Goal: Task Accomplishment & Management: Use online tool/utility

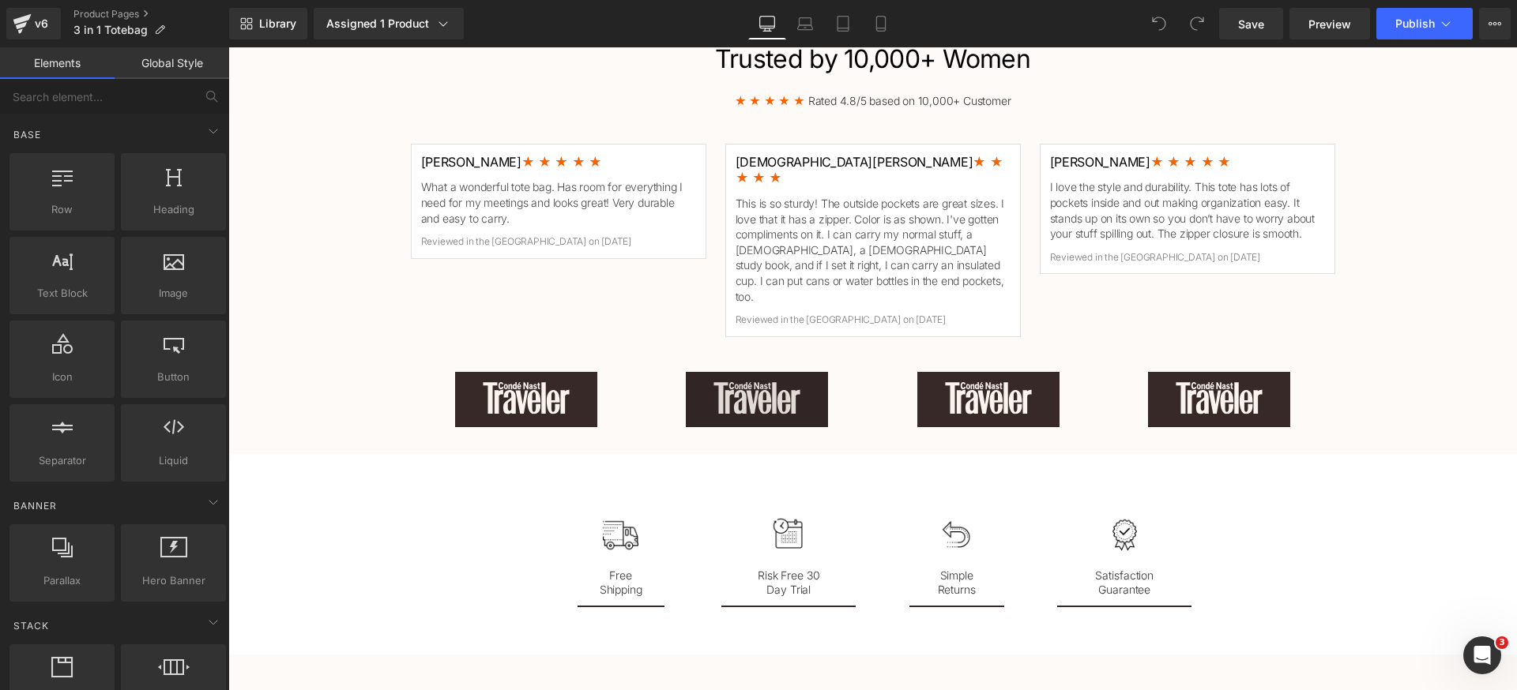
scroll to position [2037, 0]
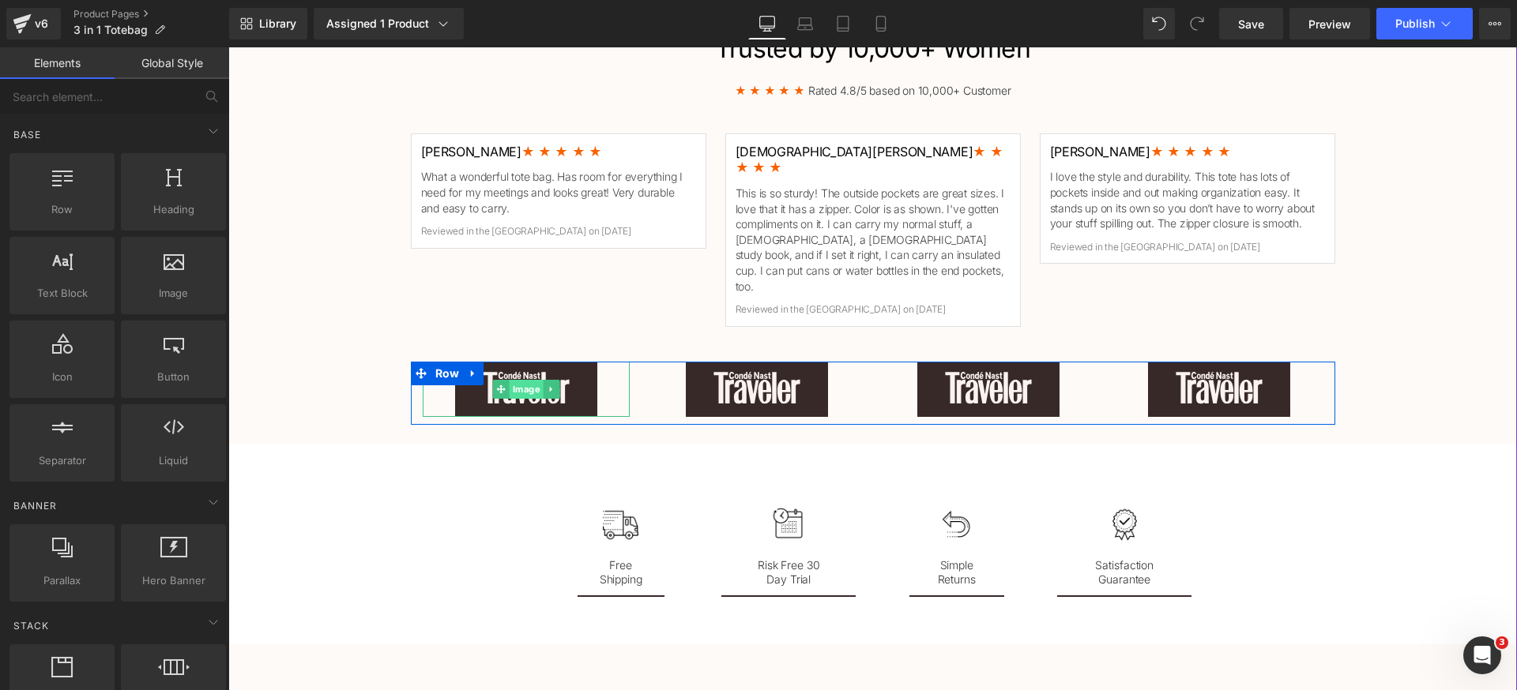
click at [517, 380] on span "Image" at bounding box center [526, 389] width 34 height 19
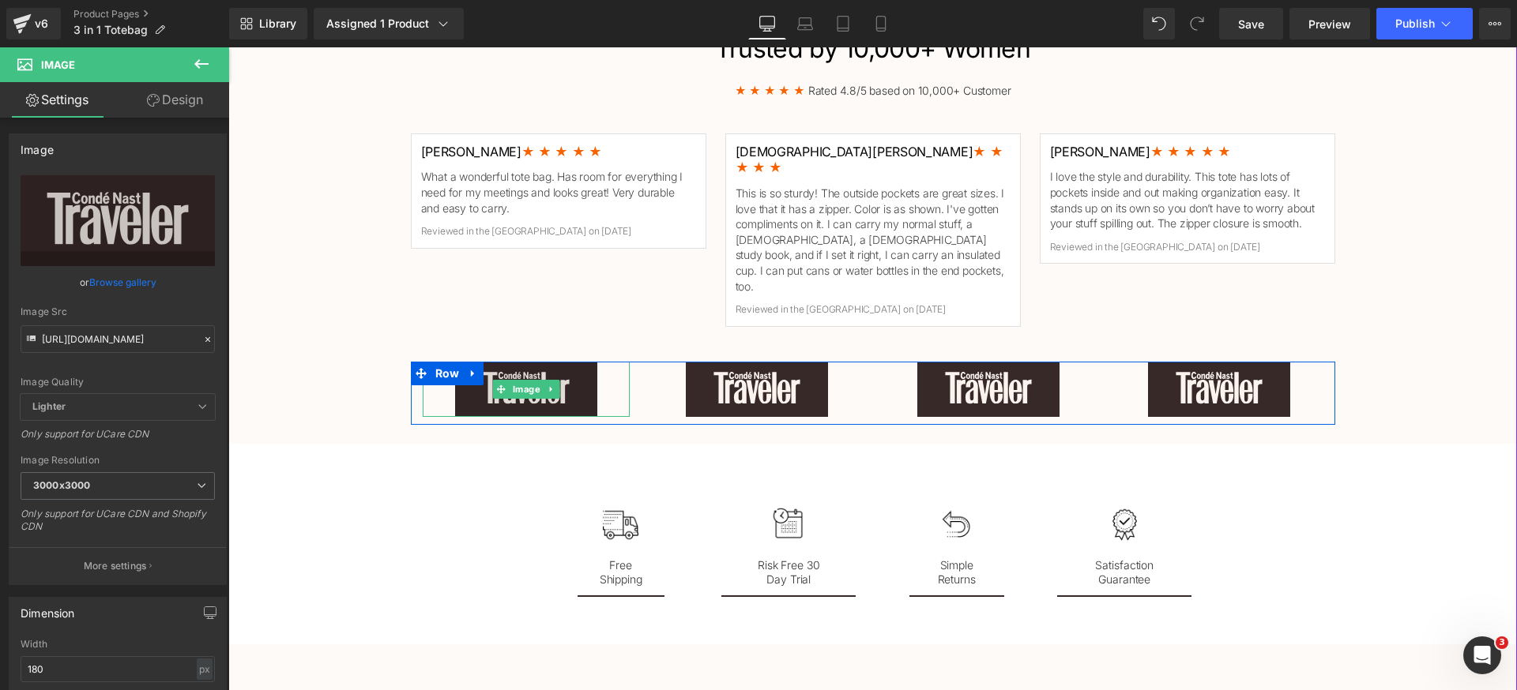
click at [514, 362] on img at bounding box center [526, 389] width 142 height 55
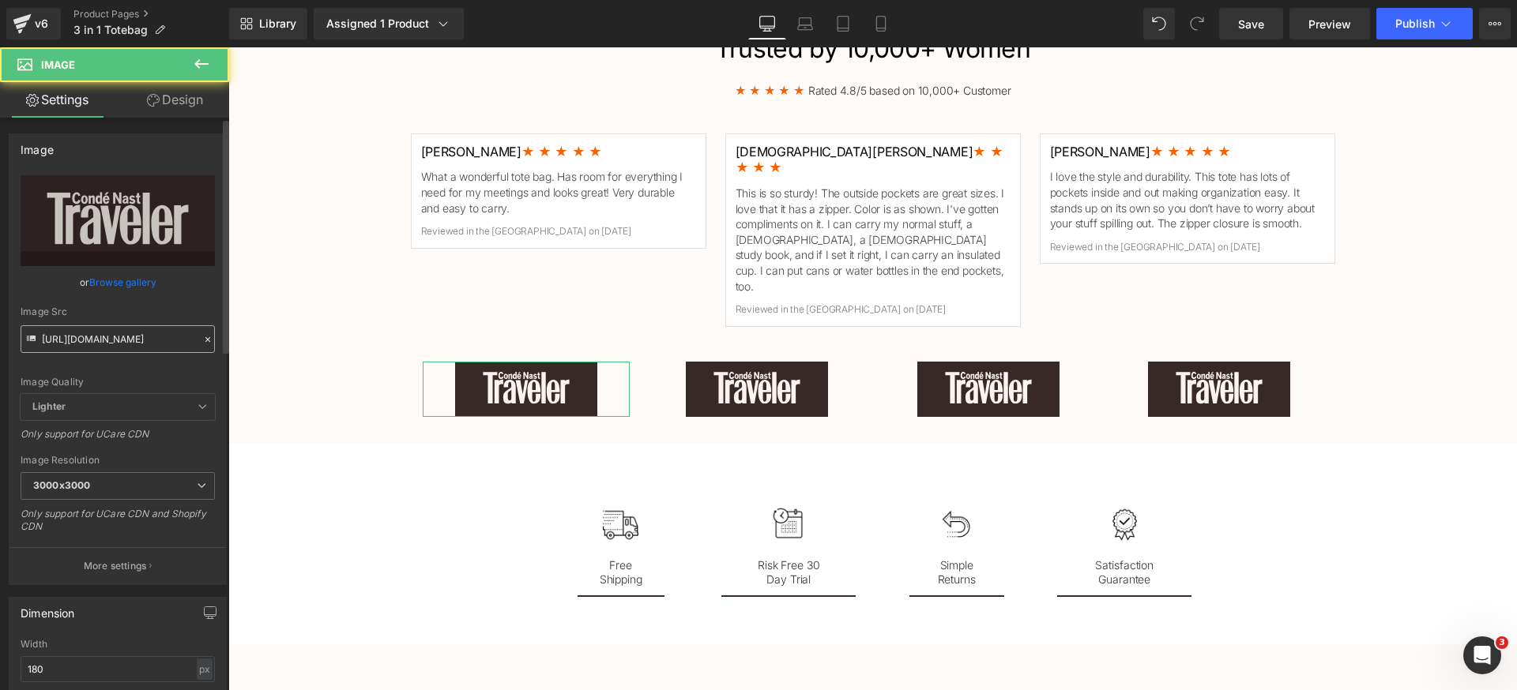
click at [115, 346] on input "[URL][DOMAIN_NAME]" at bounding box center [118, 339] width 194 height 28
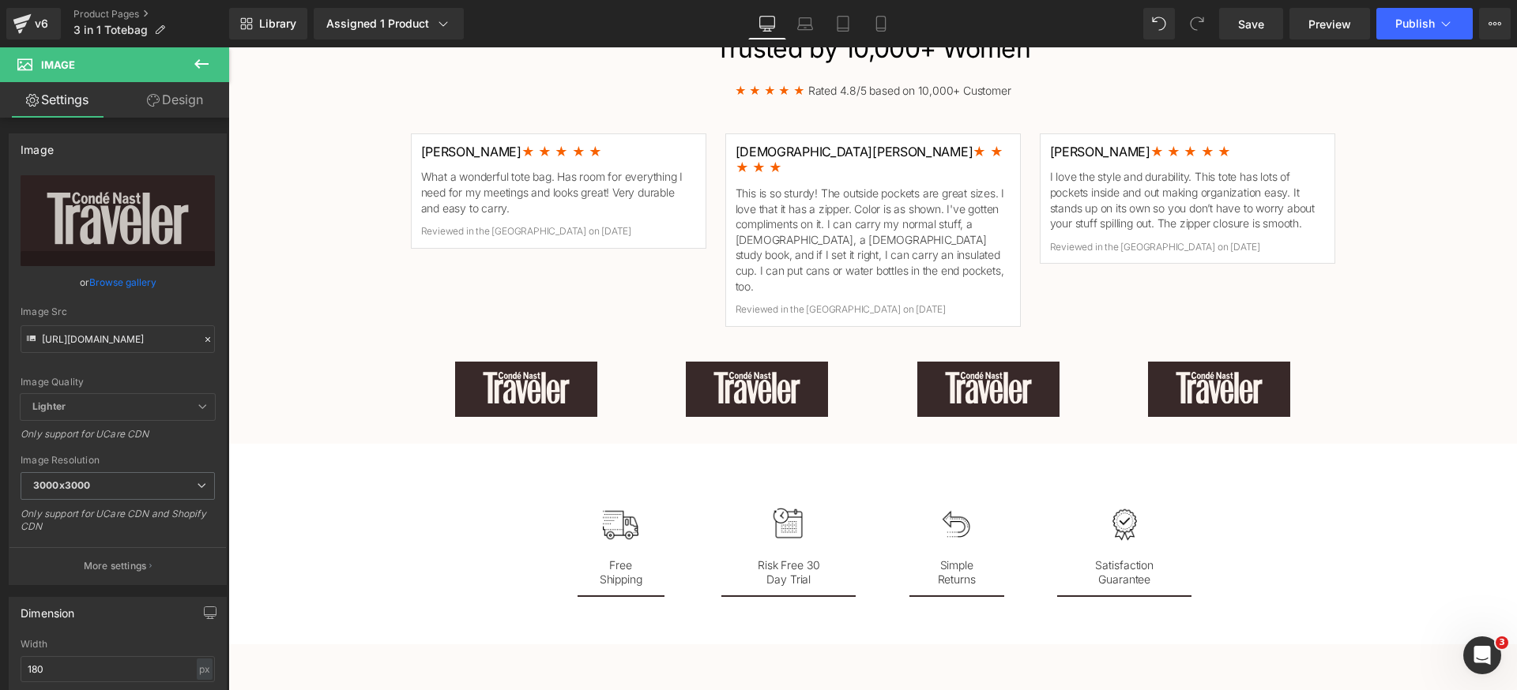
type input "[URL][DOMAIN_NAME]"
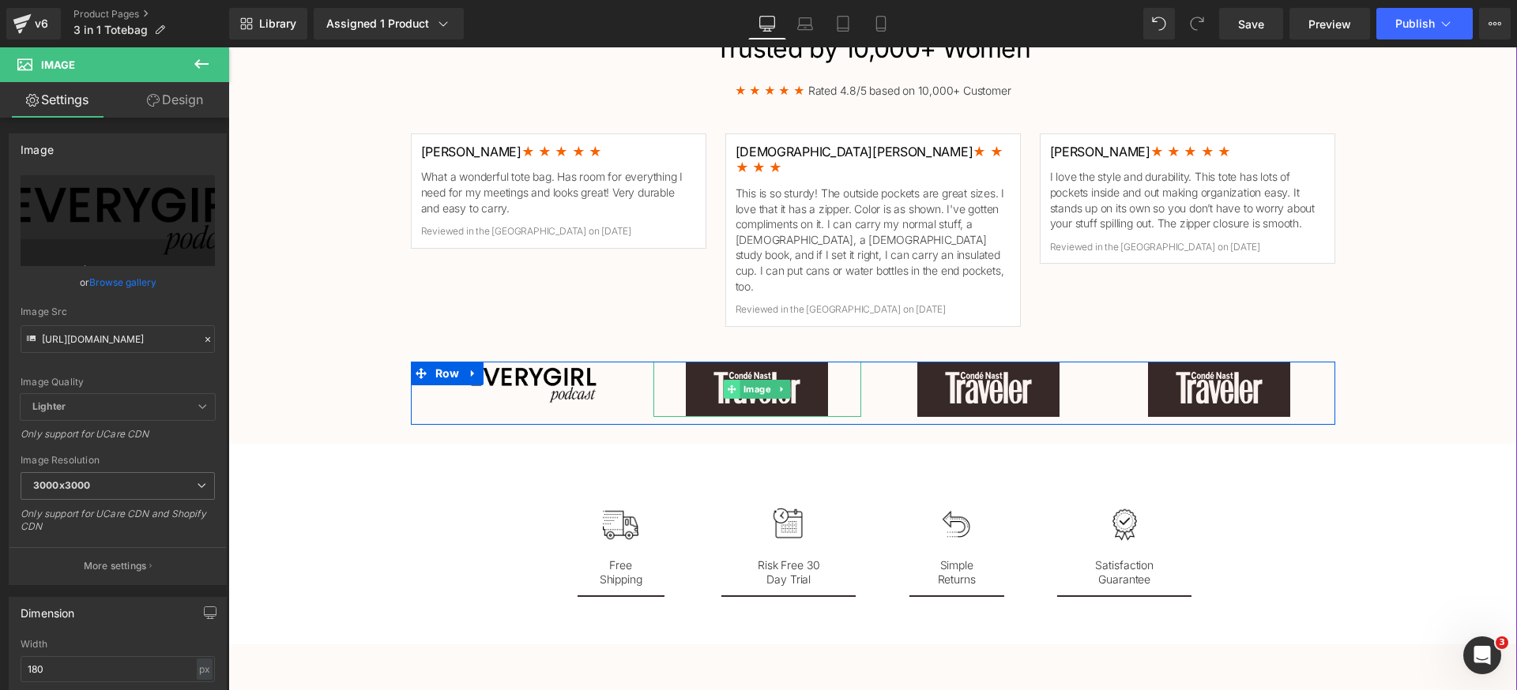
click at [727, 385] on icon at bounding box center [731, 389] width 9 height 9
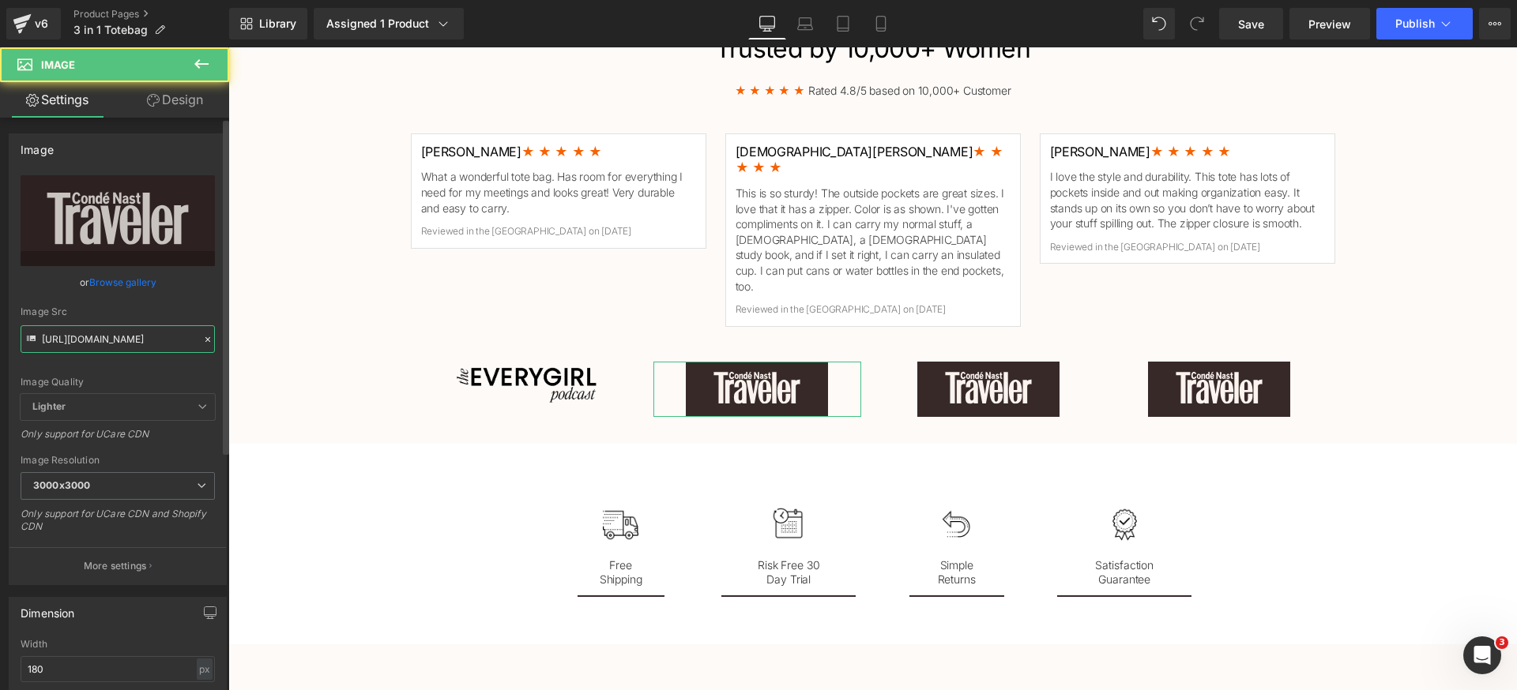
click at [95, 340] on input "[URL][DOMAIN_NAME]" at bounding box center [118, 339] width 194 height 28
paste input "[DOMAIN_NAME][URL]"
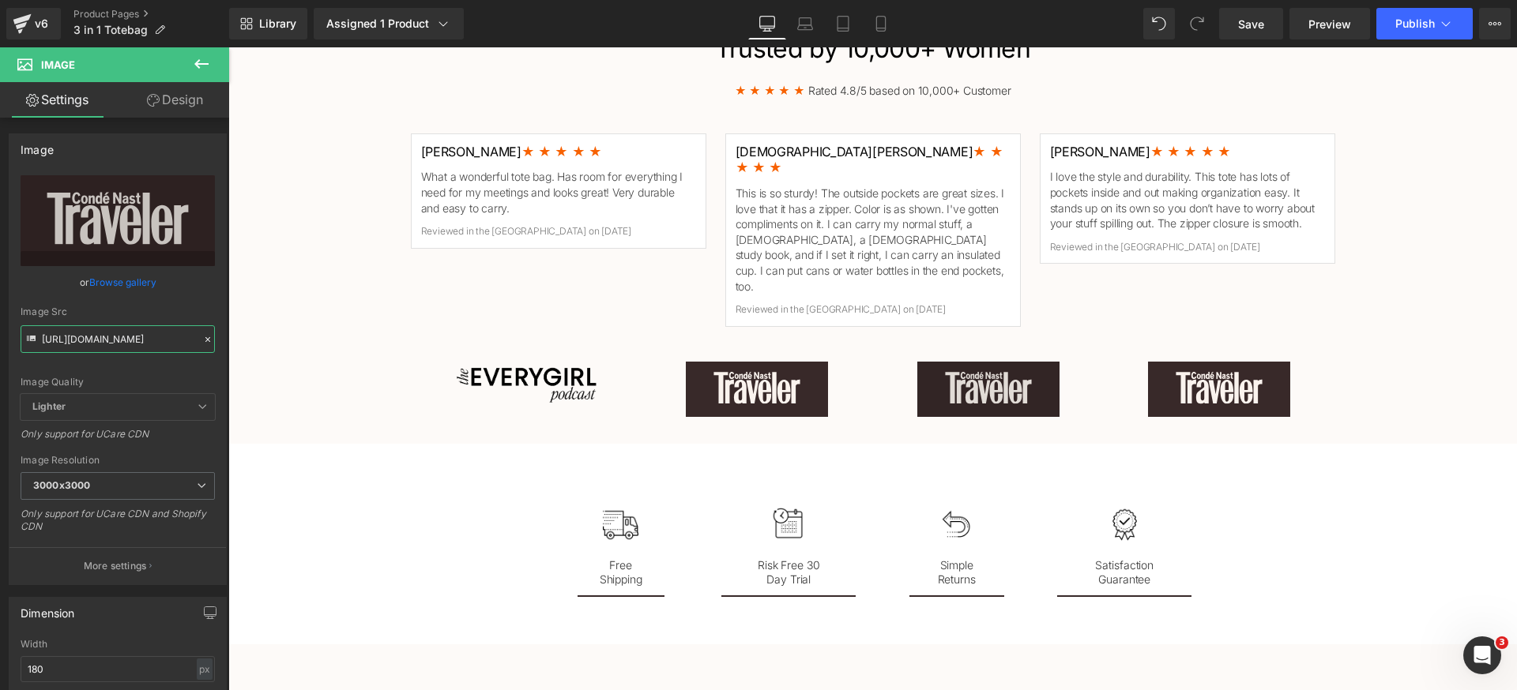
type input "[URL][DOMAIN_NAME]"
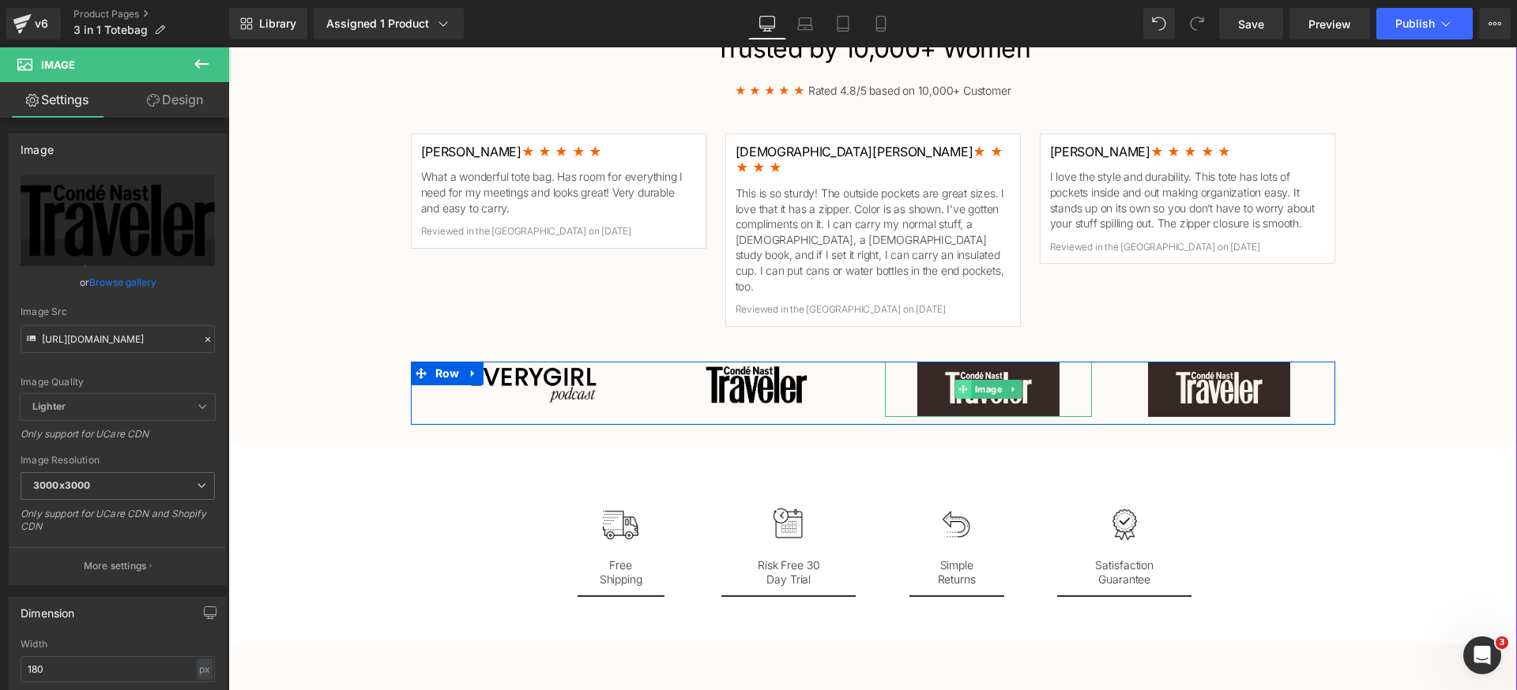
click at [963, 380] on span at bounding box center [963, 389] width 17 height 19
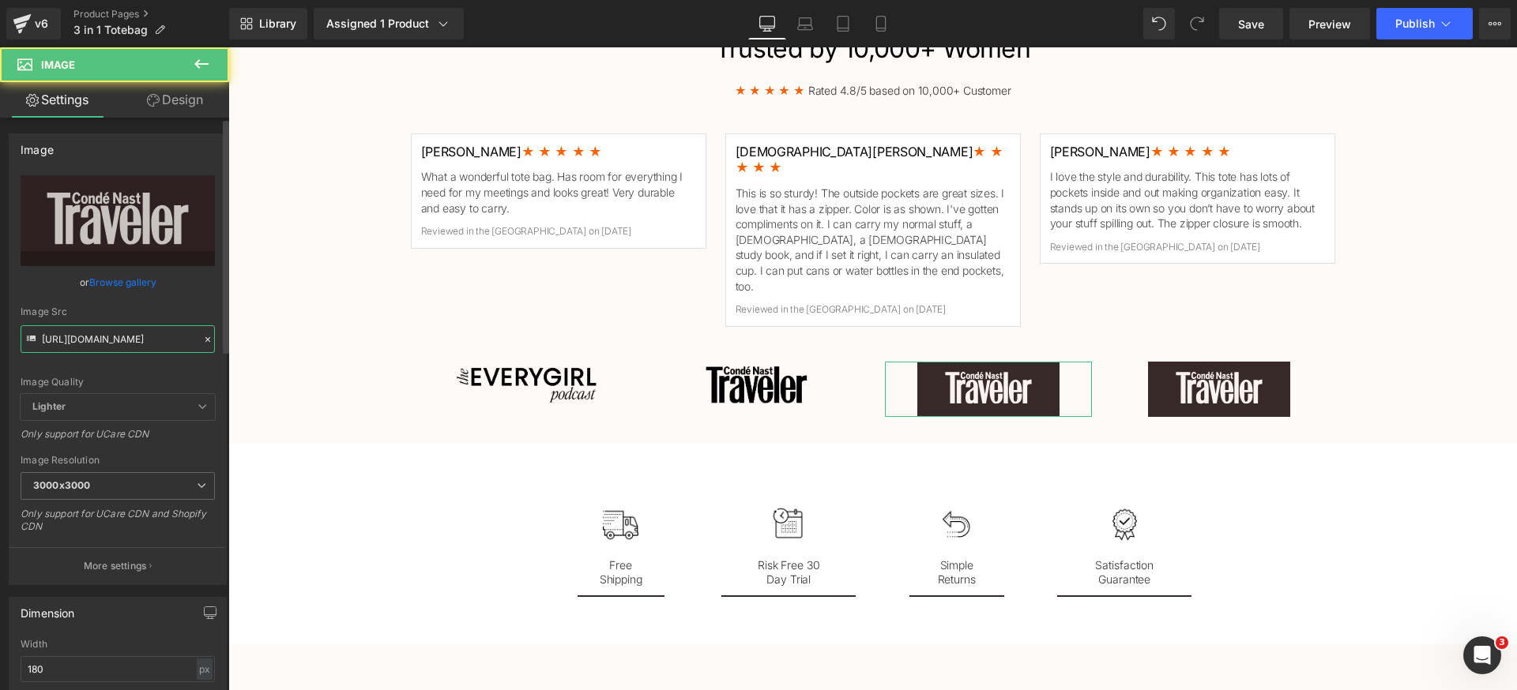
click at [146, 337] on input "[URL][DOMAIN_NAME]" at bounding box center [118, 339] width 194 height 28
paste input "[DOMAIN_NAME][URL]"
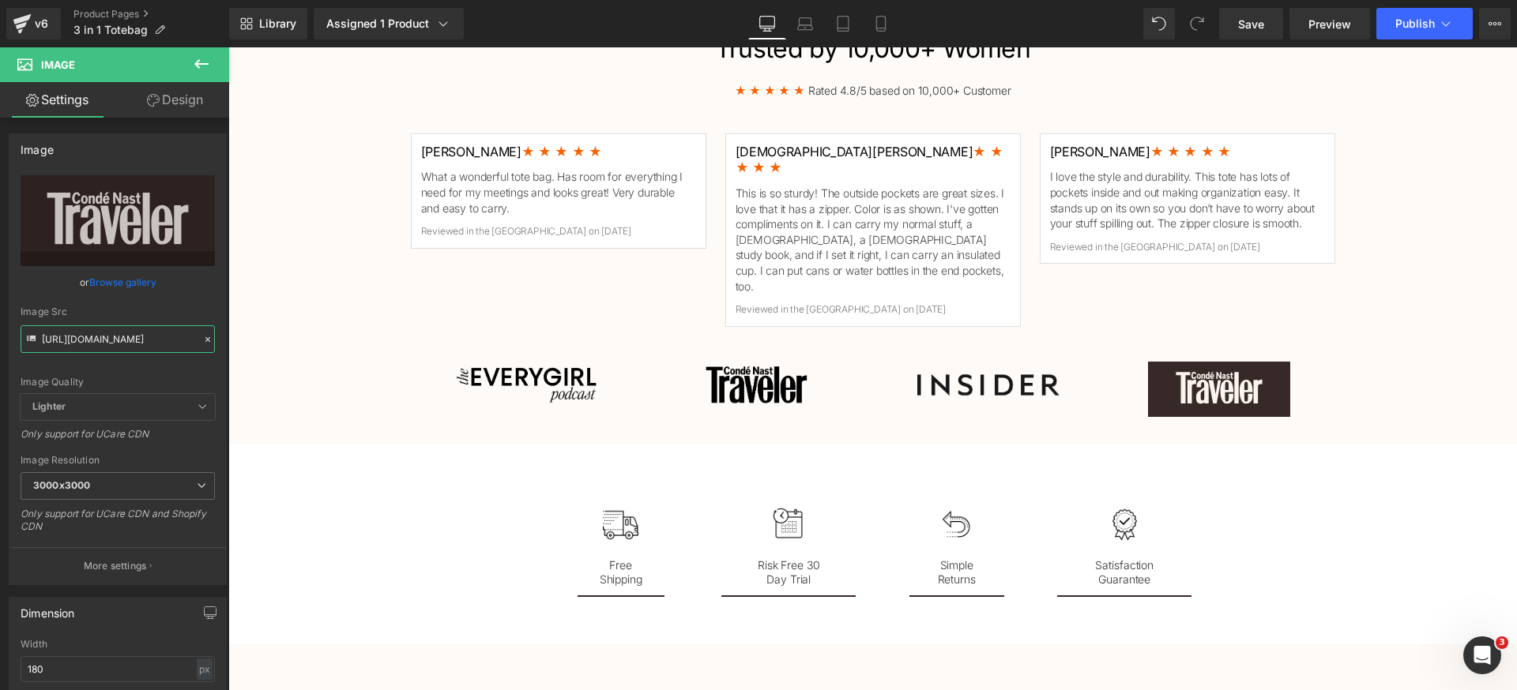
type input "[URL][DOMAIN_NAME]"
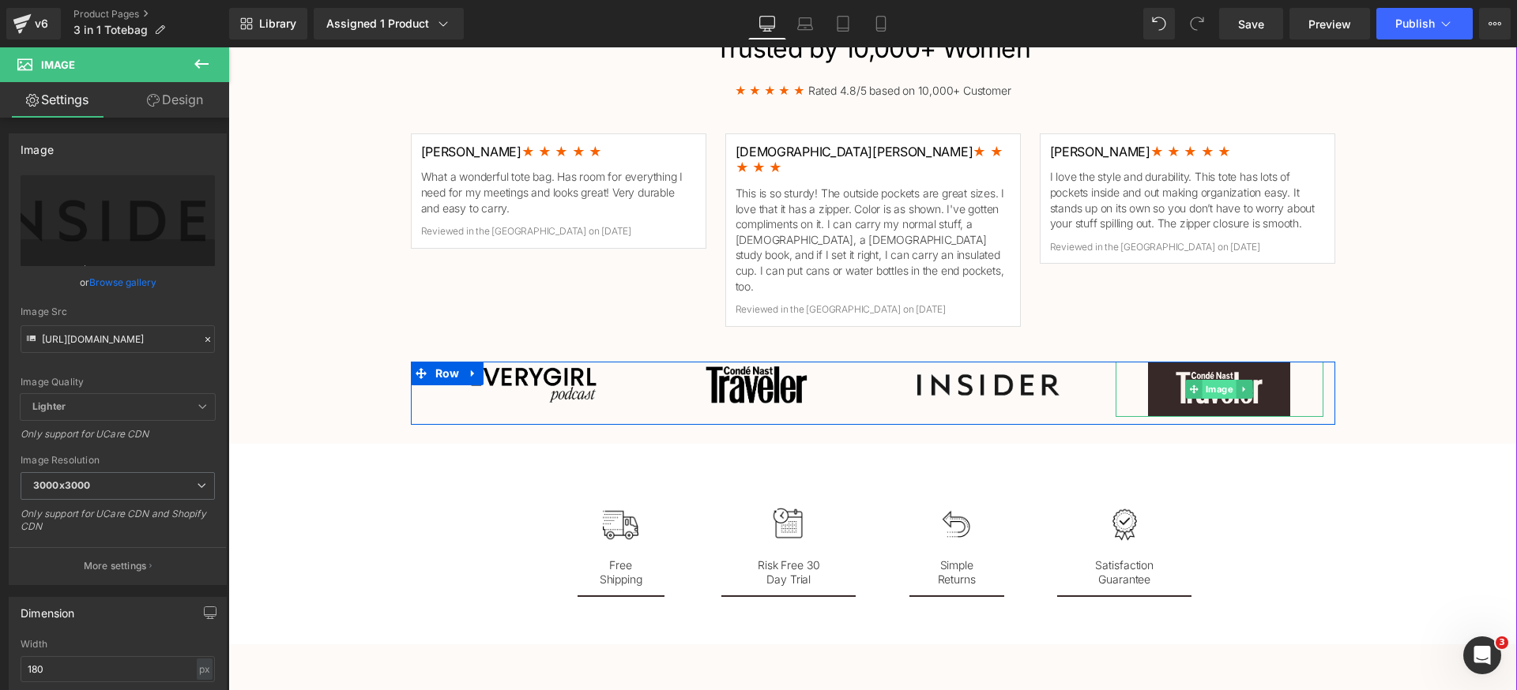
click at [1202, 380] on span "Image" at bounding box center [1219, 389] width 34 height 19
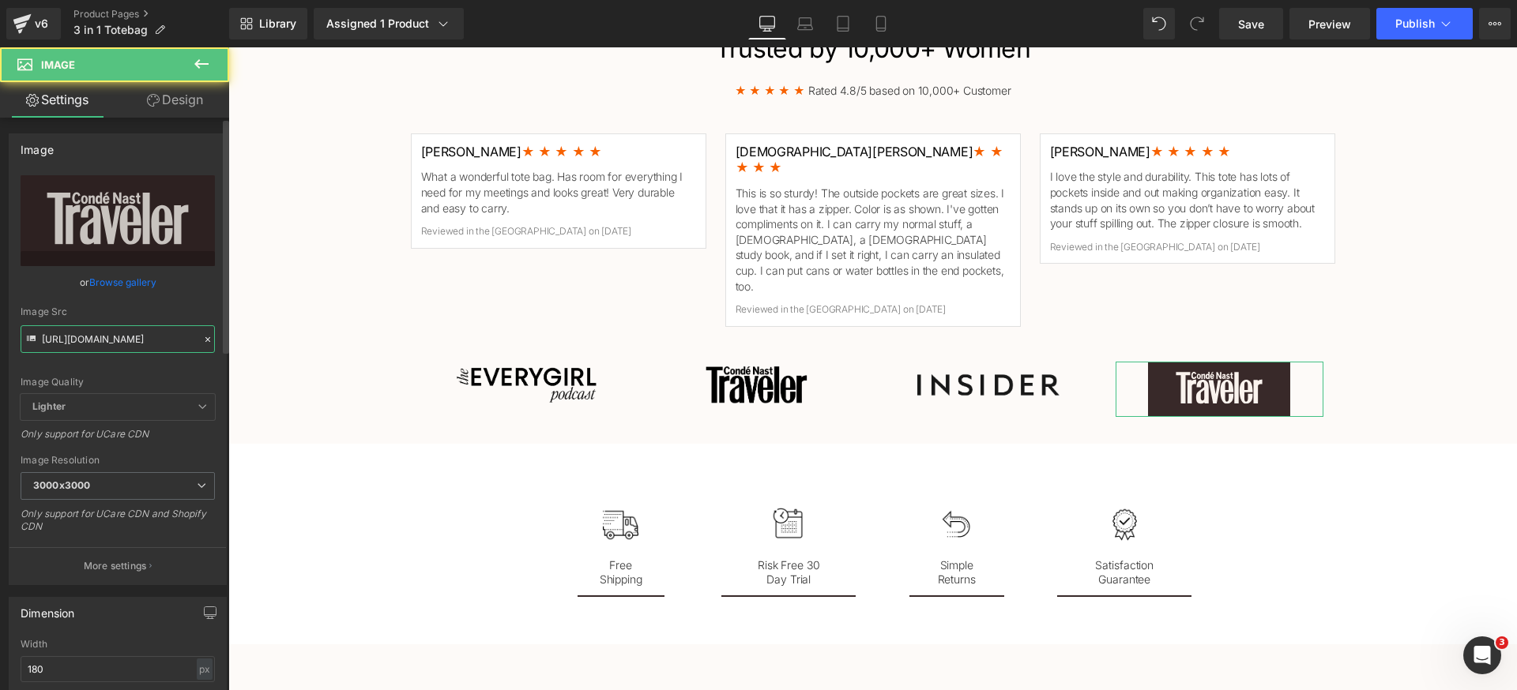
click at [152, 339] on input "[URL][DOMAIN_NAME]" at bounding box center [118, 339] width 194 height 28
paste input "[DOMAIN_NAME][URL]"
type input "[URL][DOMAIN_NAME]"
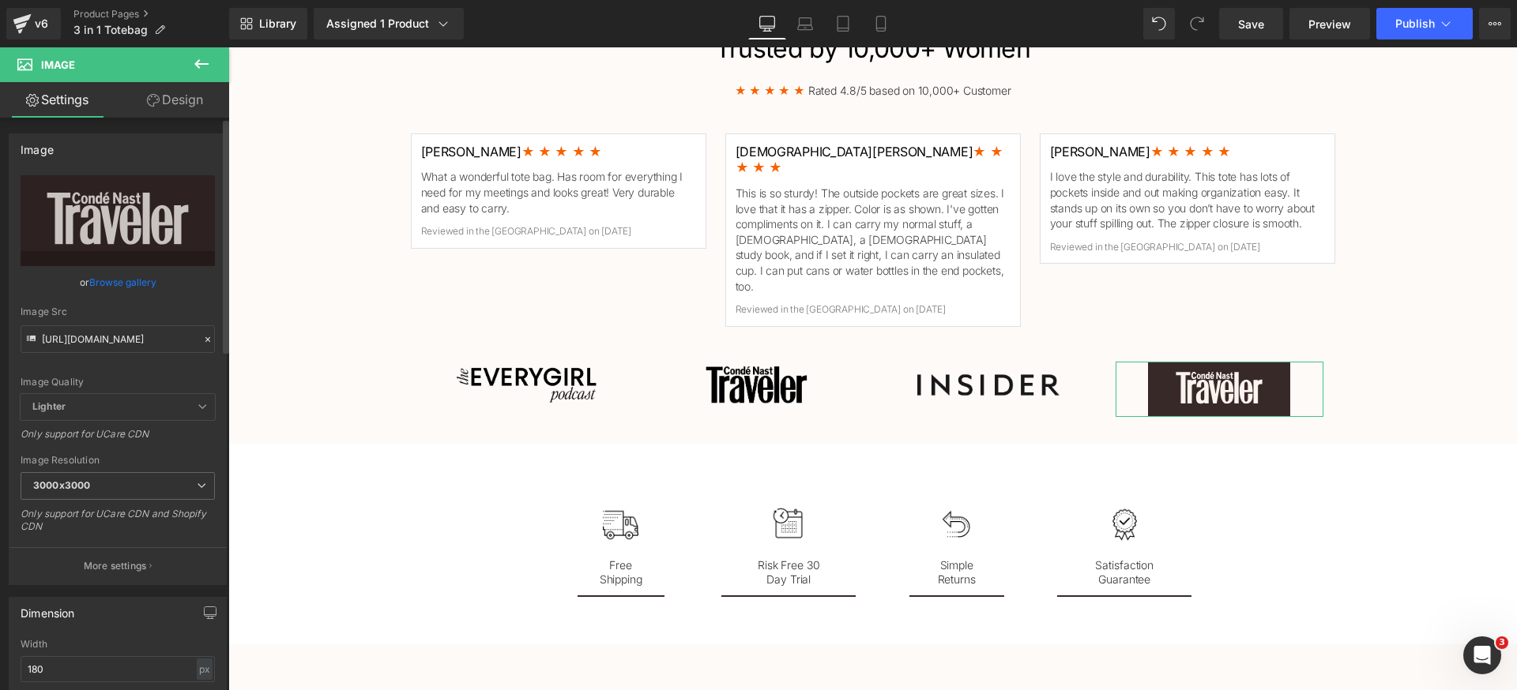
click at [160, 368] on div "Image Quality Lighter Lightest Lighter Lighter Lightest Only support for UCare …" at bounding box center [118, 284] width 194 height 219
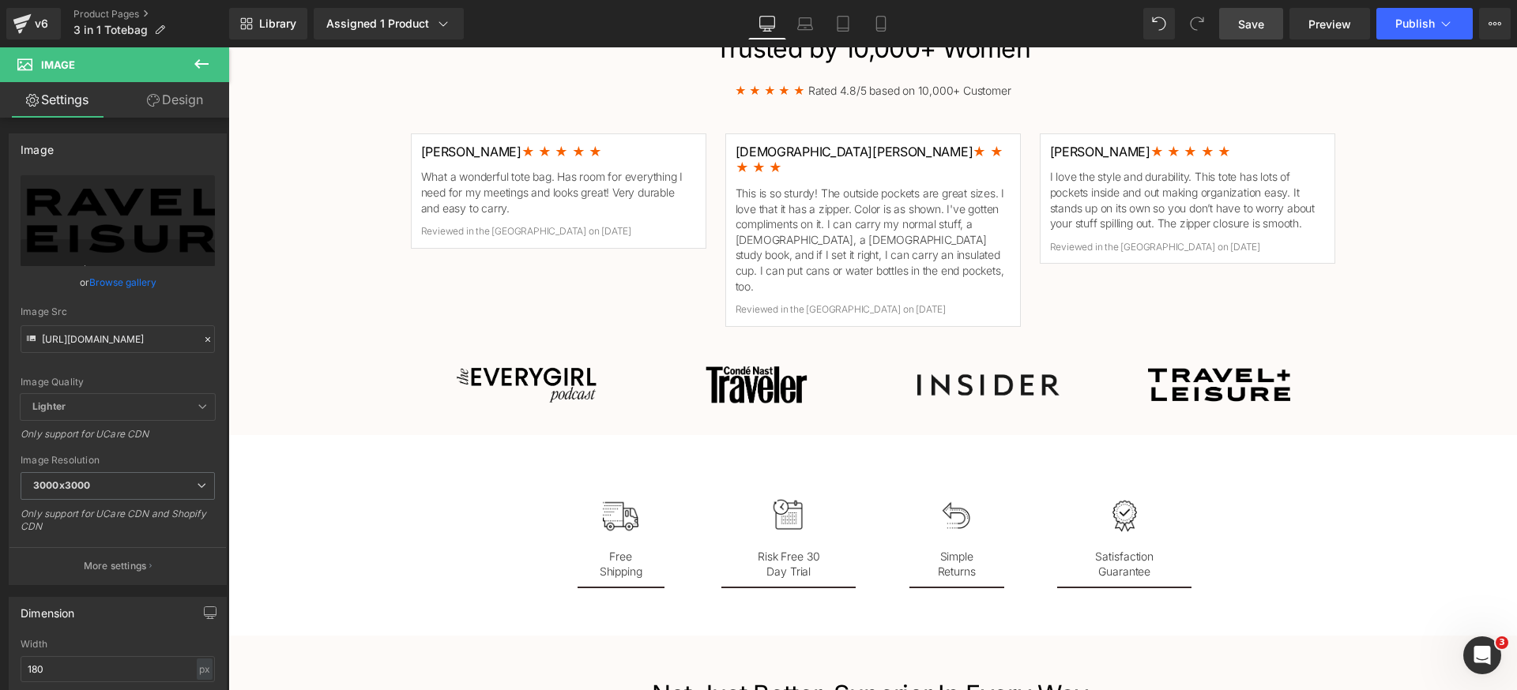
click at [1273, 26] on link "Save" at bounding box center [1251, 24] width 64 height 32
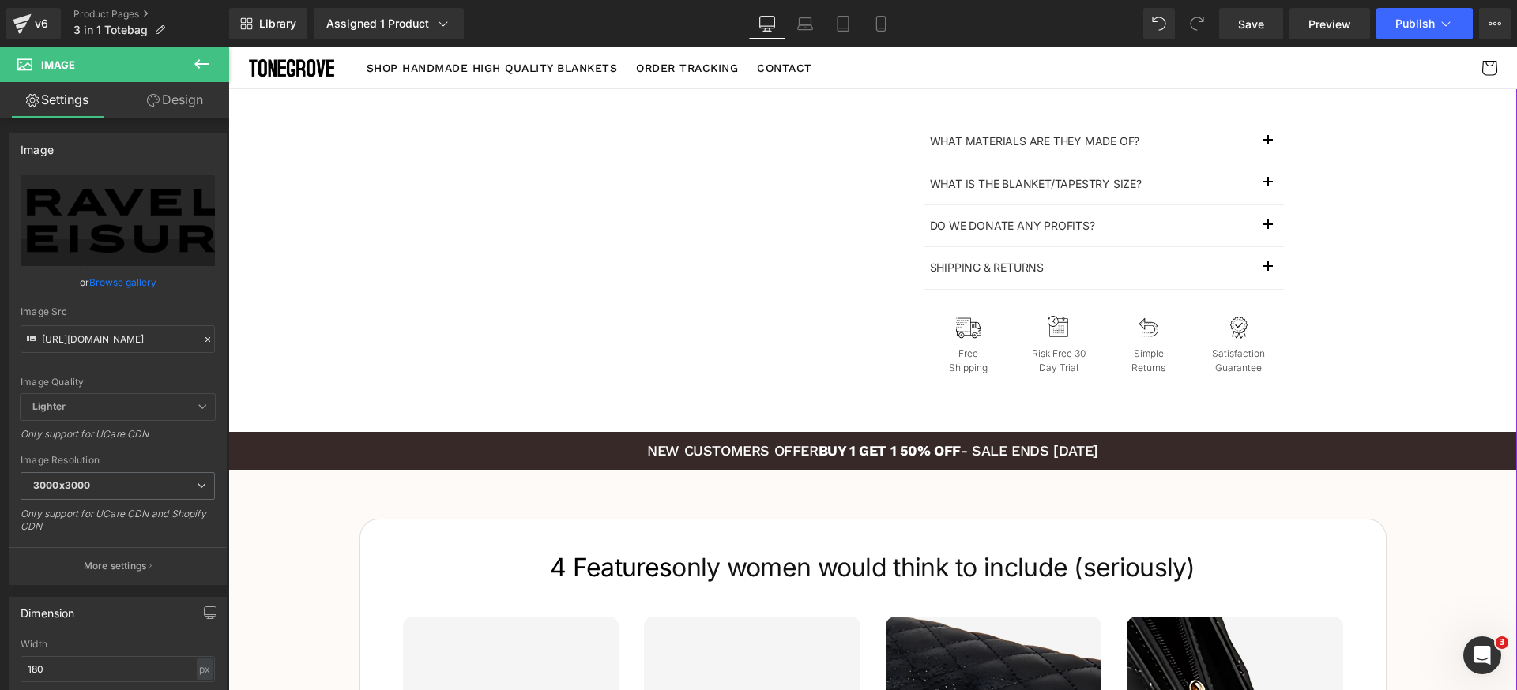
scroll to position [813, 0]
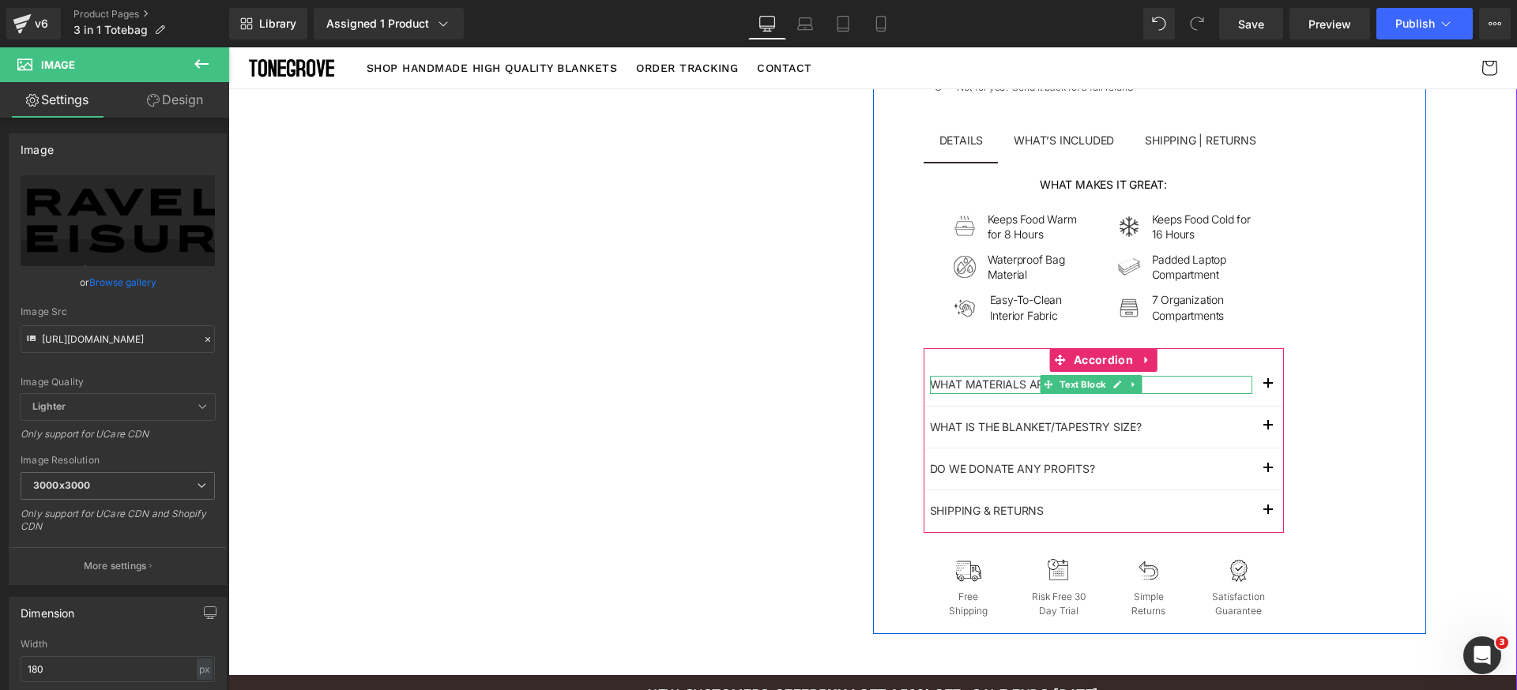
click at [1021, 382] on p "What materials are they made of?" at bounding box center [1091, 384] width 322 height 17
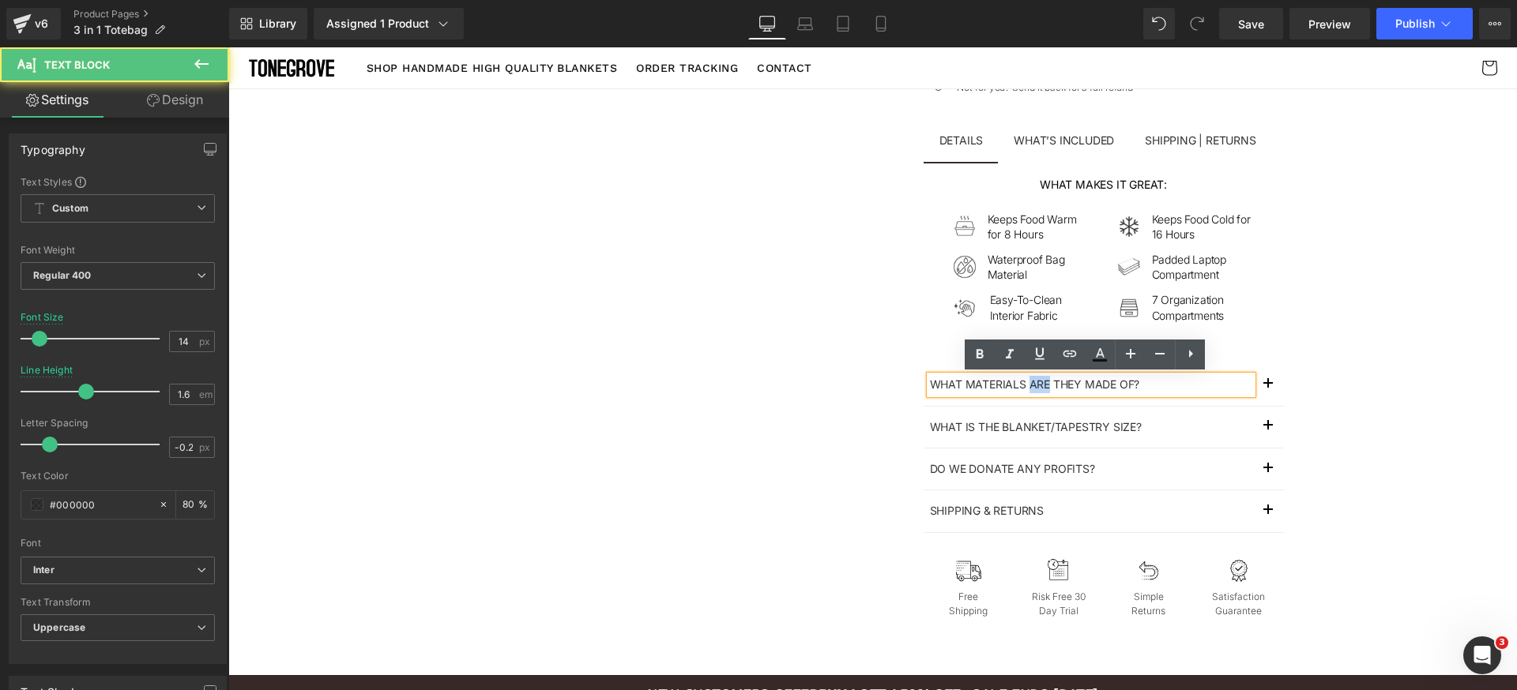
click at [1021, 382] on p "What materials are they made of?" at bounding box center [1091, 384] width 322 height 17
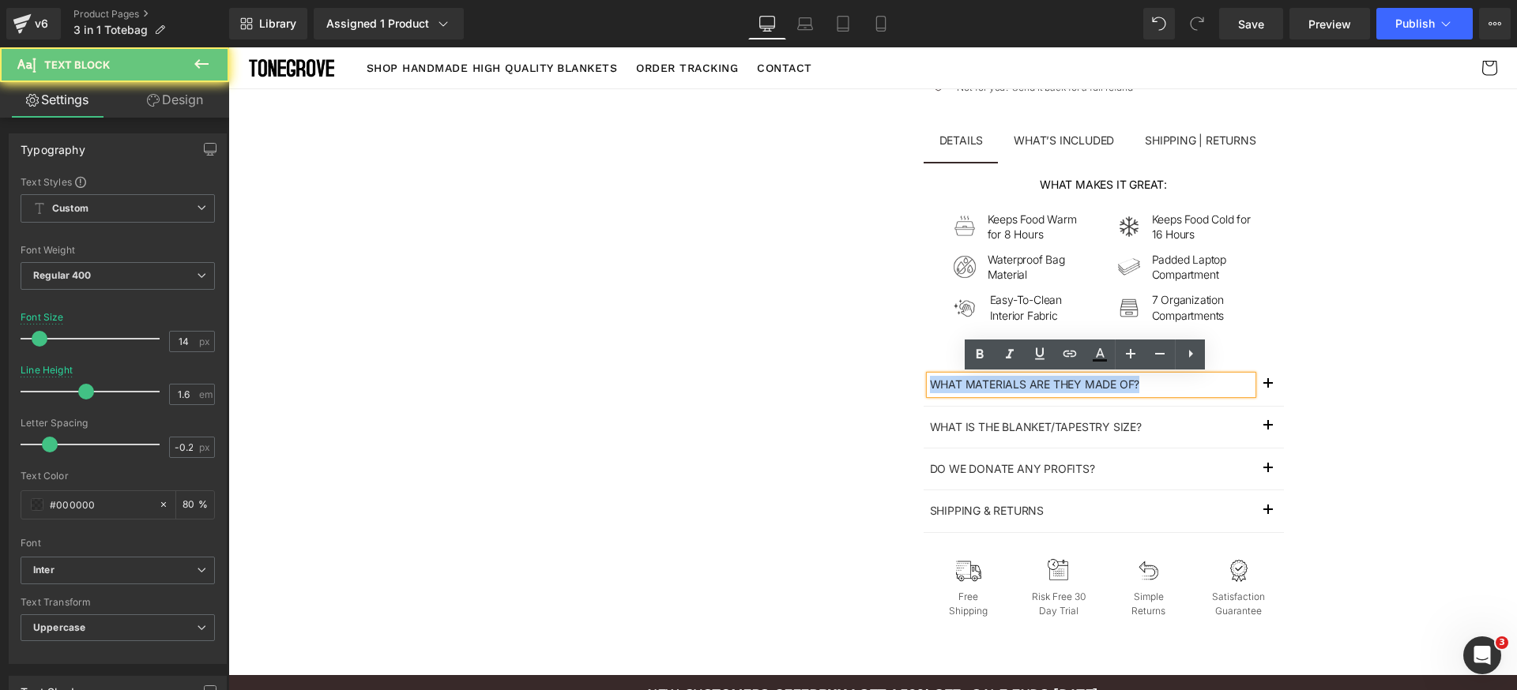
click at [1021, 382] on p "What materials are they made of?" at bounding box center [1091, 384] width 322 height 17
paste div
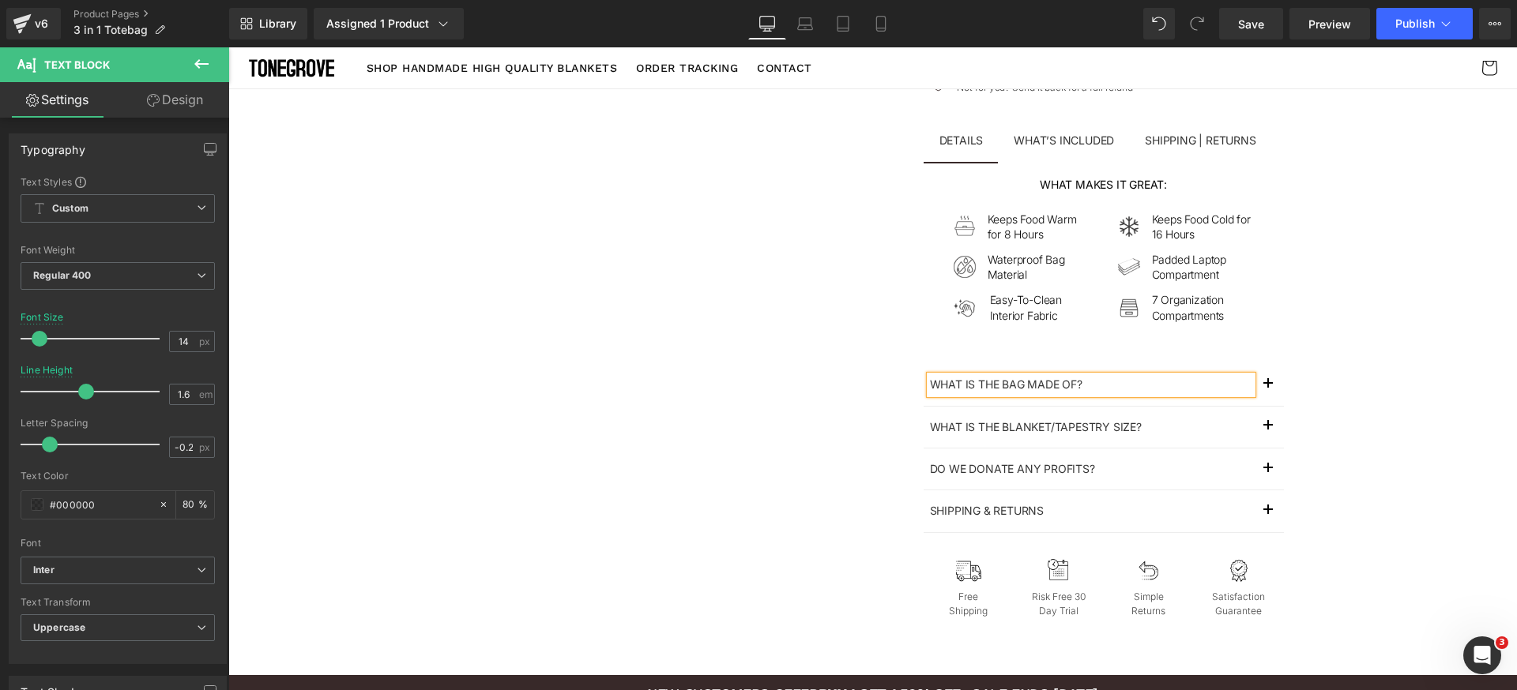
click at [1257, 389] on button "button" at bounding box center [1268, 384] width 32 height 41
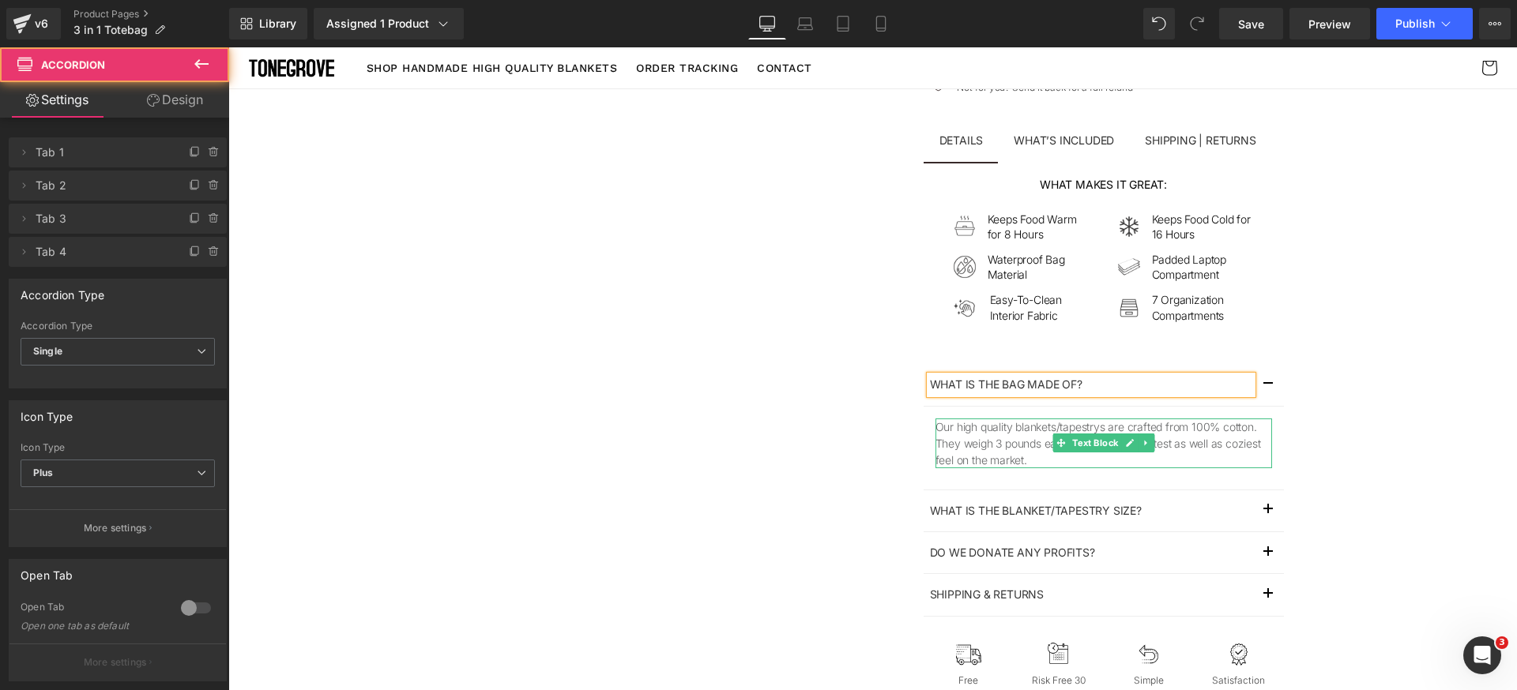
click at [1004, 438] on p "Our high quality blankets/tapestrys are crafted from 100% cotton. They weigh 3 …" at bounding box center [1103, 444] width 336 height 50
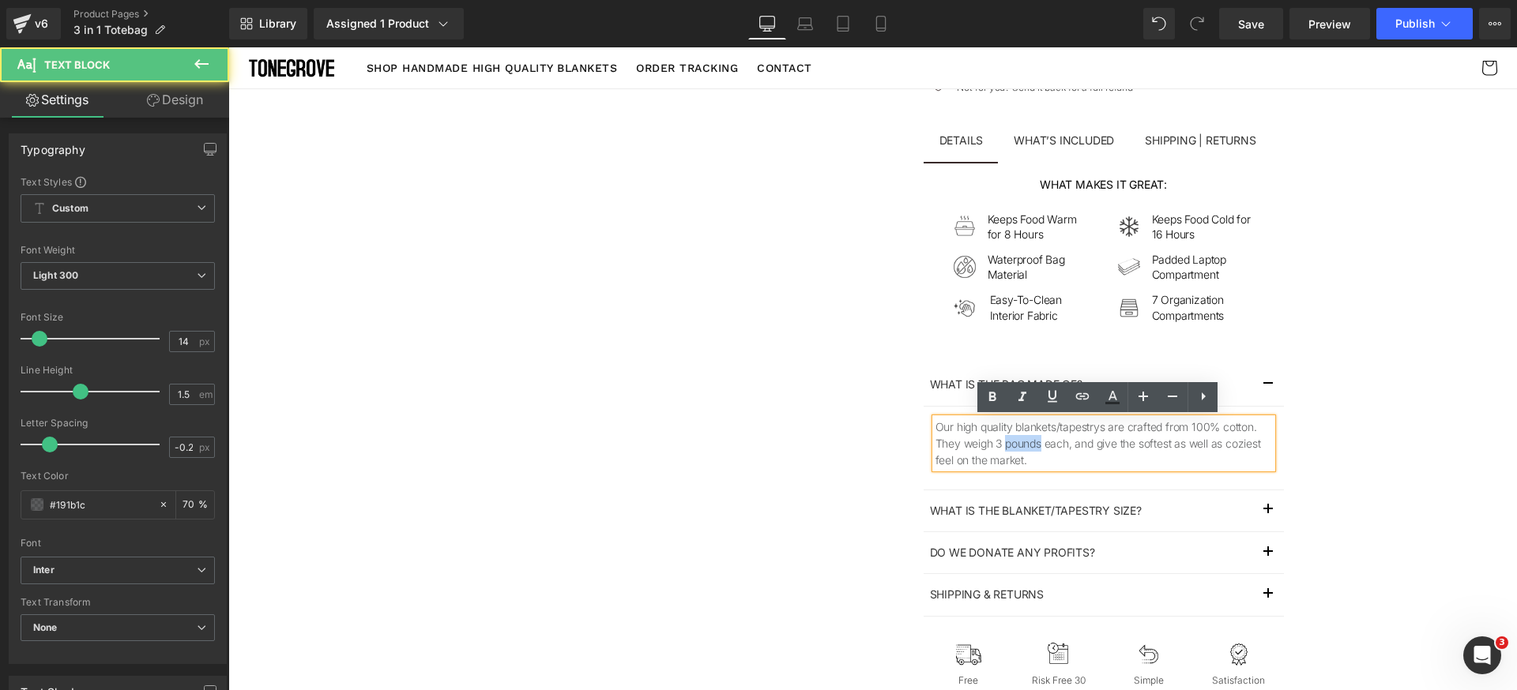
click at [1004, 438] on p "Our high quality blankets/tapestrys are crafted from 100% cotton. They weigh 3 …" at bounding box center [1103, 444] width 336 height 50
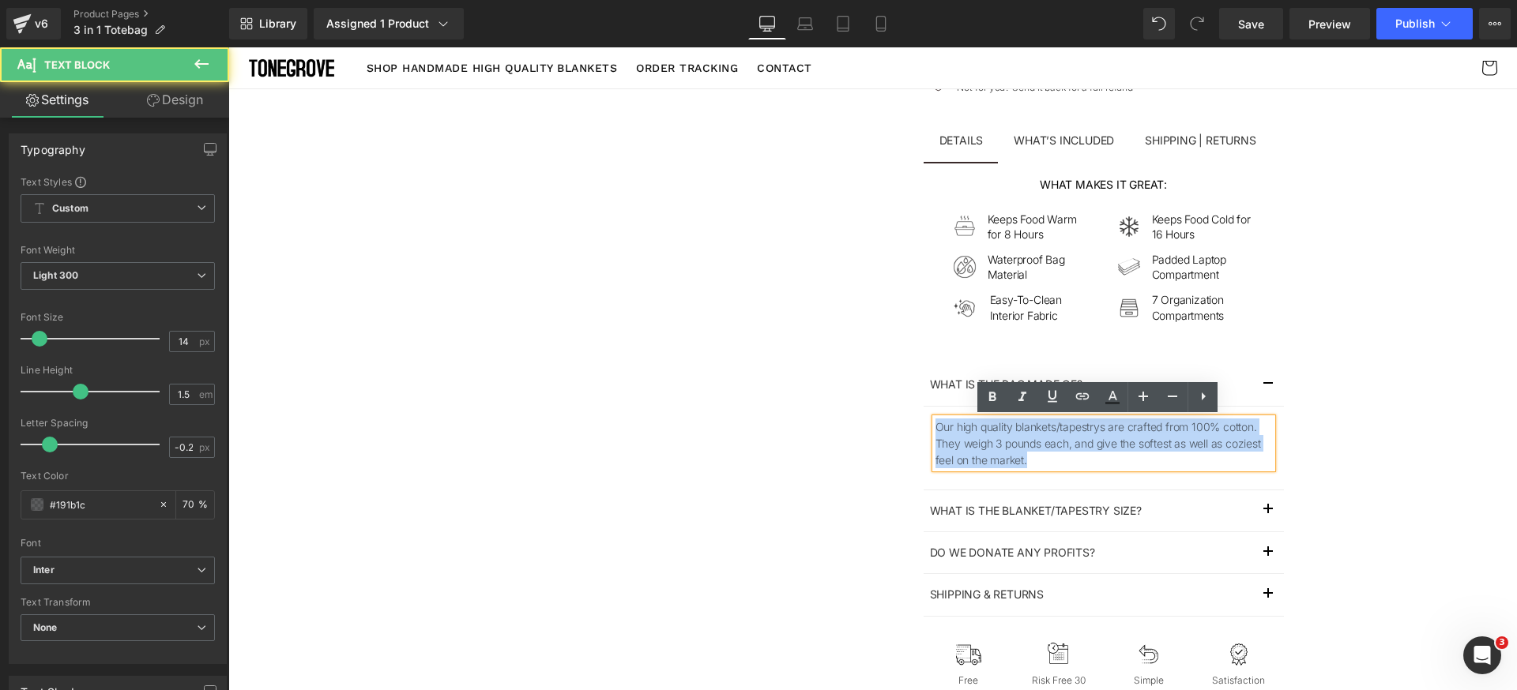
click at [1004, 438] on p "Our high quality blankets/tapestrys are crafted from 100% cotton. They weigh 3 …" at bounding box center [1103, 444] width 336 height 50
paste div
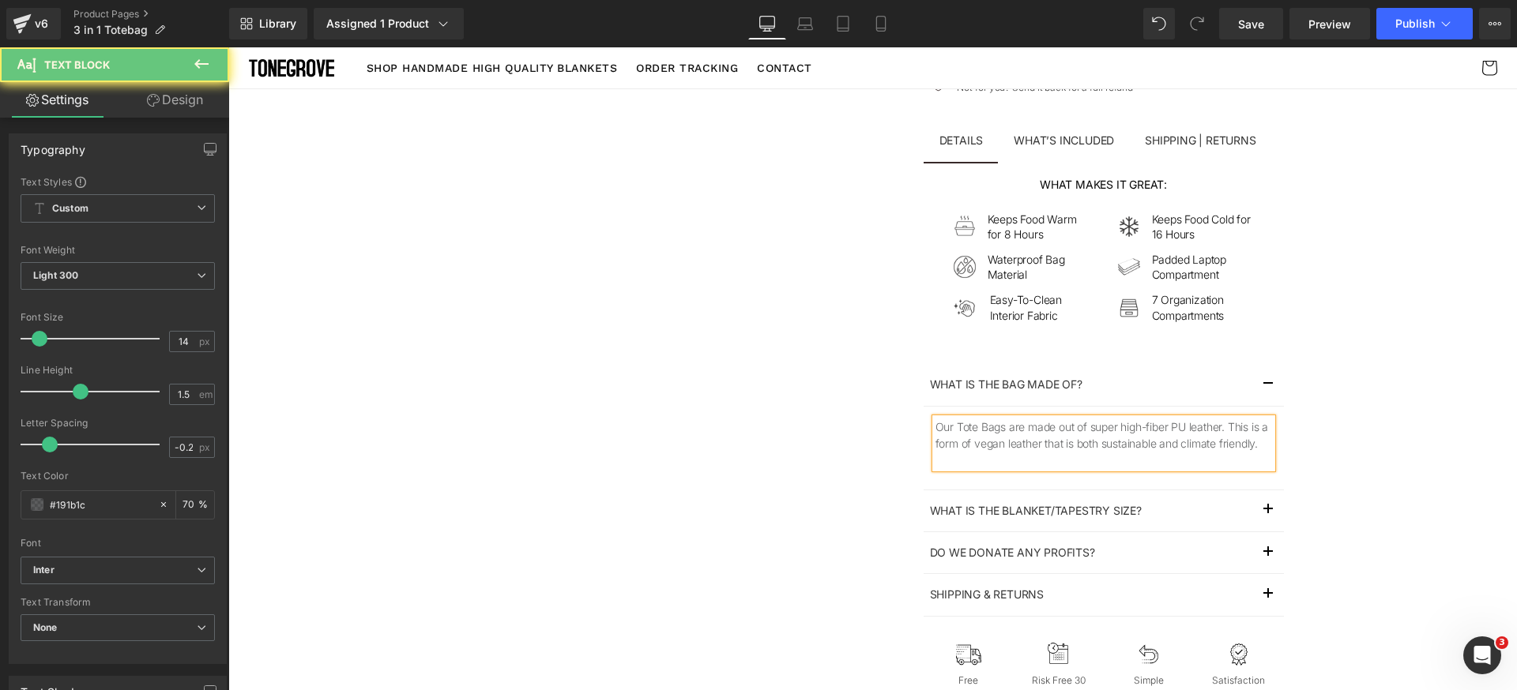
drag, startPoint x: 1385, startPoint y: 457, endPoint x: 1377, endPoint y: 456, distance: 7.9
click at [1383, 457] on div "The Bag Built By Women, For Women Text Block 🏆 2024 TOP-RATED Tote BAG Text Blo…" at bounding box center [1149, 16] width 553 height 1403
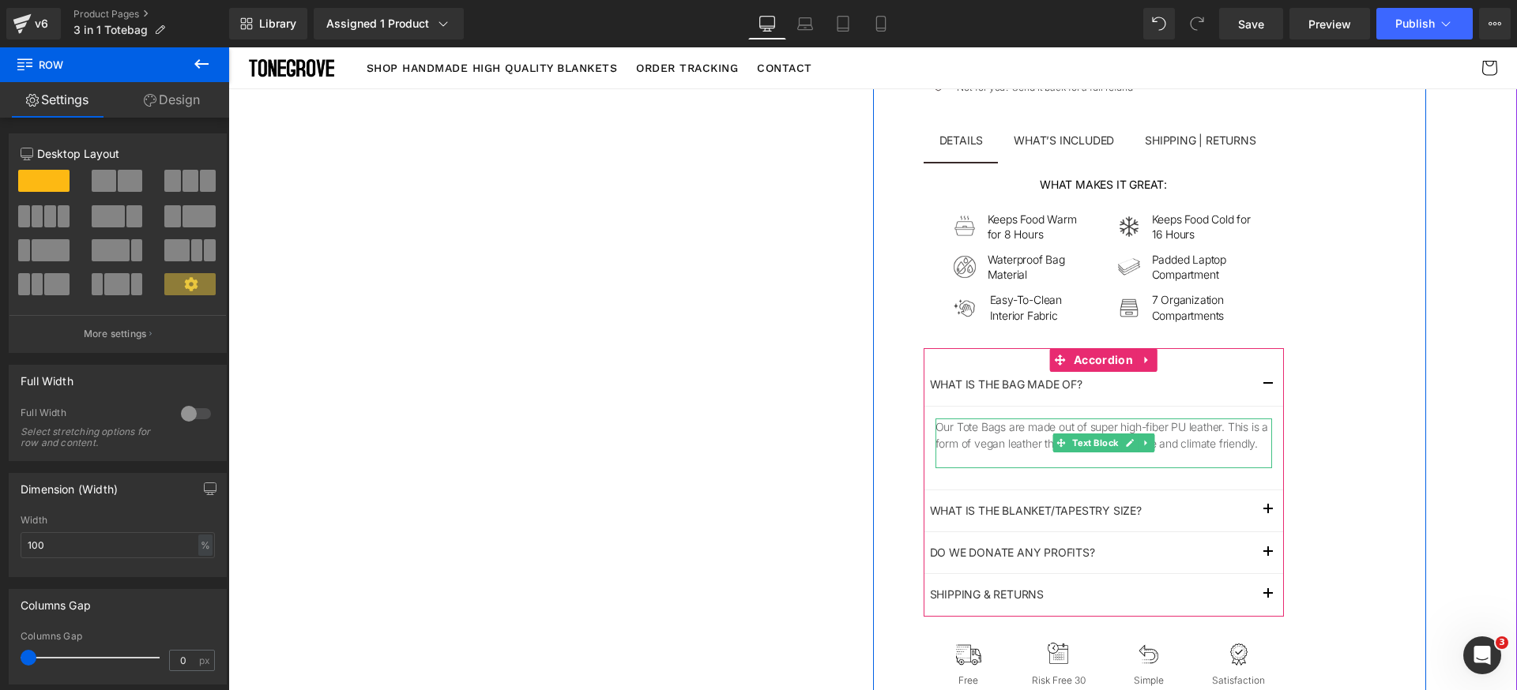
click at [1148, 453] on p at bounding box center [1103, 460] width 336 height 17
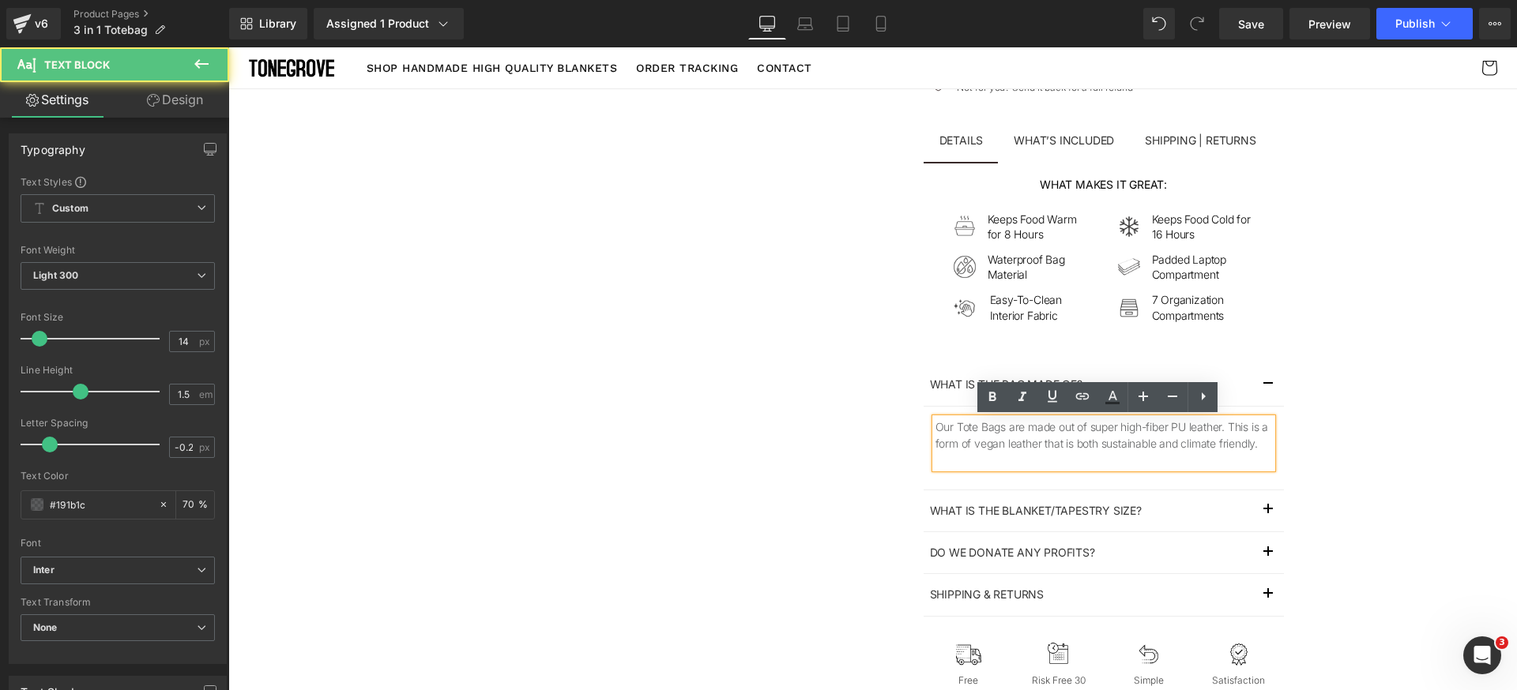
click at [1002, 457] on p at bounding box center [1103, 460] width 336 height 17
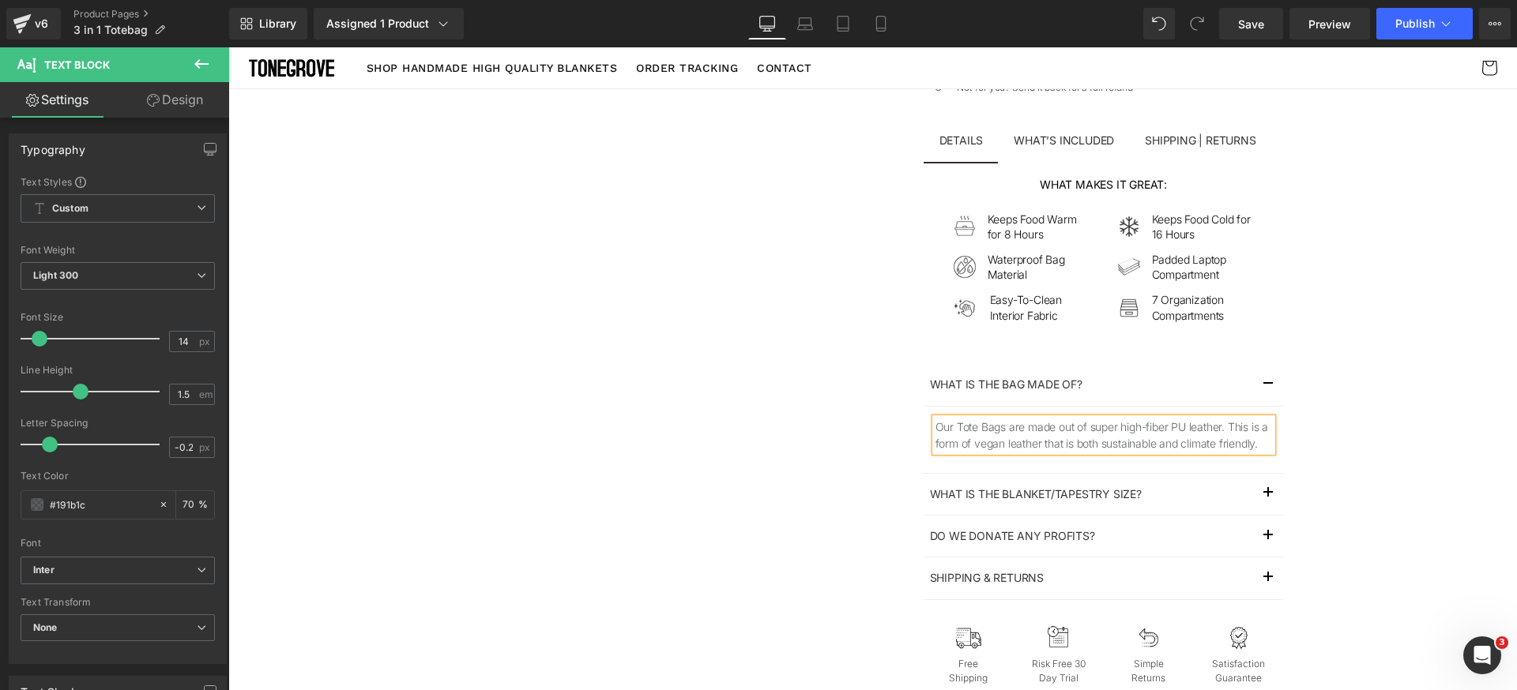
drag, startPoint x: 1403, startPoint y: 506, endPoint x: 1227, endPoint y: 542, distance: 179.9
click at [1401, 506] on div "The Bag Built By Women, For Women Text Block 🏆 2024 TOP-RATED Tote BAG Text Blo…" at bounding box center [1149, 8] width 553 height 1386
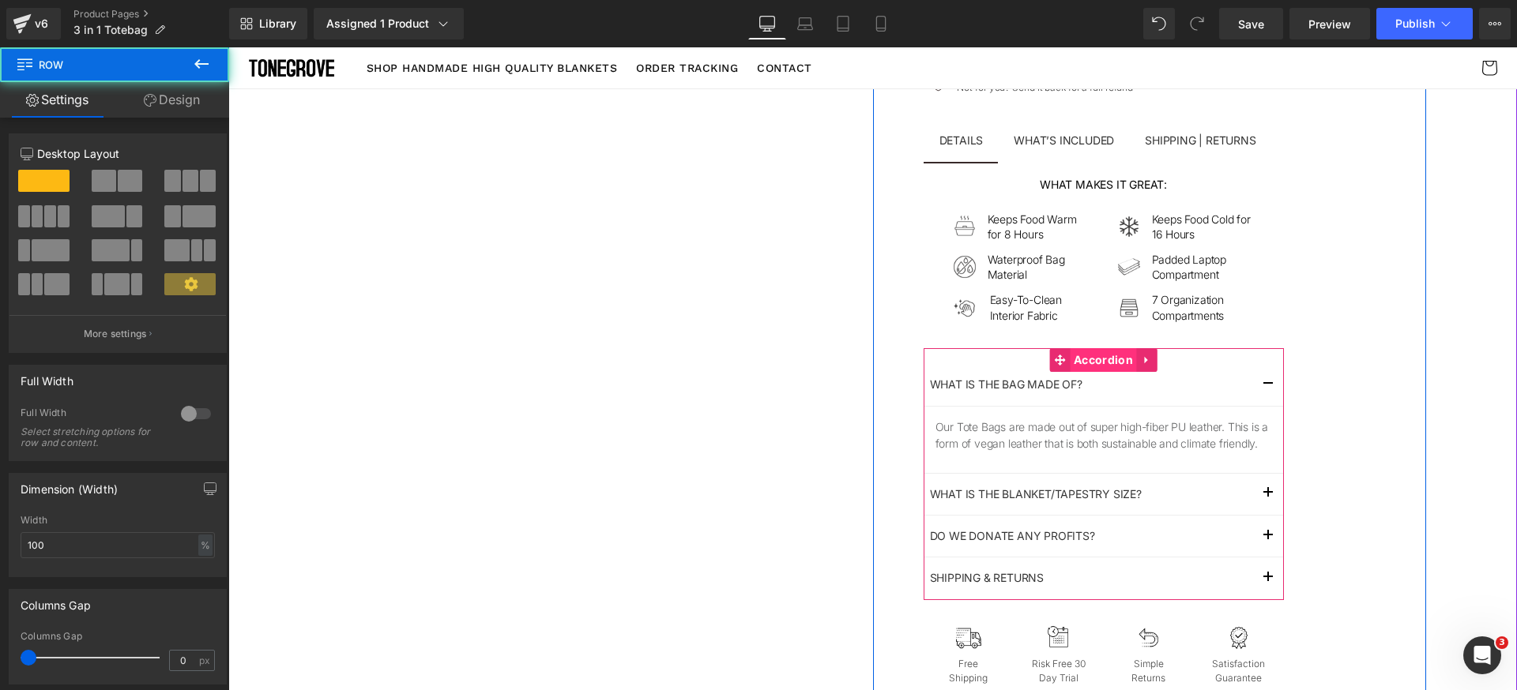
click at [1084, 359] on span "Accordion" at bounding box center [1102, 360] width 67 height 24
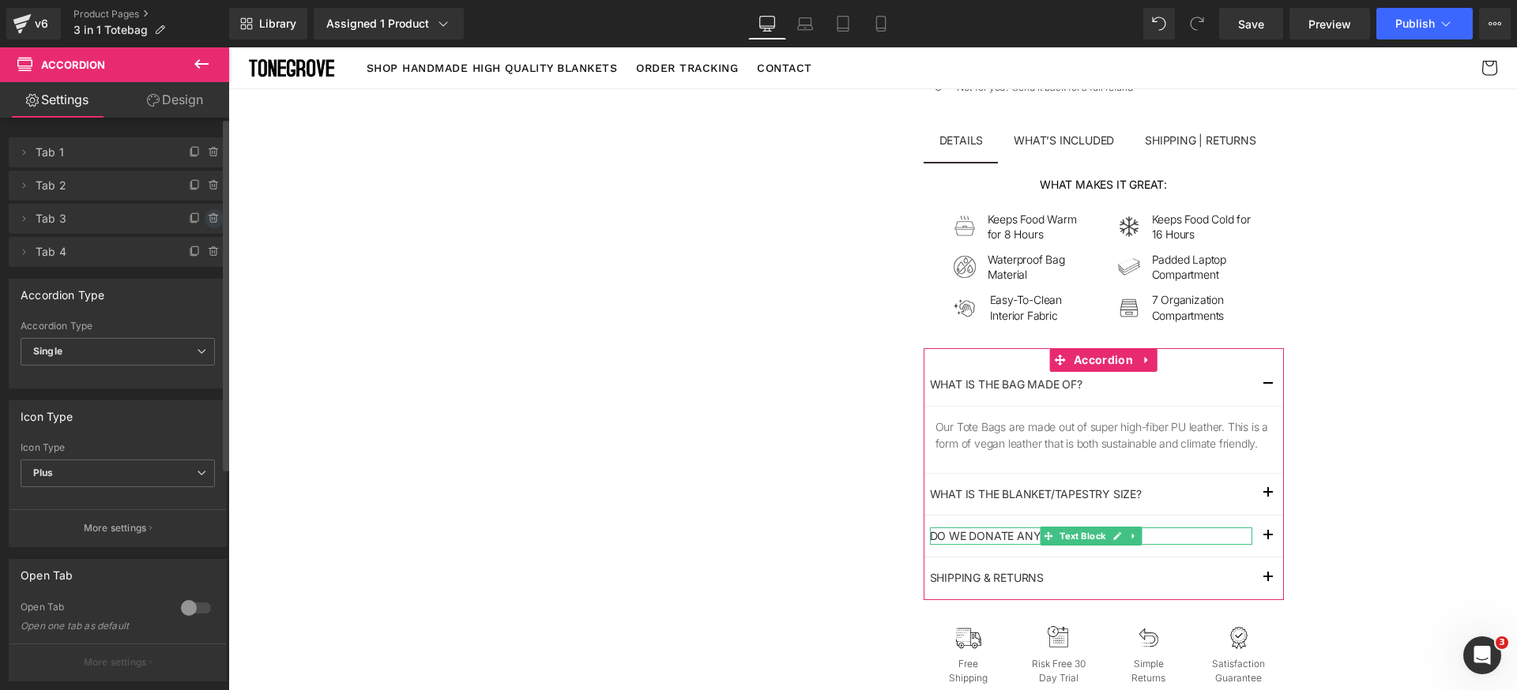
click at [208, 217] on icon at bounding box center [214, 218] width 13 height 13
click at [203, 217] on button "Delete" at bounding box center [197, 219] width 50 height 21
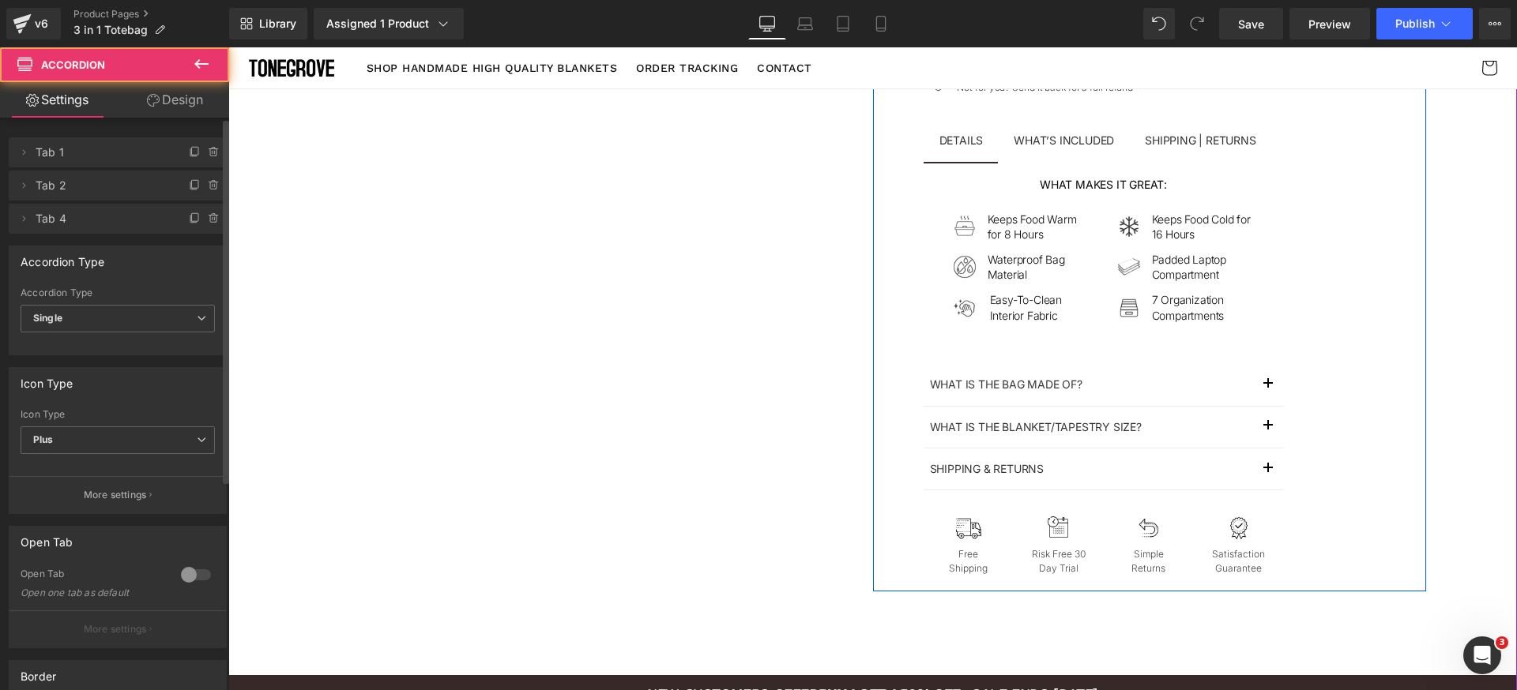
click at [1254, 471] on button "button" at bounding box center [1268, 469] width 32 height 41
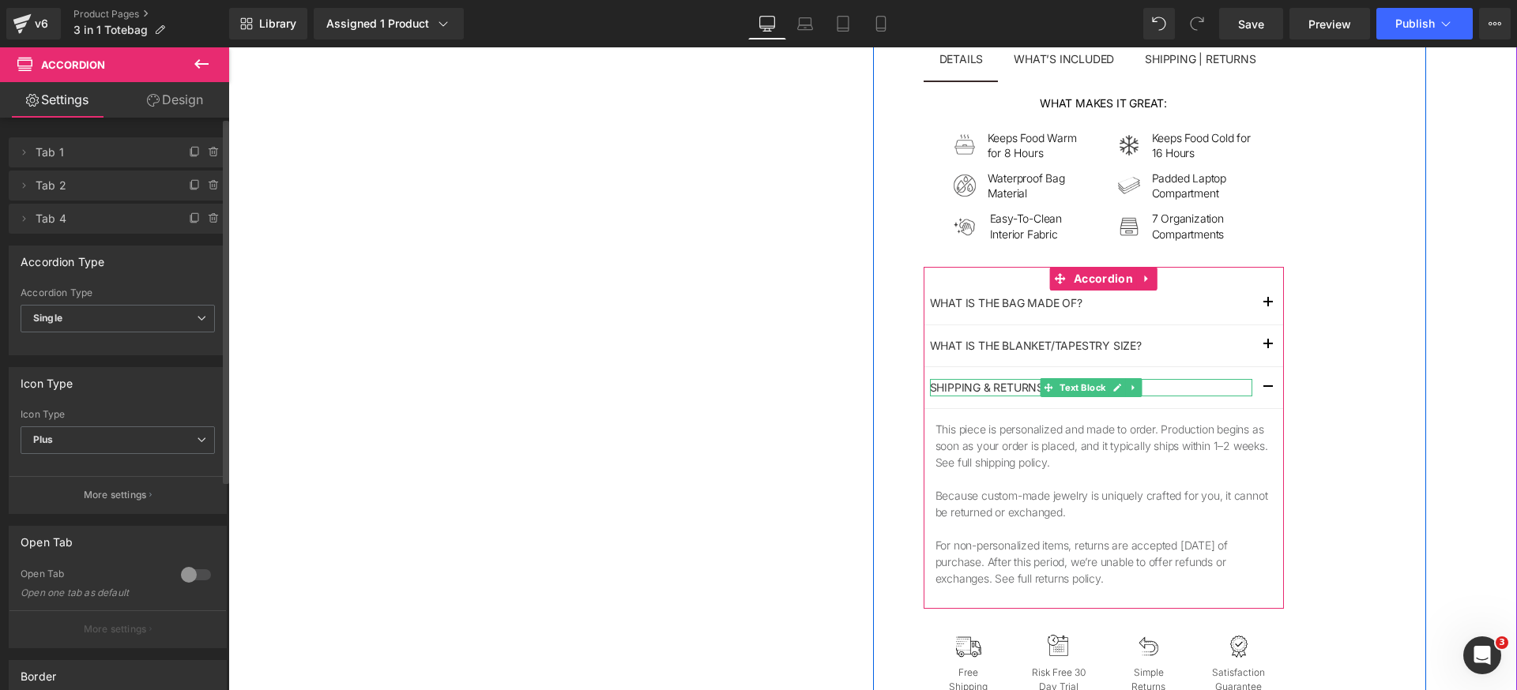
scroll to position [975, 0]
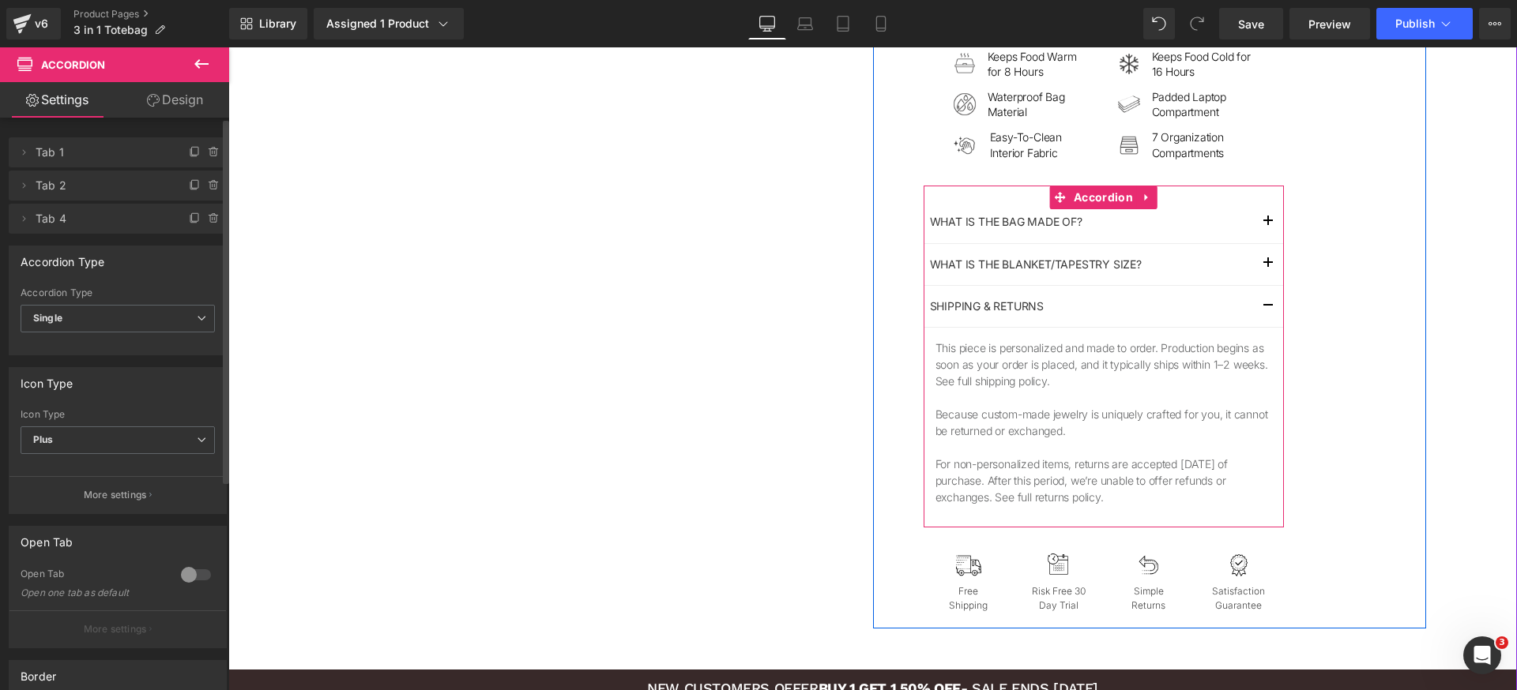
click at [1268, 310] on span "button" at bounding box center [1268, 310] width 0 height 0
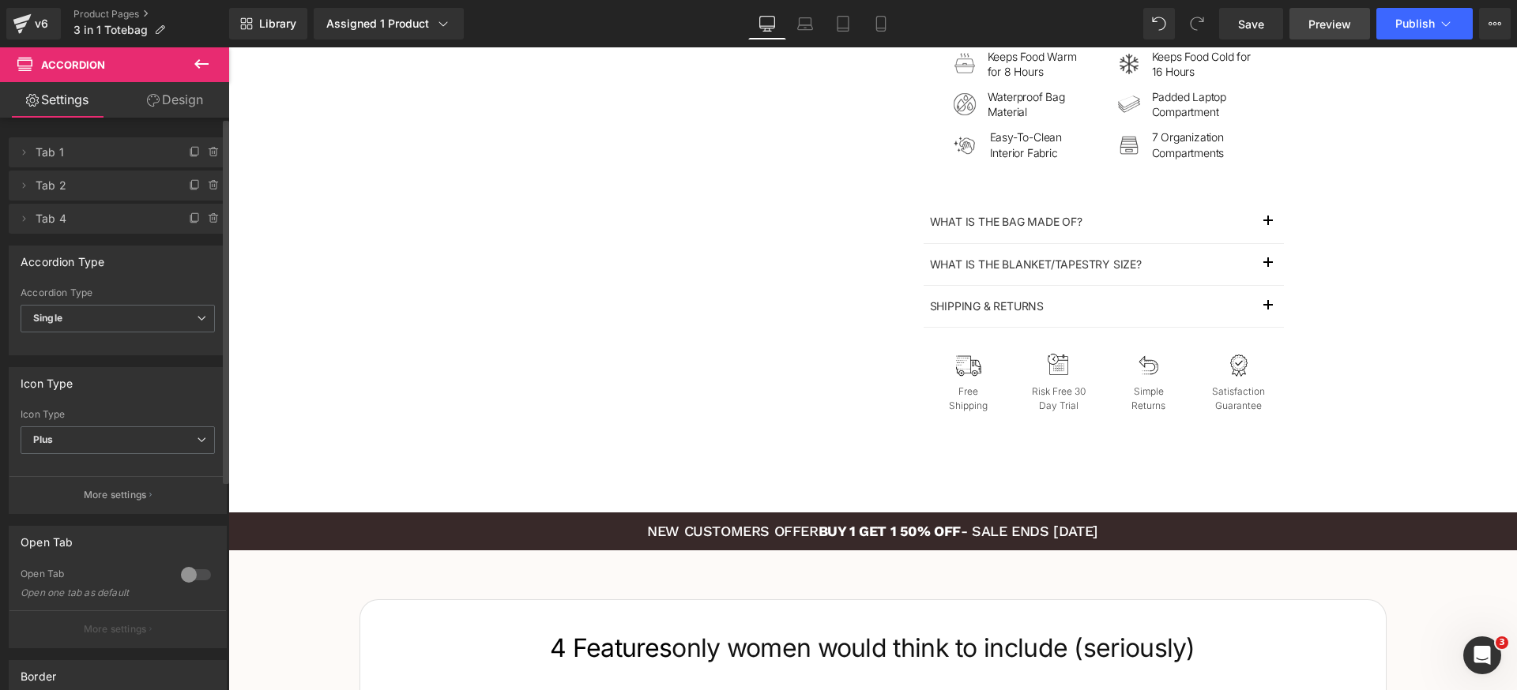
click at [1337, 23] on span "Preview" at bounding box center [1329, 24] width 43 height 17
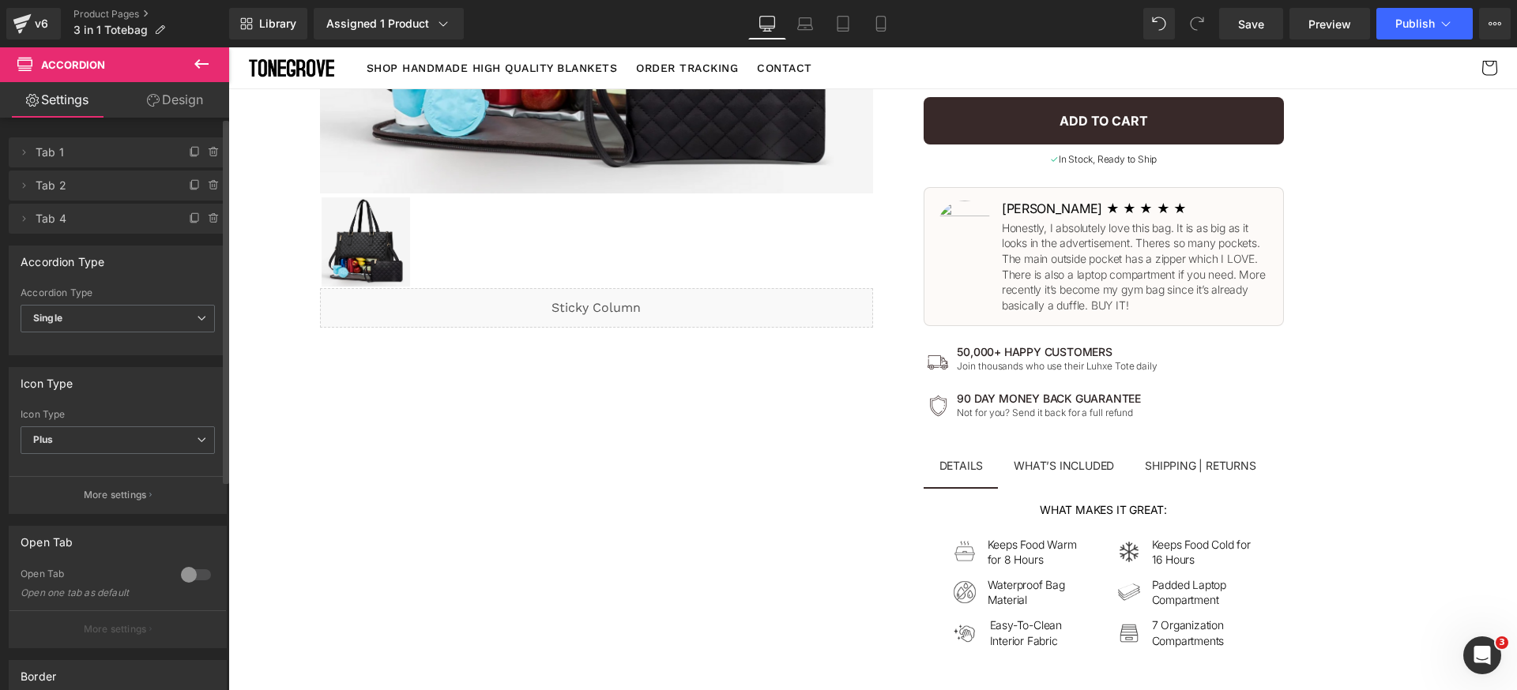
scroll to position [0, 0]
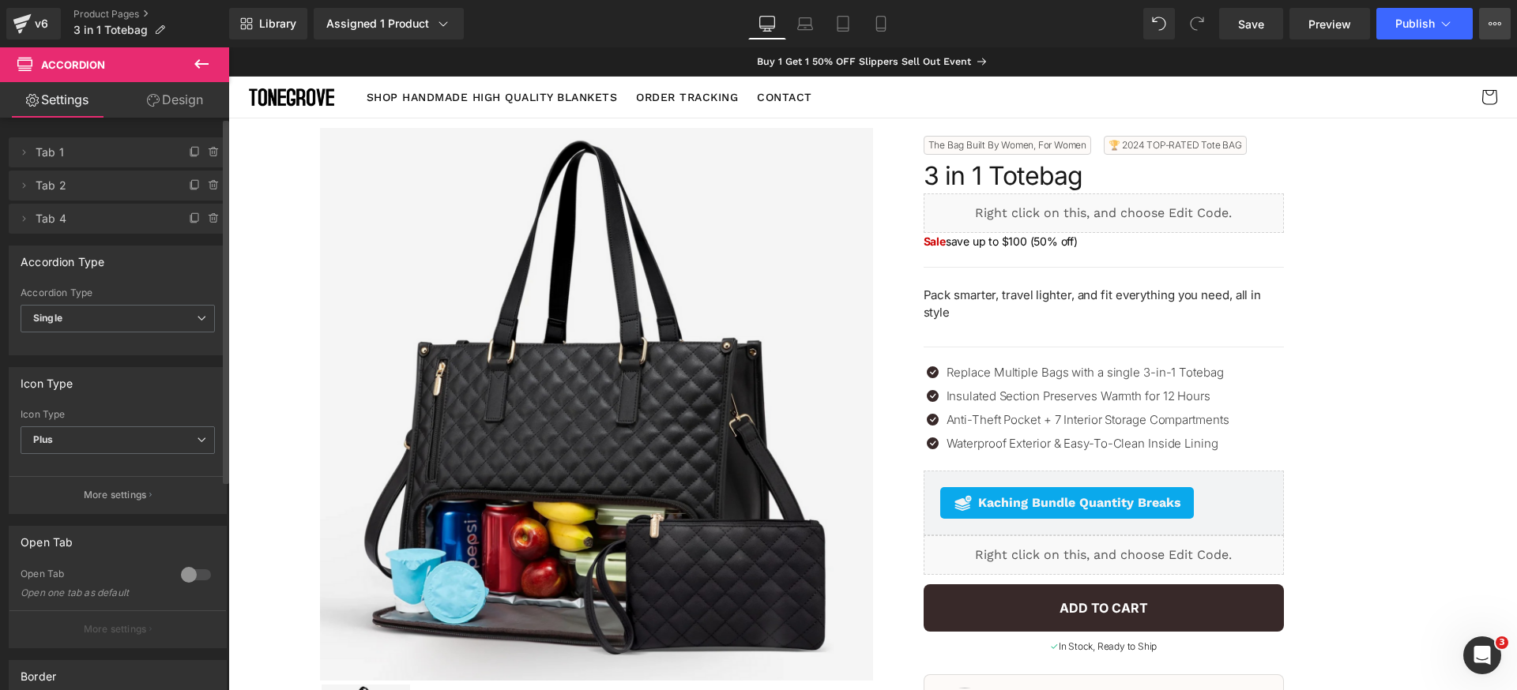
click at [1506, 26] on button "View Live Page View with current Template Save Template to Library Schedule Pub…" at bounding box center [1495, 24] width 32 height 32
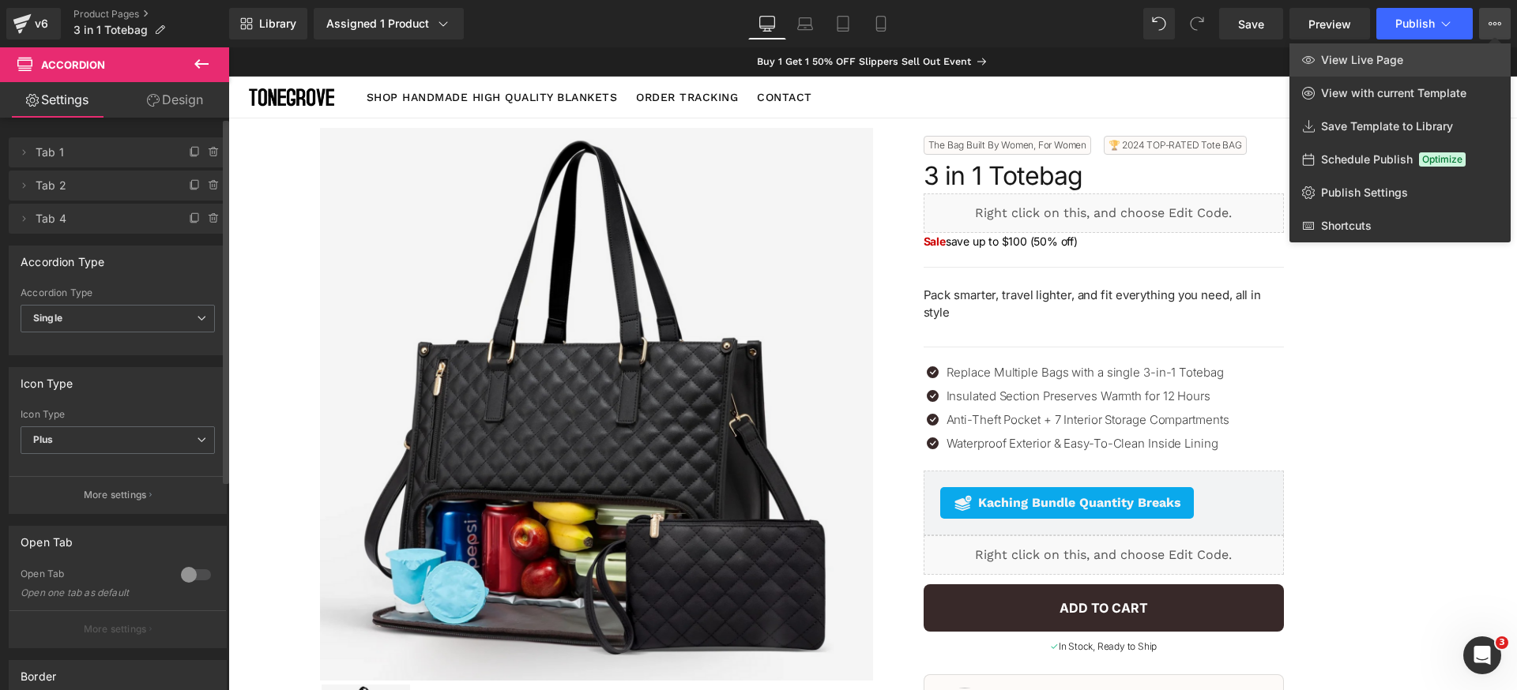
click at [1333, 58] on span "View Live Page" at bounding box center [1362, 60] width 82 height 14
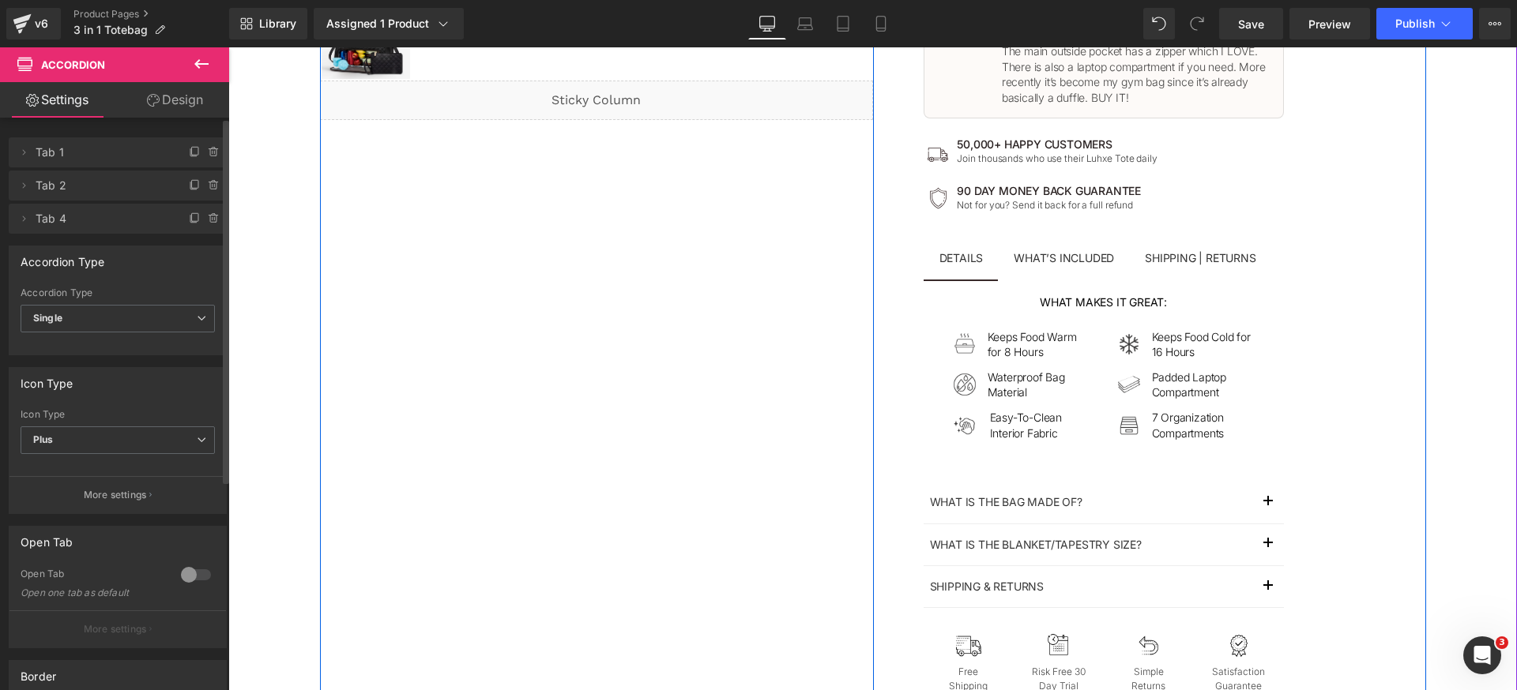
scroll to position [723, 0]
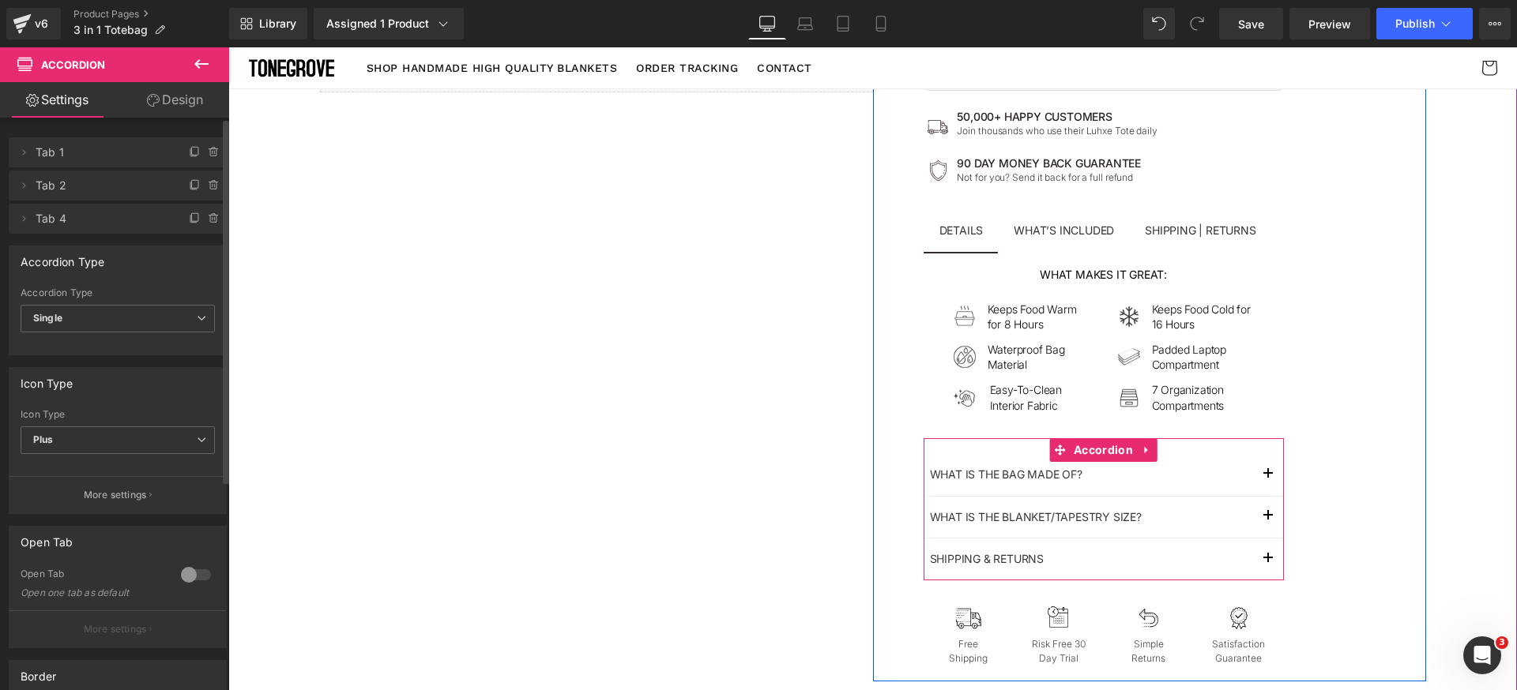
click at [1261, 551] on button "button" at bounding box center [1268, 559] width 32 height 41
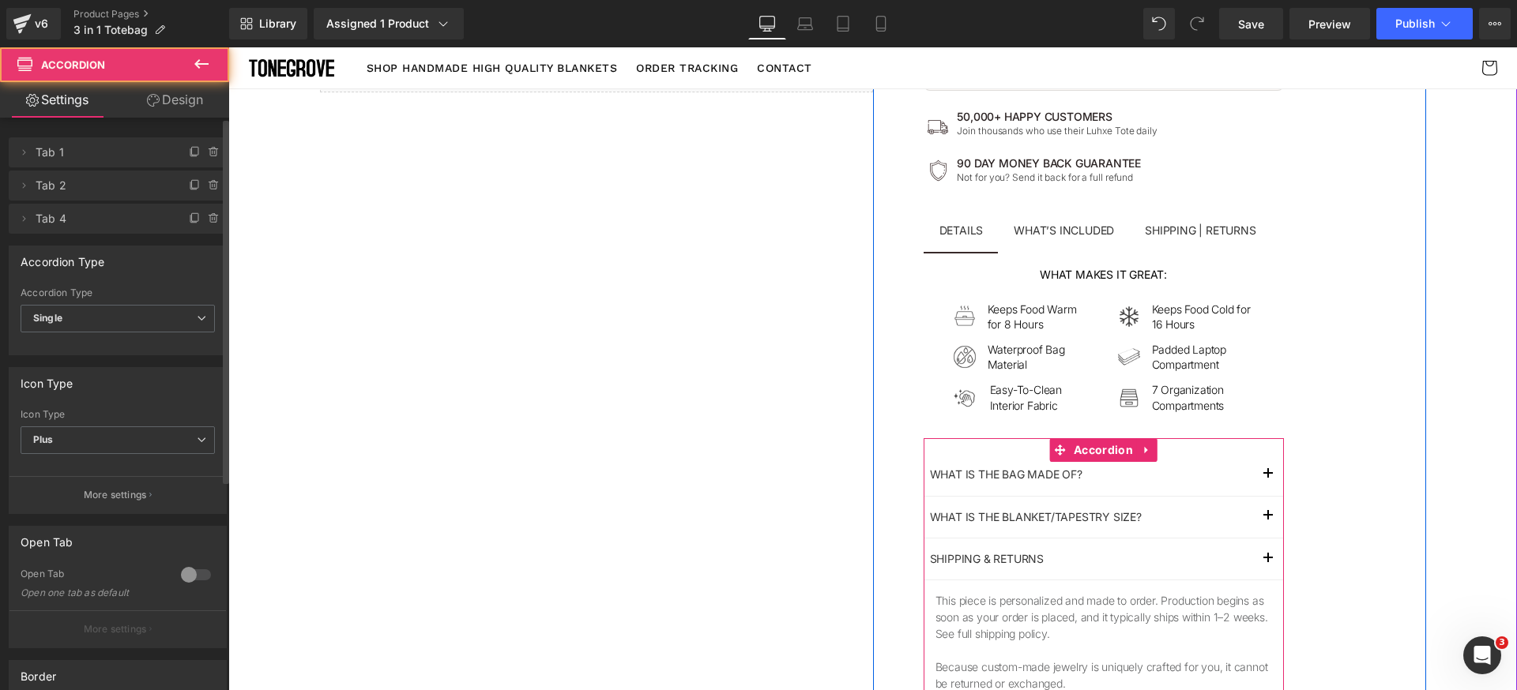
click at [1261, 551] on button "button" at bounding box center [1268, 559] width 32 height 41
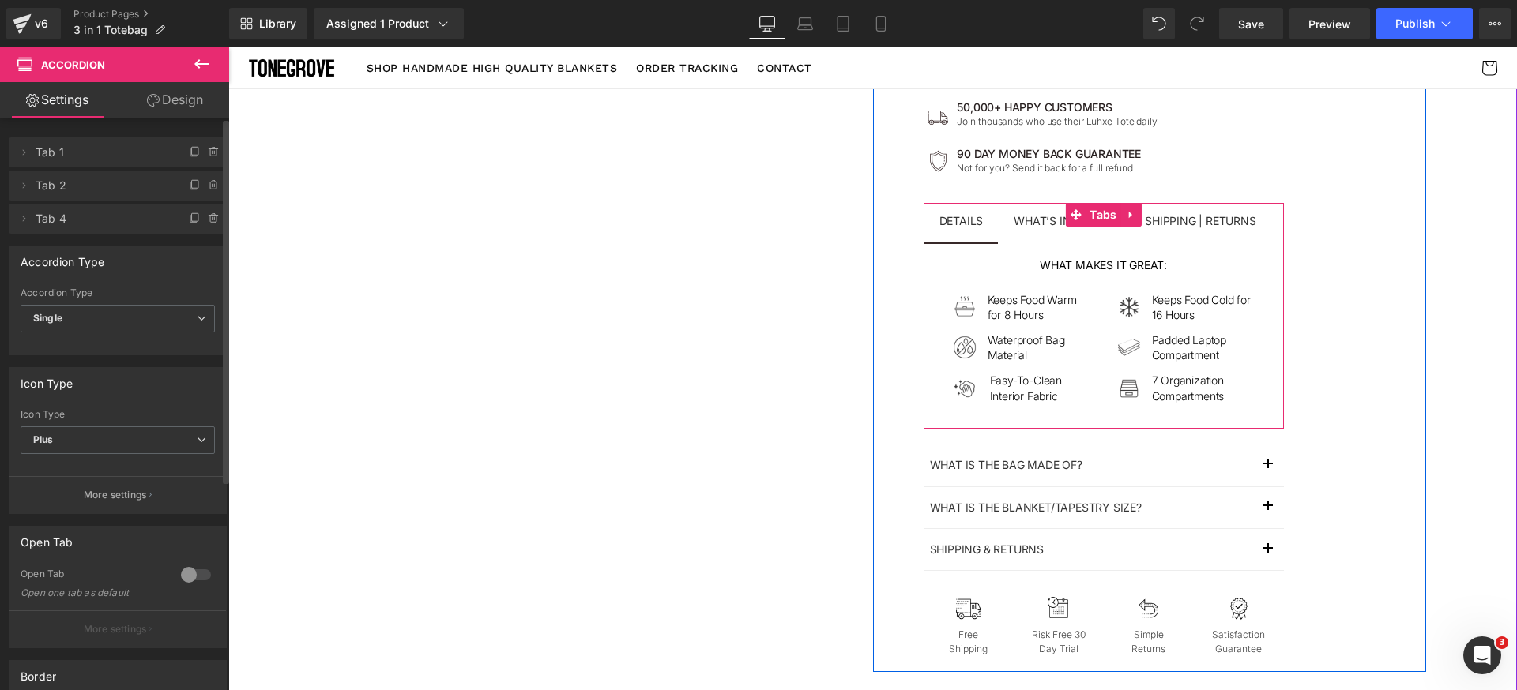
scroll to position [787, 0]
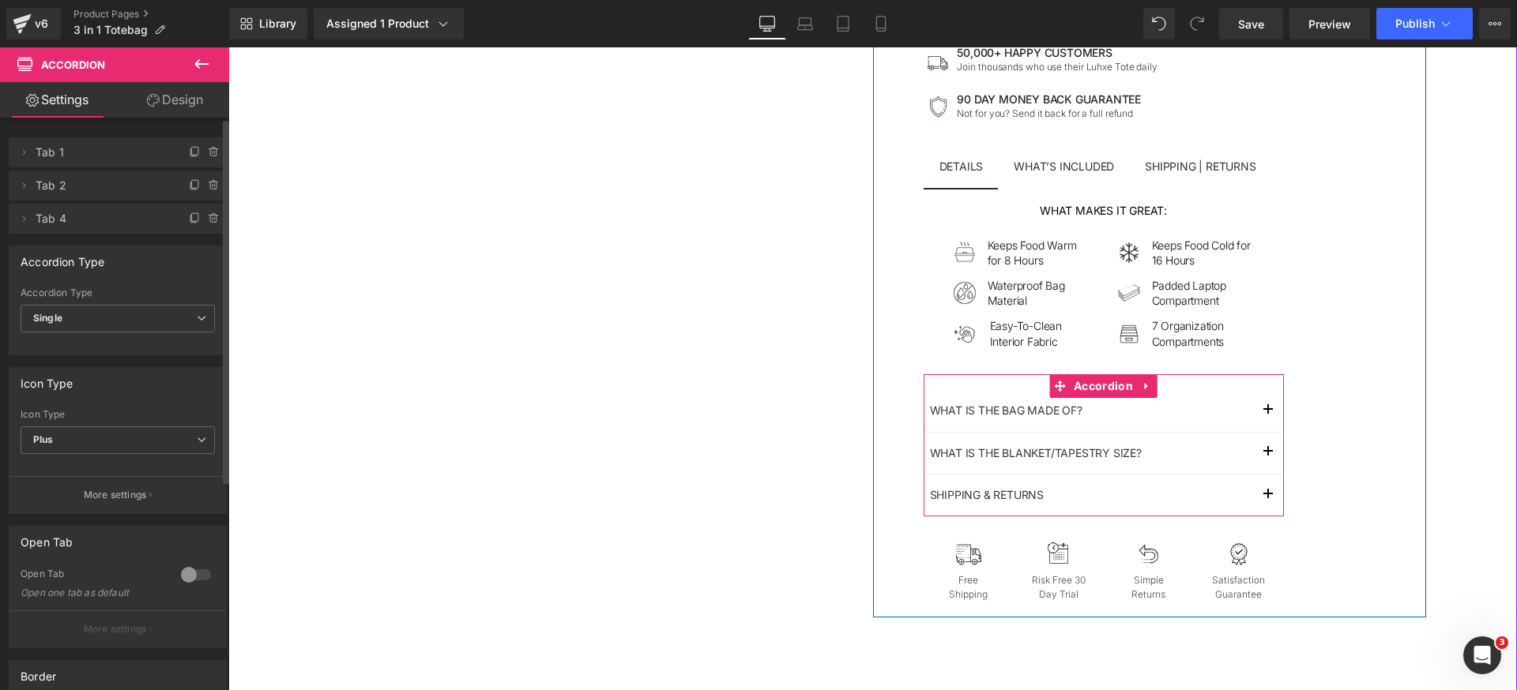
click at [1268, 496] on button "button" at bounding box center [1268, 495] width 32 height 41
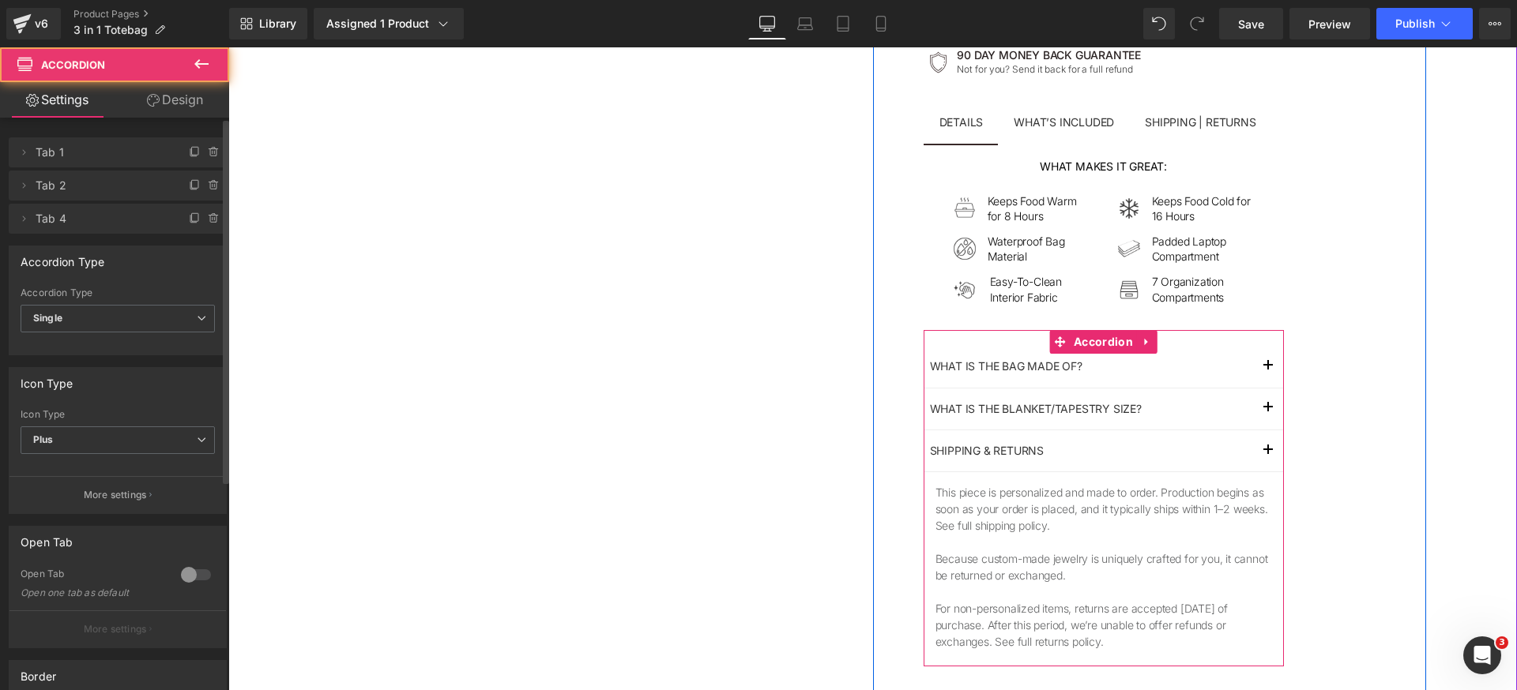
scroll to position [851, 0]
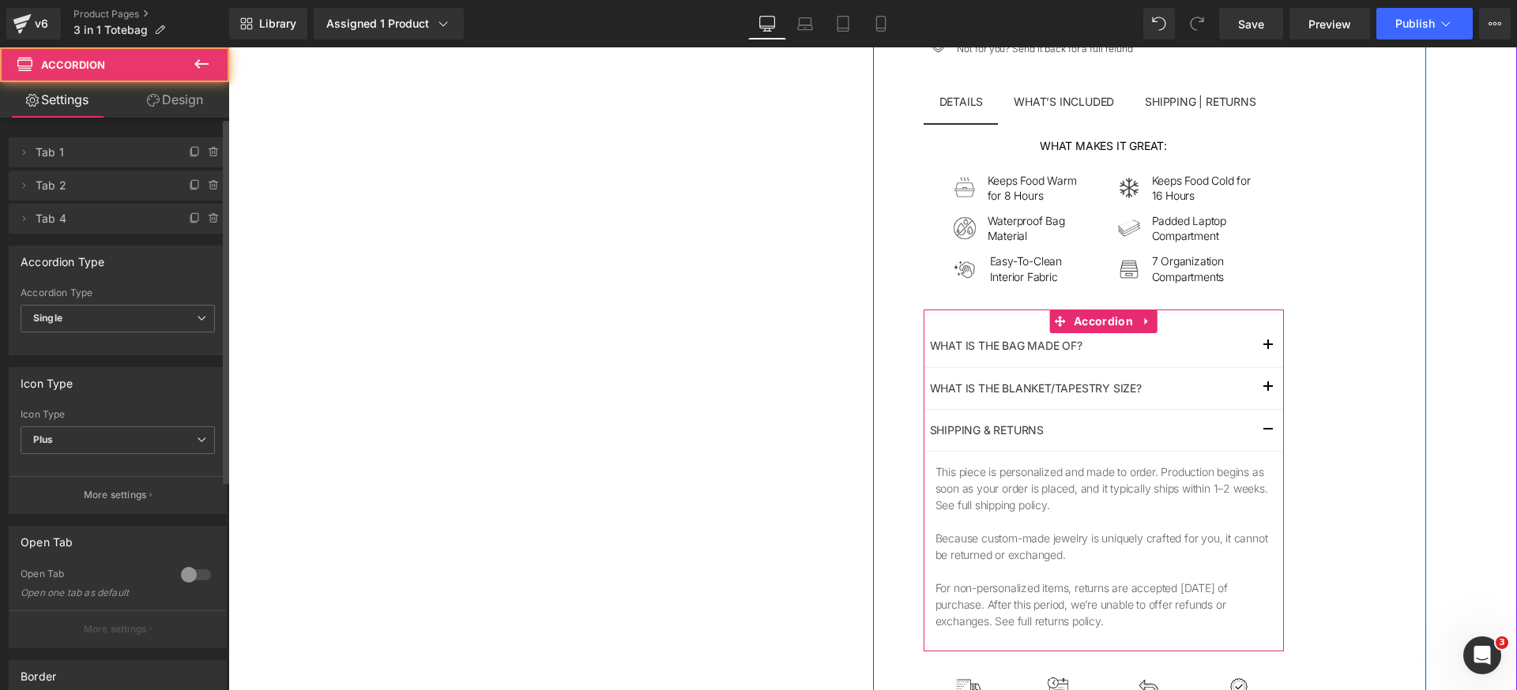
click at [1016, 483] on p "This piece is personalized and made to order. Production begins as soon as your…" at bounding box center [1103, 489] width 336 height 50
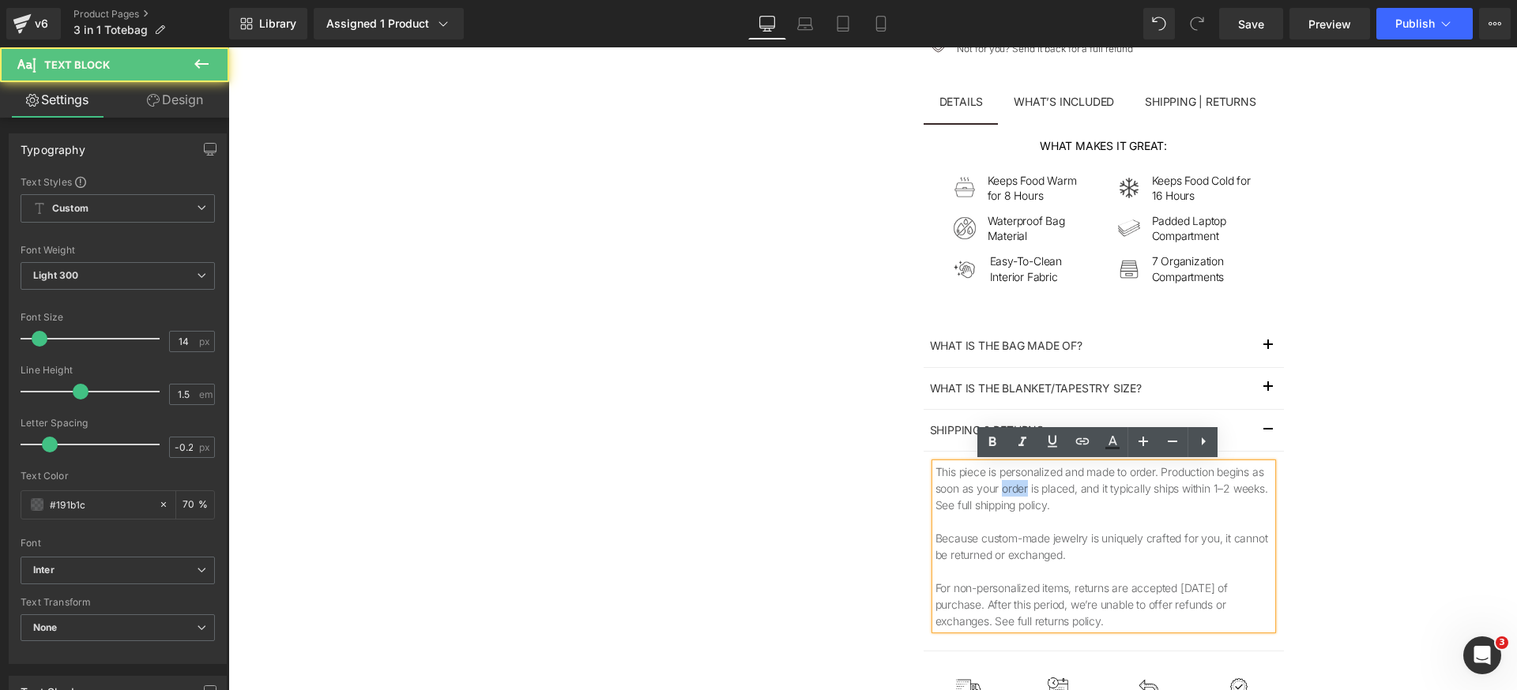
click at [1016, 484] on p "This piece is personalized and made to order. Production begins as soon as your…" at bounding box center [1103, 489] width 336 height 50
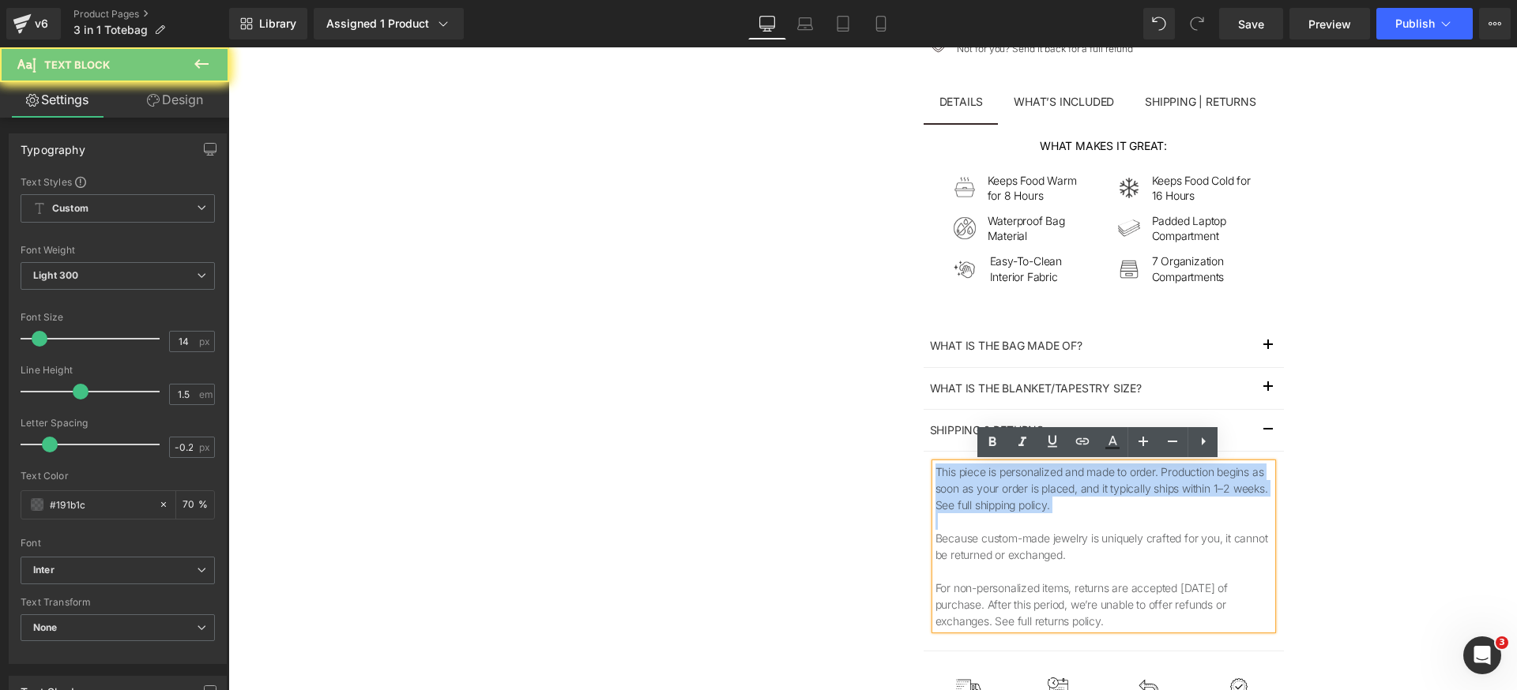
click at [1016, 484] on p "This piece is personalized and made to order. Production begins as soon as your…" at bounding box center [1103, 489] width 336 height 50
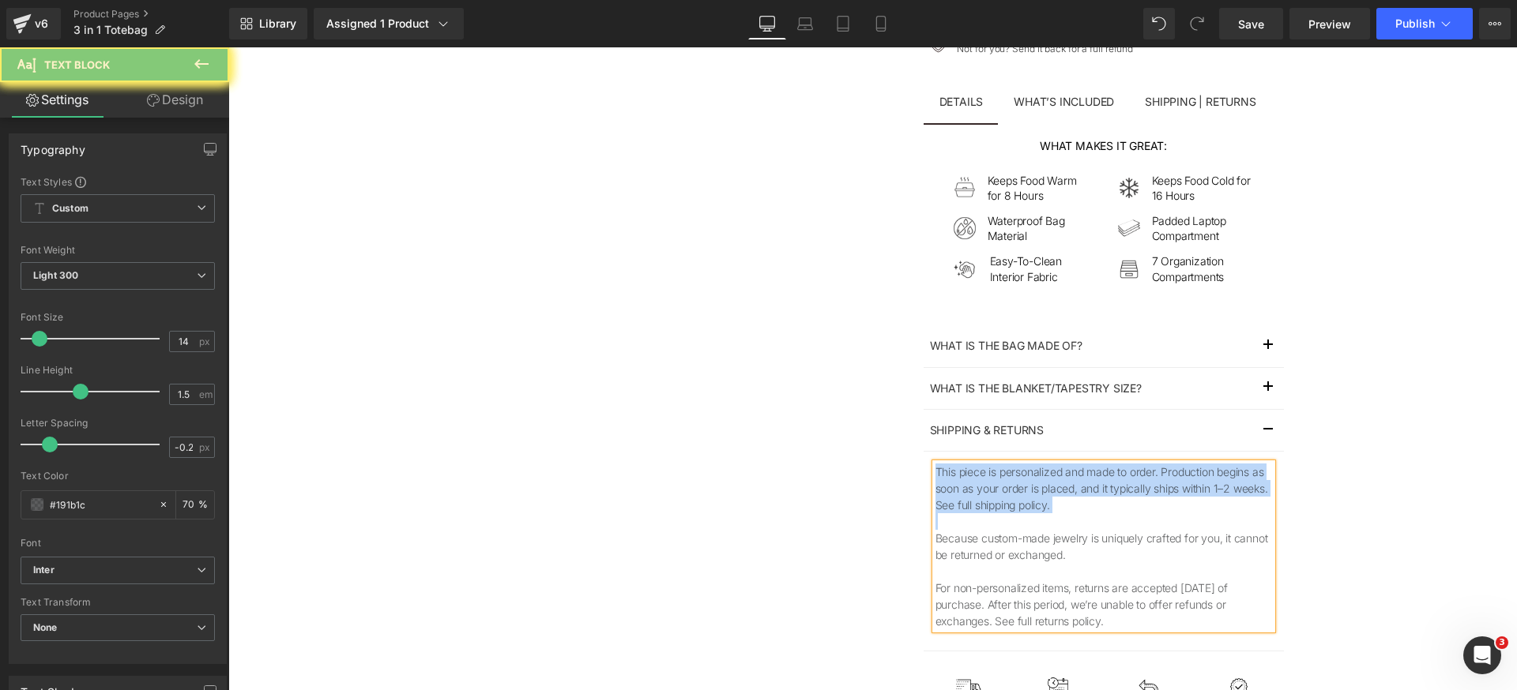
click at [1016, 484] on p "This piece is personalized and made to order. Production begins as soon as your…" at bounding box center [1103, 489] width 336 height 50
paste div
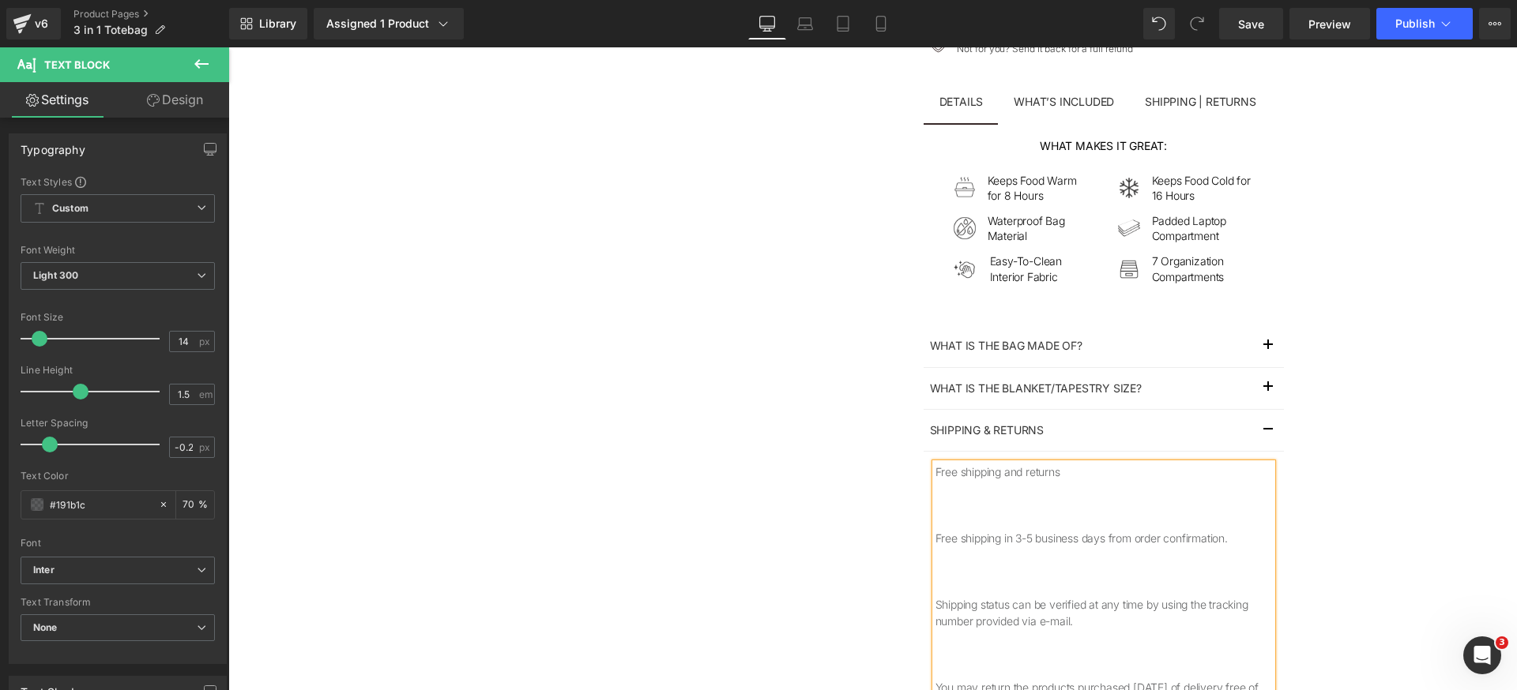
click at [1036, 525] on p at bounding box center [1103, 521] width 336 height 17
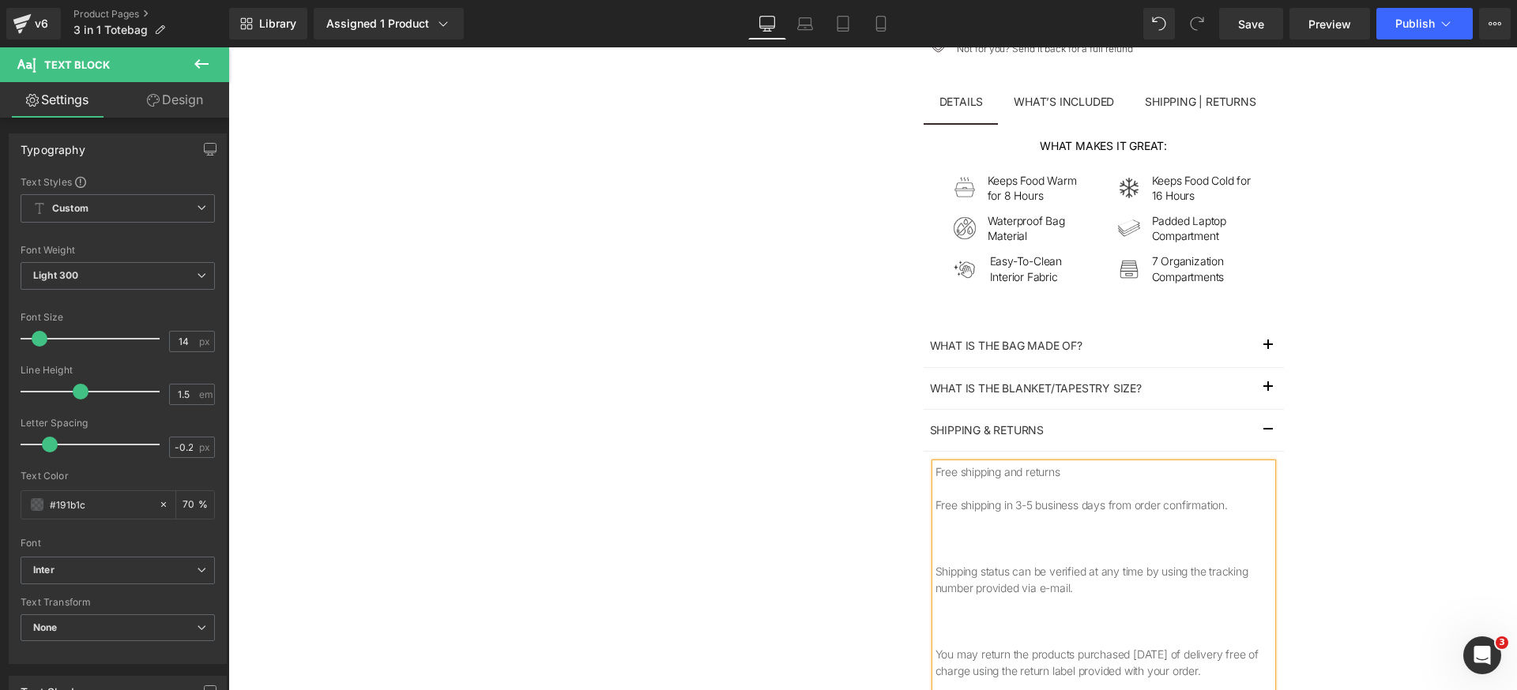
click at [966, 563] on p "Shipping status can be verified at any time by using the tracking number provid…" at bounding box center [1103, 579] width 336 height 33
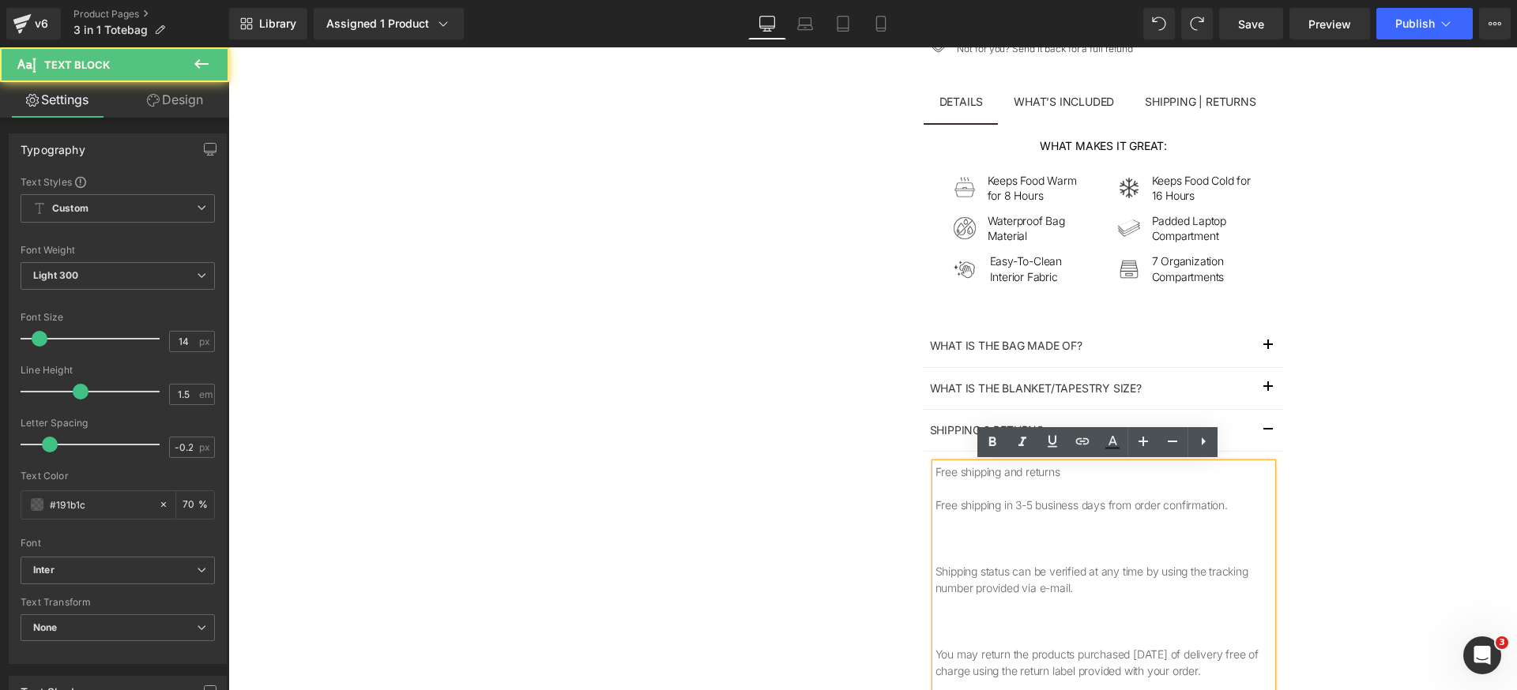
click at [1007, 557] on p at bounding box center [1103, 555] width 336 height 17
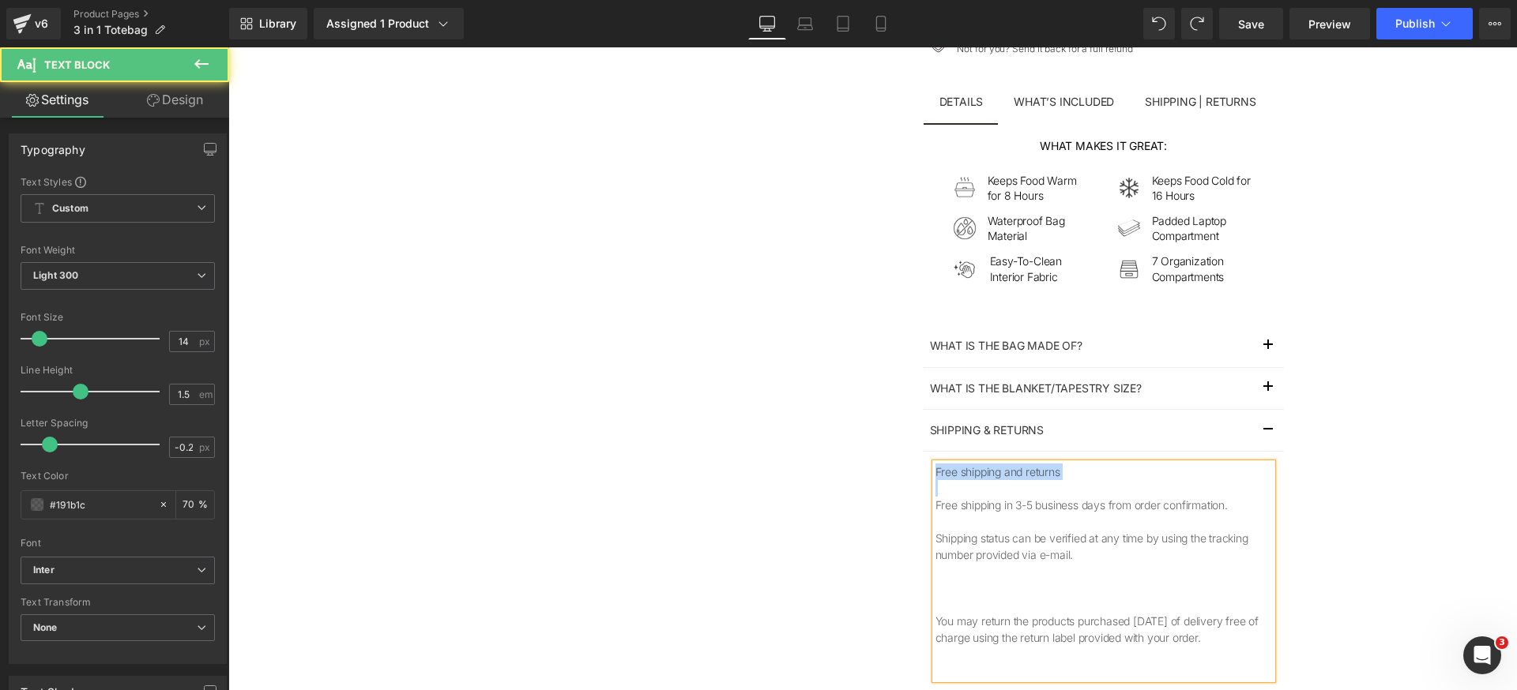
drag, startPoint x: 930, startPoint y: 506, endPoint x: 919, endPoint y: 467, distance: 40.3
click at [923, 467] on article "Free shipping and returns Free shipping in 3-5 business days from order confirm…" at bounding box center [1103, 577] width 360 height 250
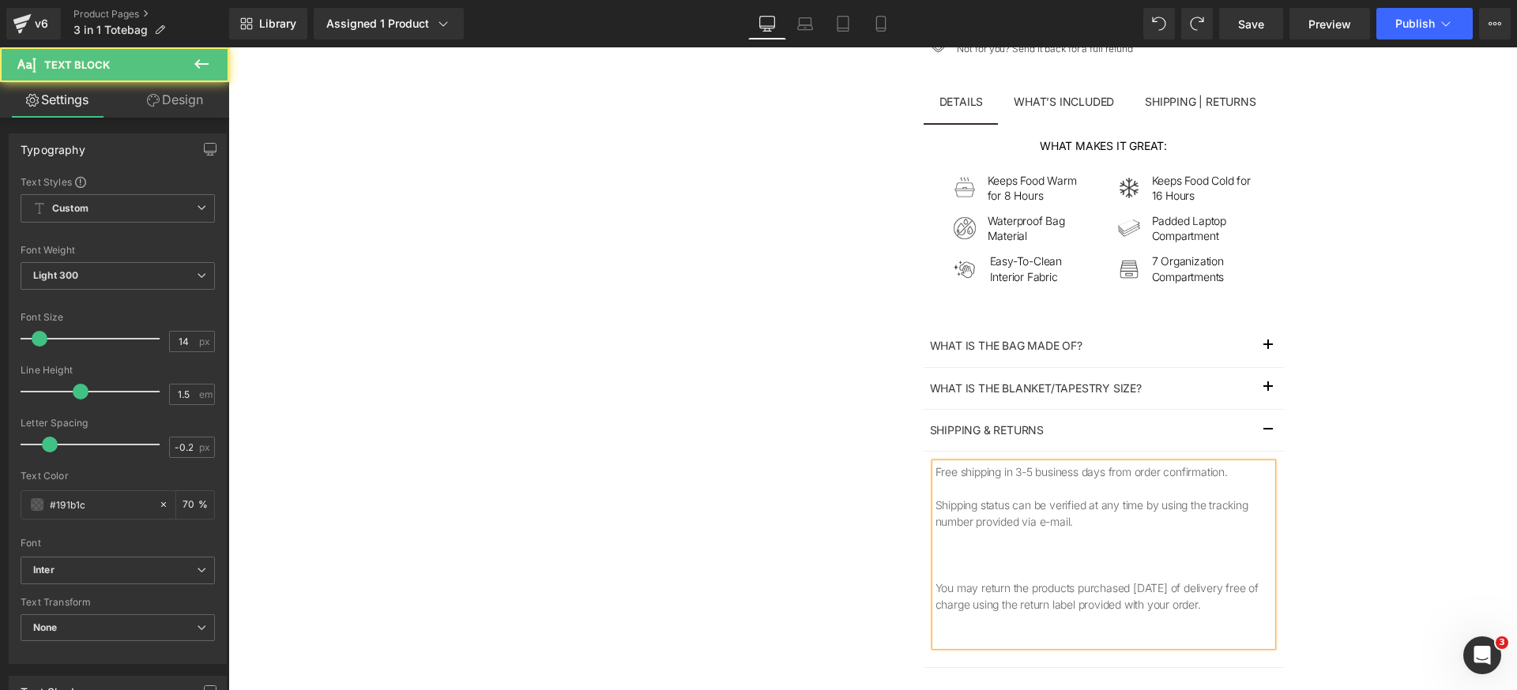
click at [972, 573] on p at bounding box center [1103, 571] width 336 height 17
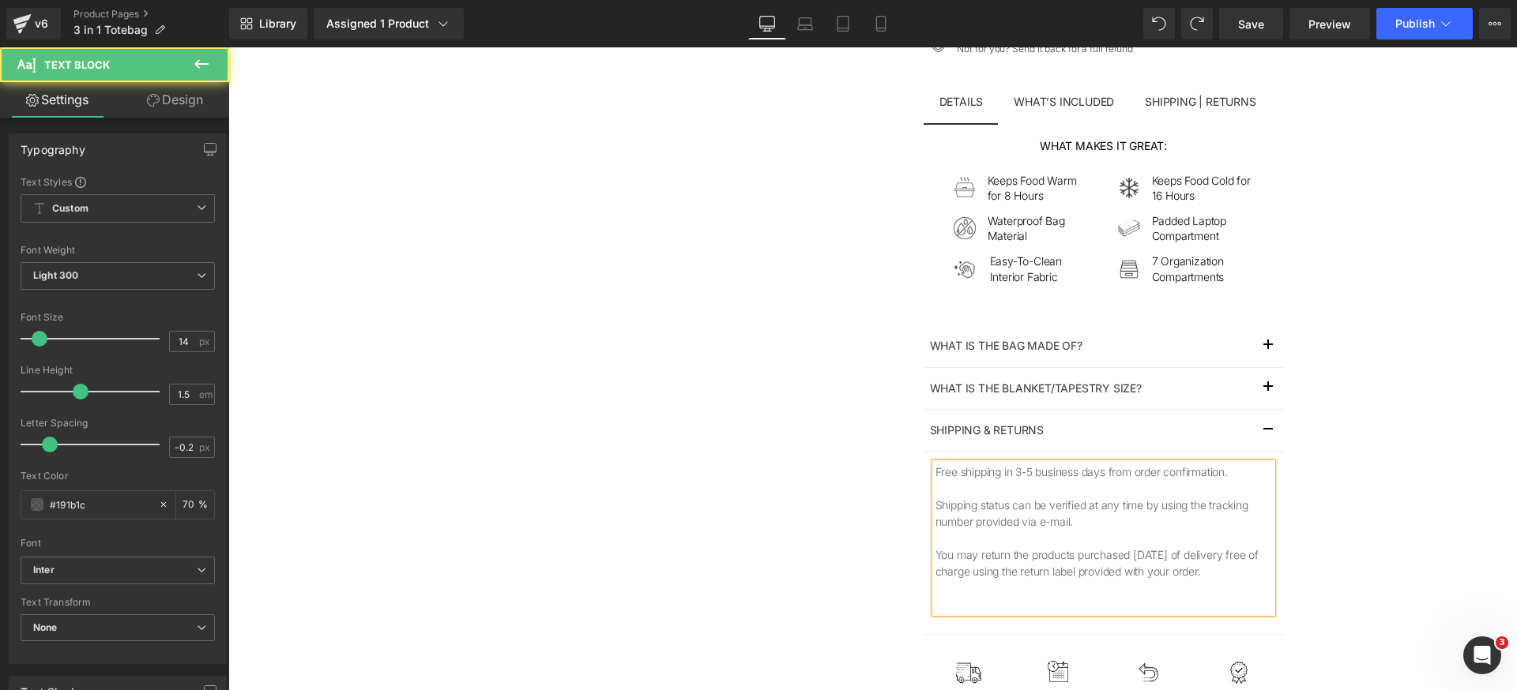
click at [976, 600] on p at bounding box center [1103, 604] width 336 height 17
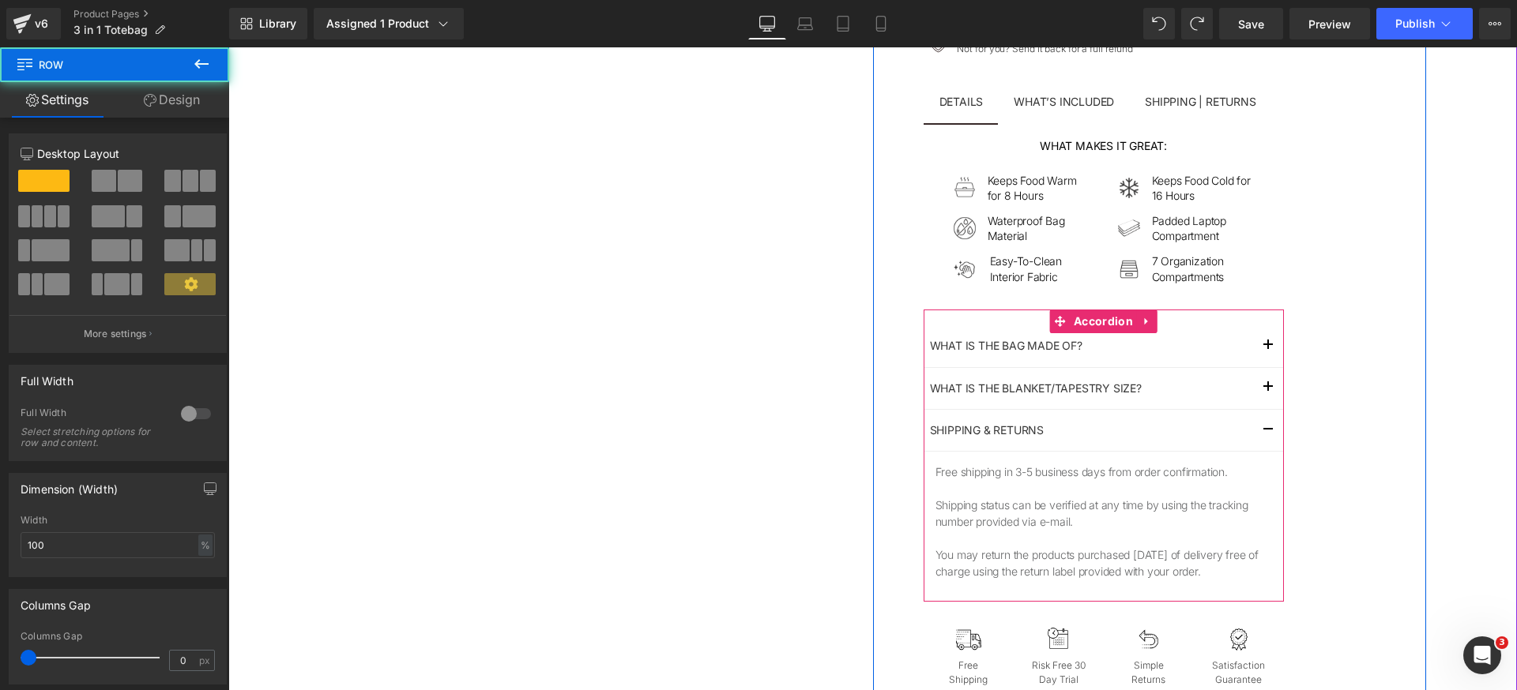
click at [1268, 434] on span "button" at bounding box center [1268, 434] width 0 height 0
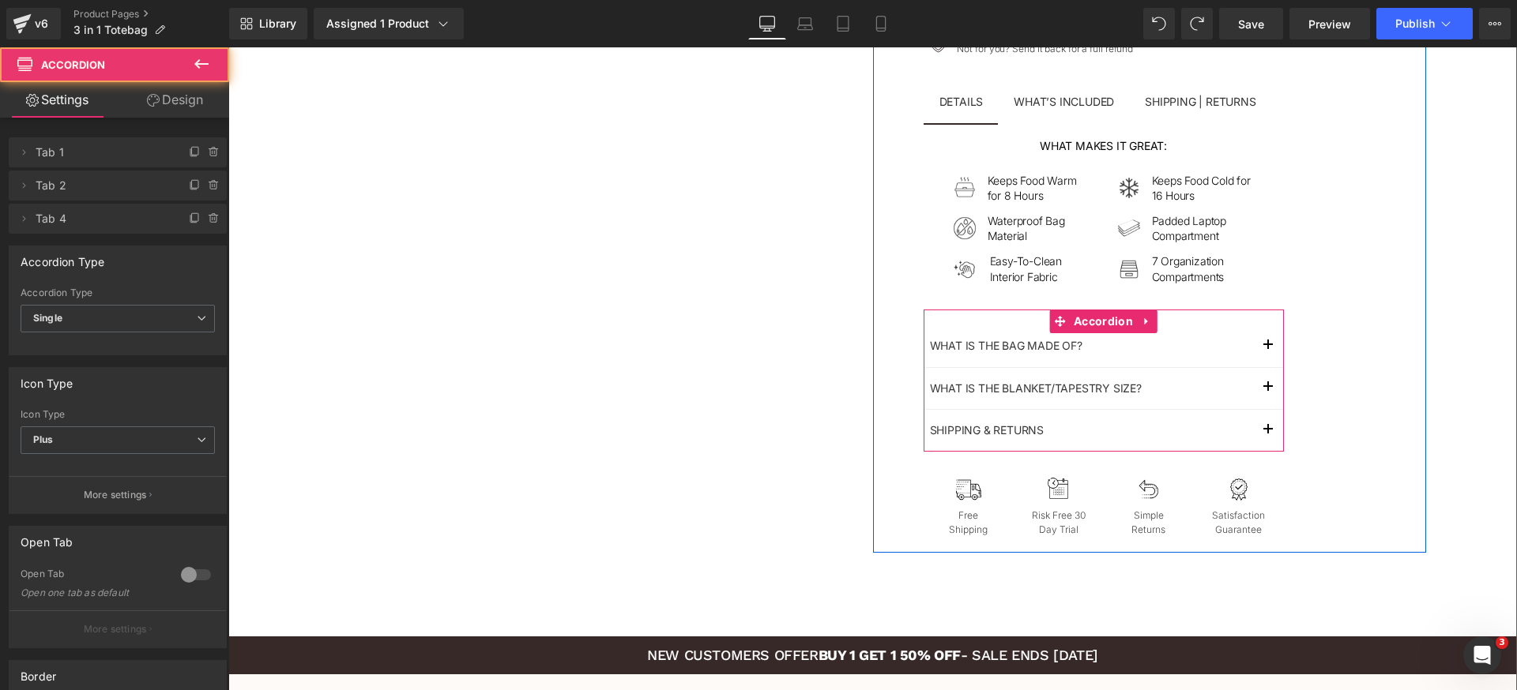
click at [1255, 394] on button "button" at bounding box center [1268, 388] width 32 height 41
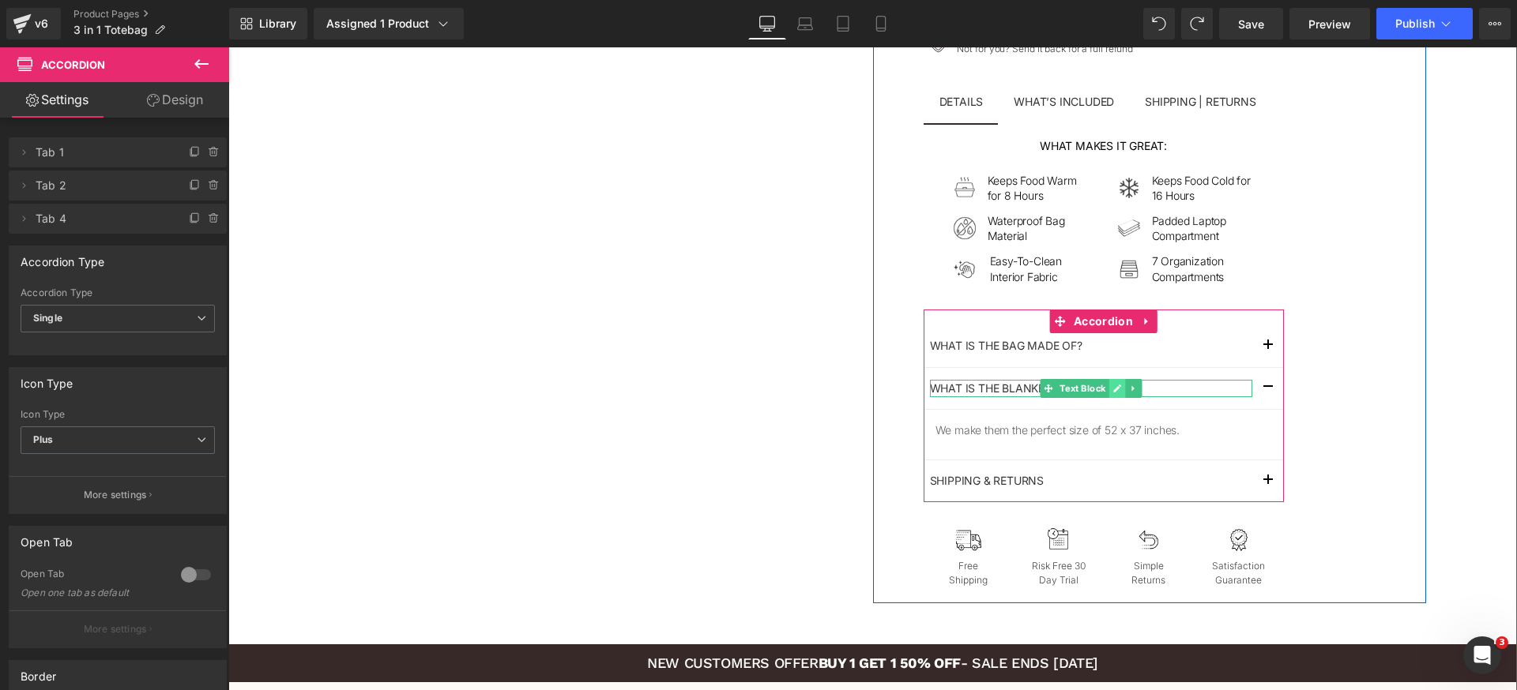
click at [1112, 385] on icon at bounding box center [1116, 388] width 9 height 9
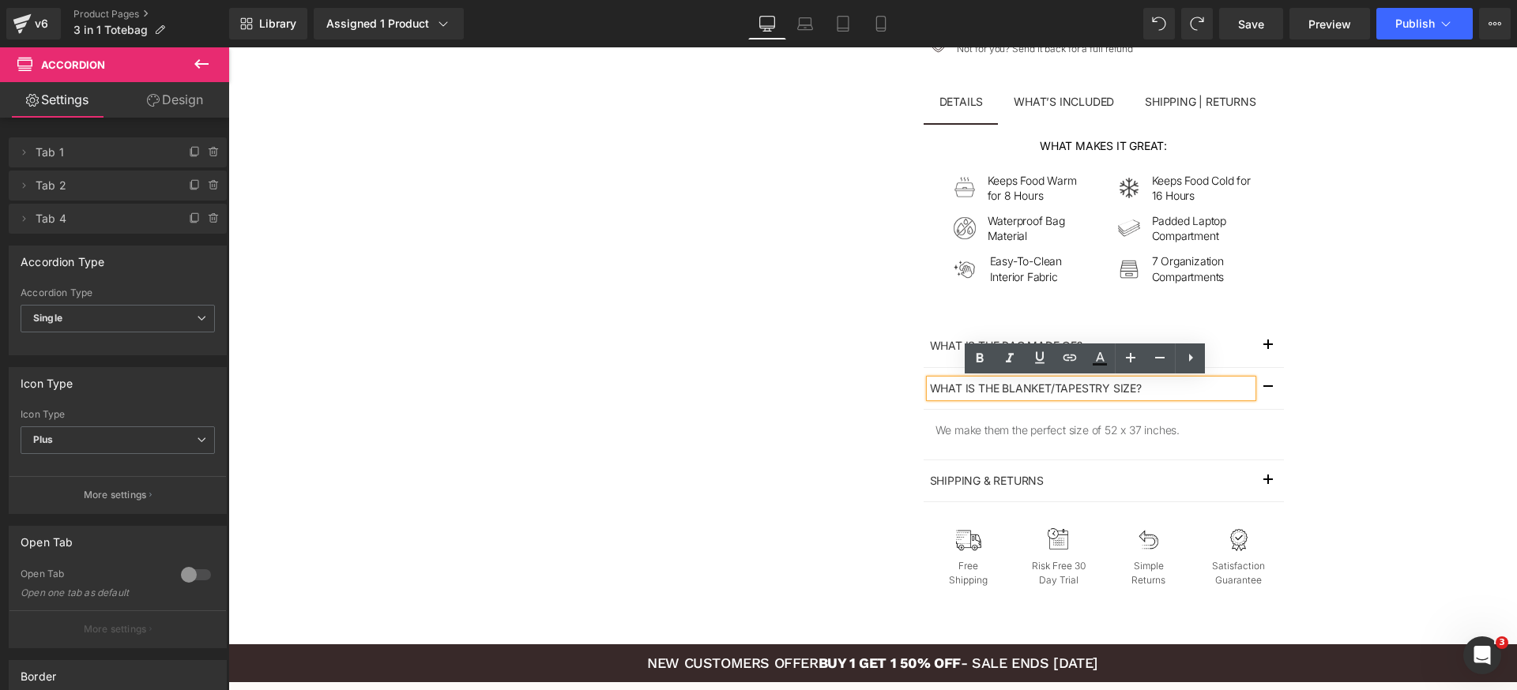
click at [1107, 387] on p "What is the blanket/tapestry size?" at bounding box center [1091, 388] width 322 height 17
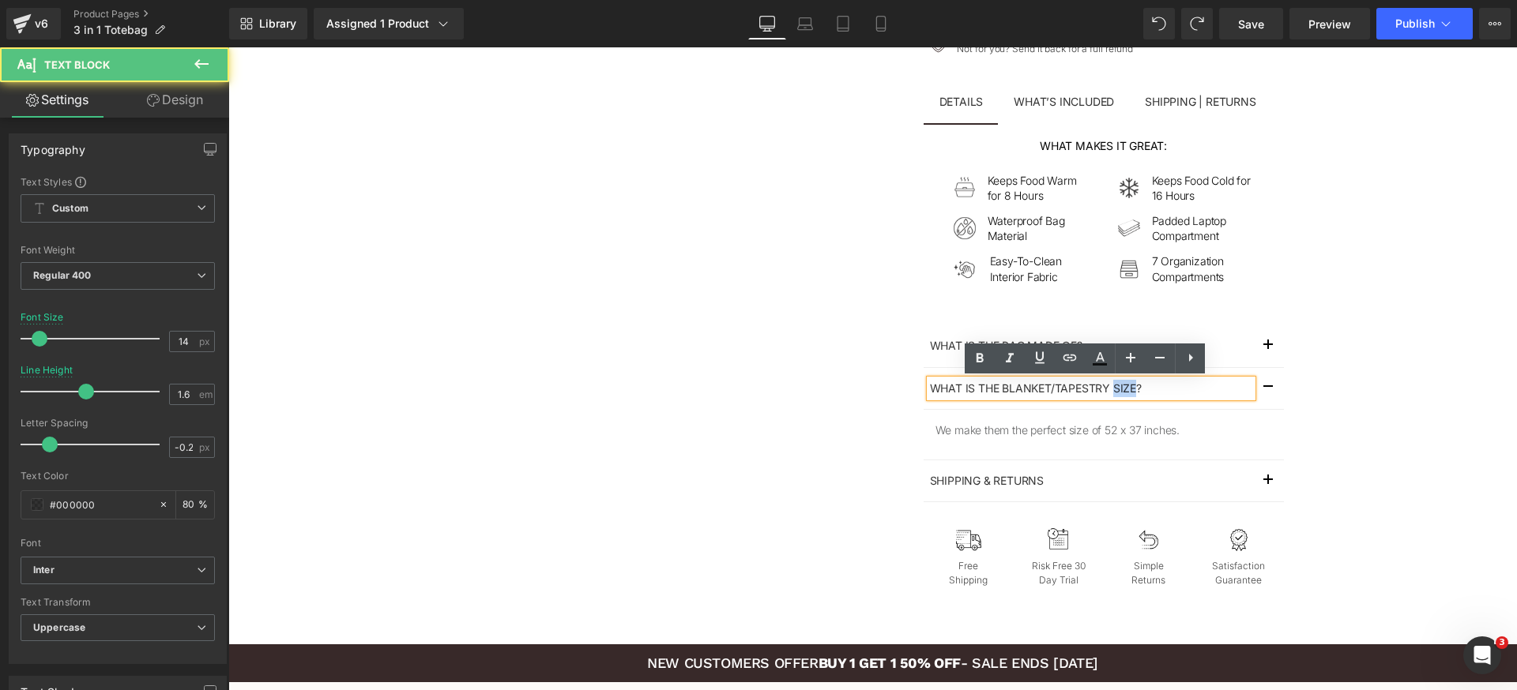
click at [1107, 387] on p "What is the blanket/tapestry size?" at bounding box center [1091, 388] width 322 height 17
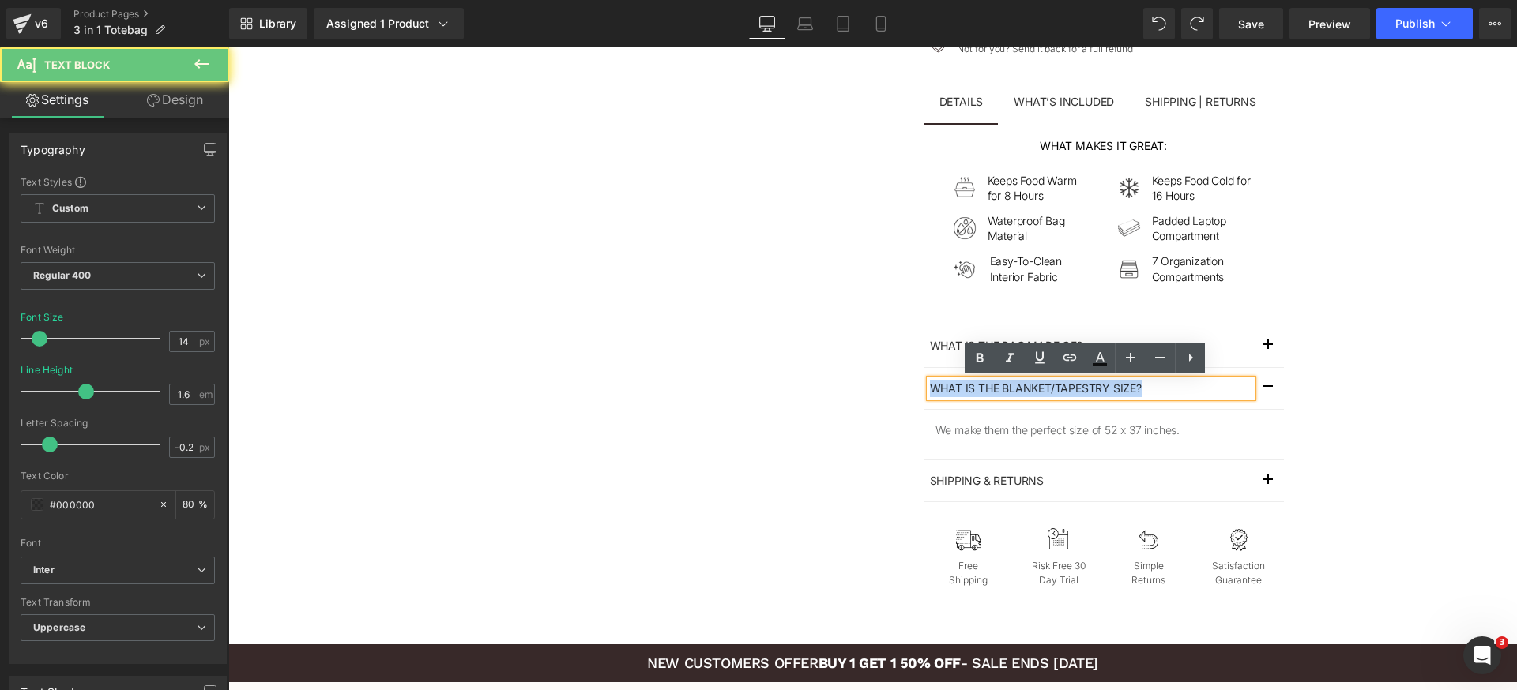
click at [1107, 387] on p "What is the blanket/tapestry size?" at bounding box center [1091, 388] width 322 height 17
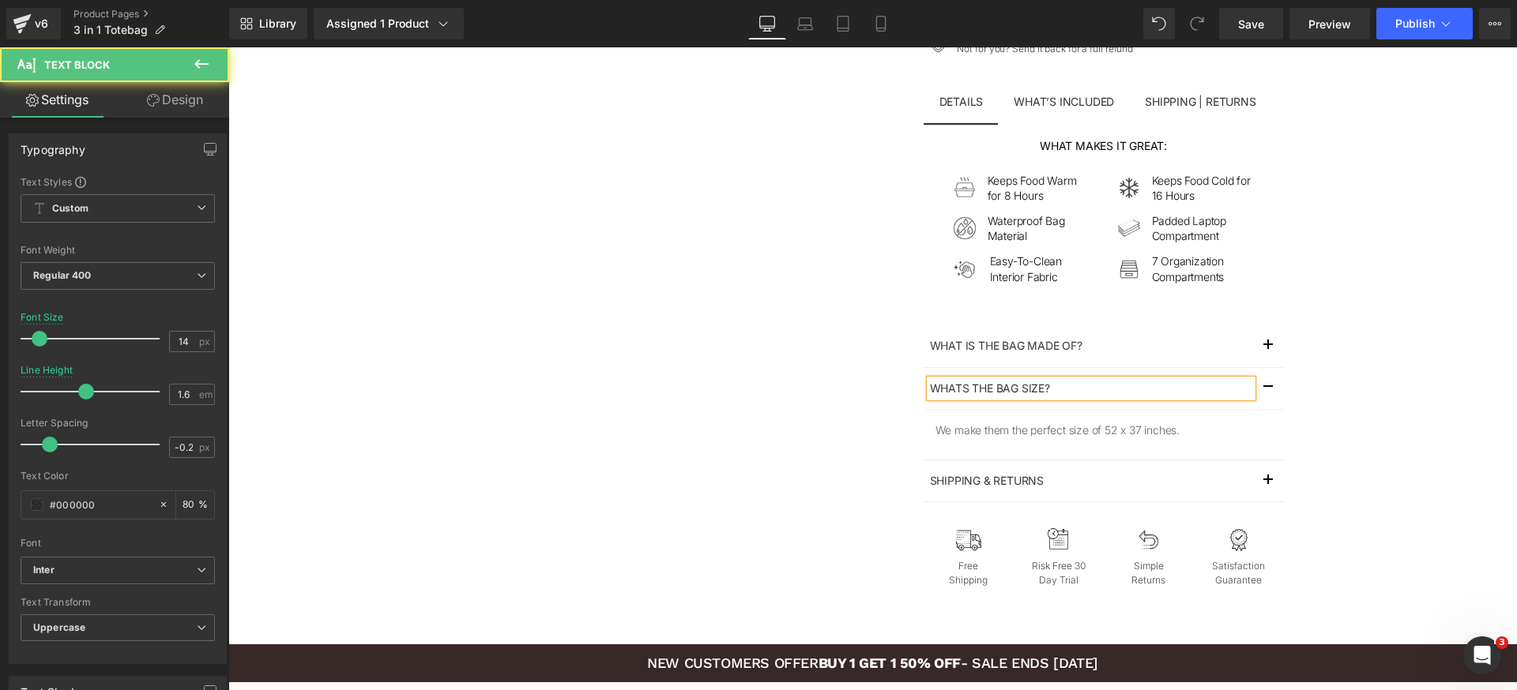
click at [959, 386] on p "Whats the bag size?" at bounding box center [1091, 388] width 322 height 17
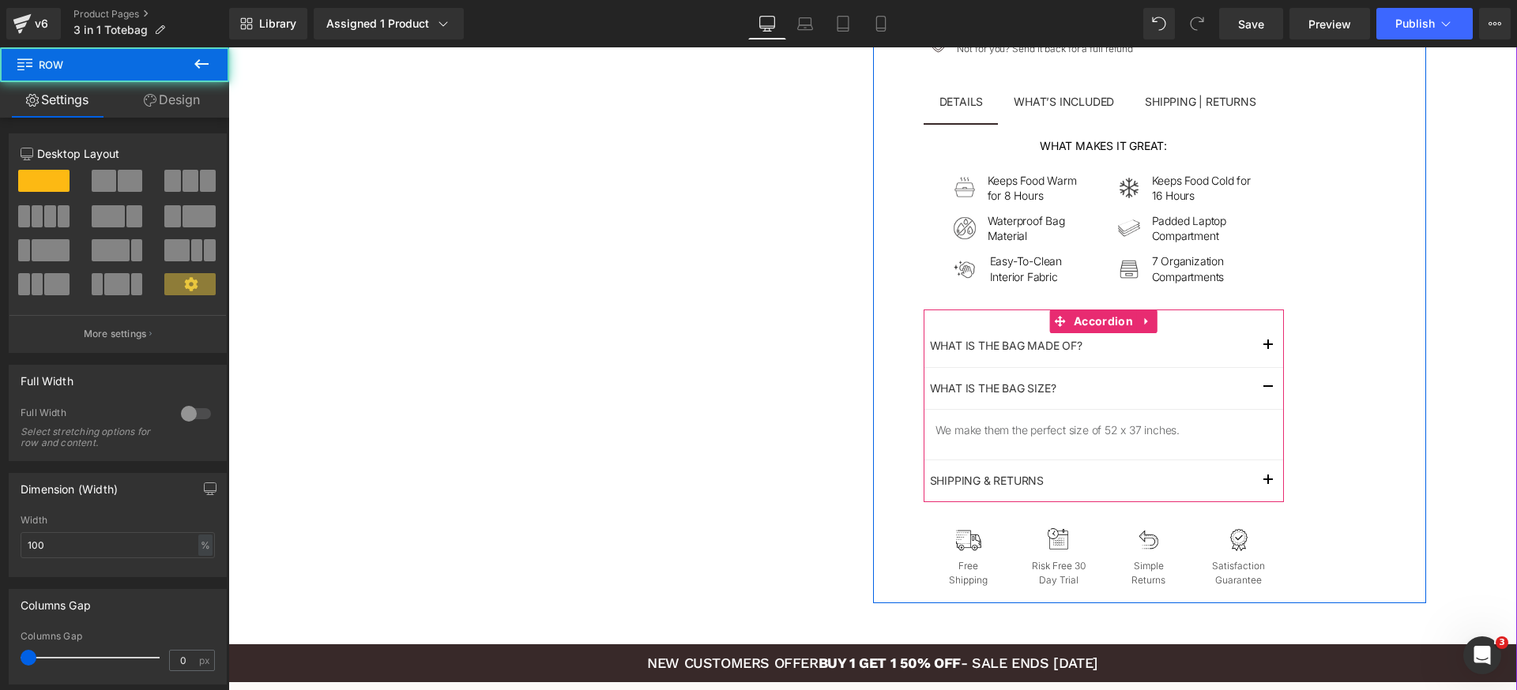
drag, startPoint x: 1262, startPoint y: 382, endPoint x: 1273, endPoint y: 389, distance: 12.7
click at [1262, 382] on button "button" at bounding box center [1268, 388] width 32 height 41
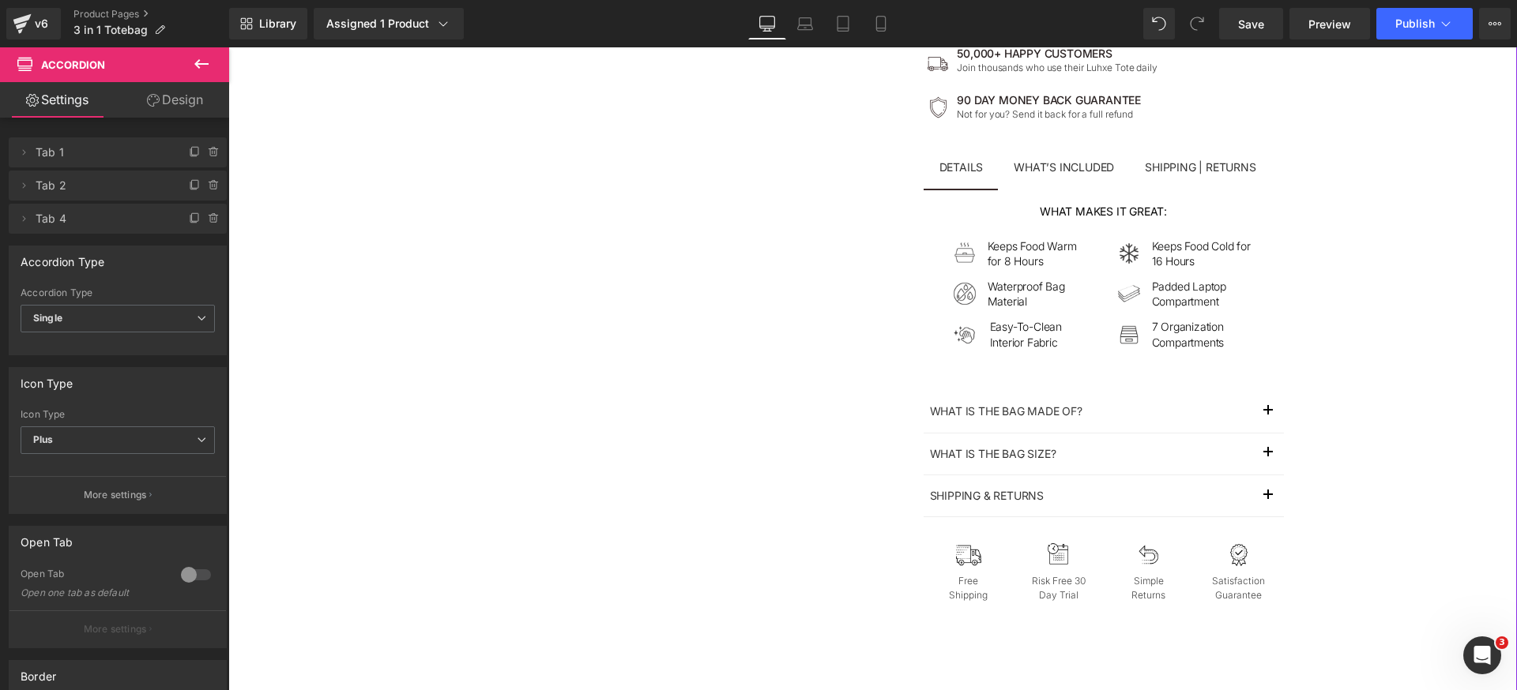
scroll to position [866, 0]
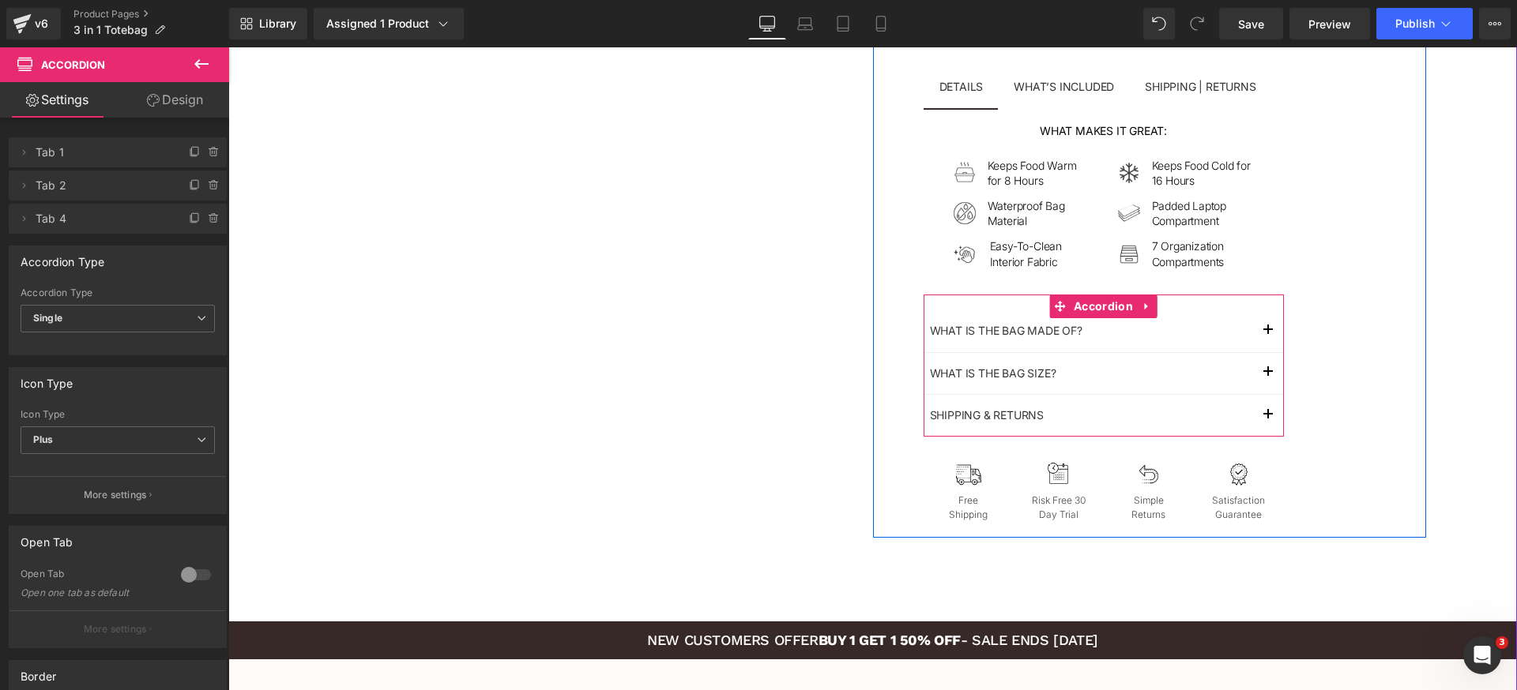
click at [1266, 372] on button "button" at bounding box center [1268, 373] width 32 height 41
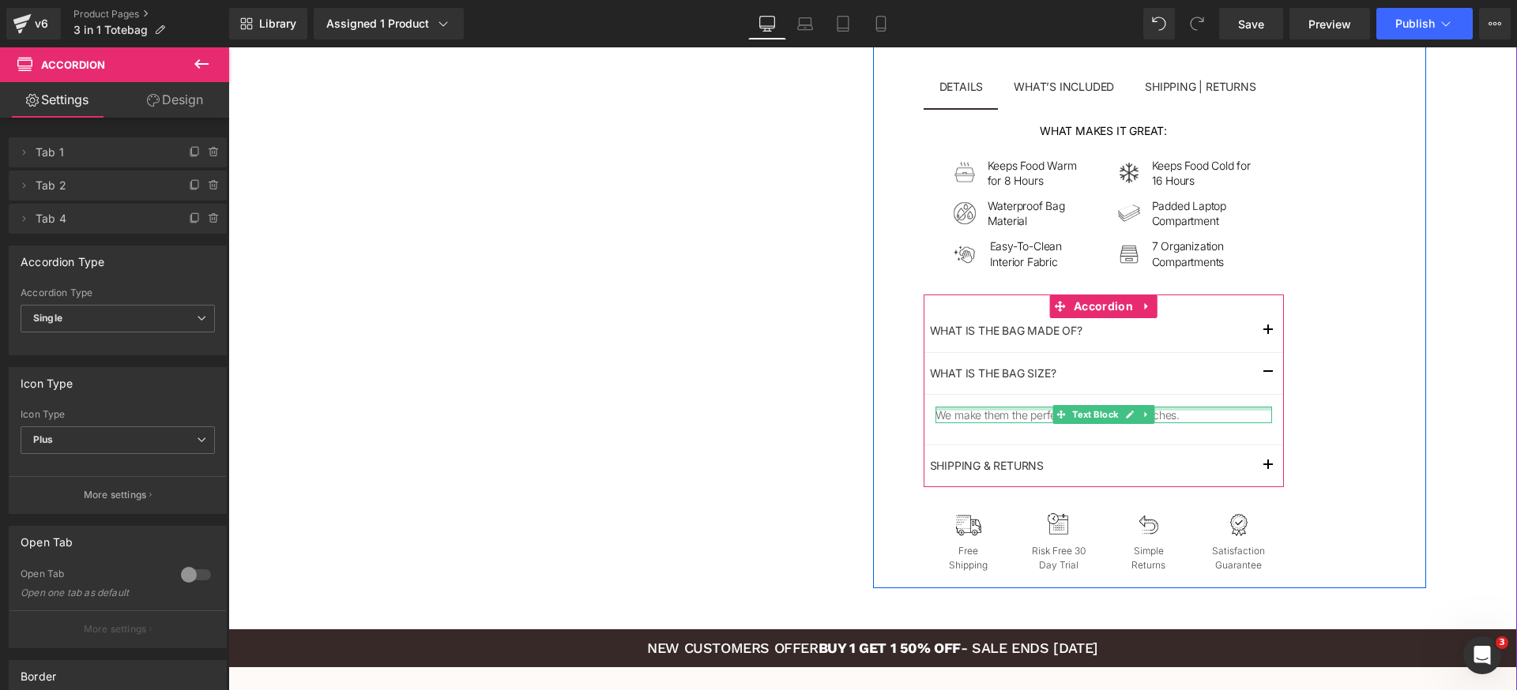
click at [1008, 408] on div at bounding box center [1103, 409] width 336 height 4
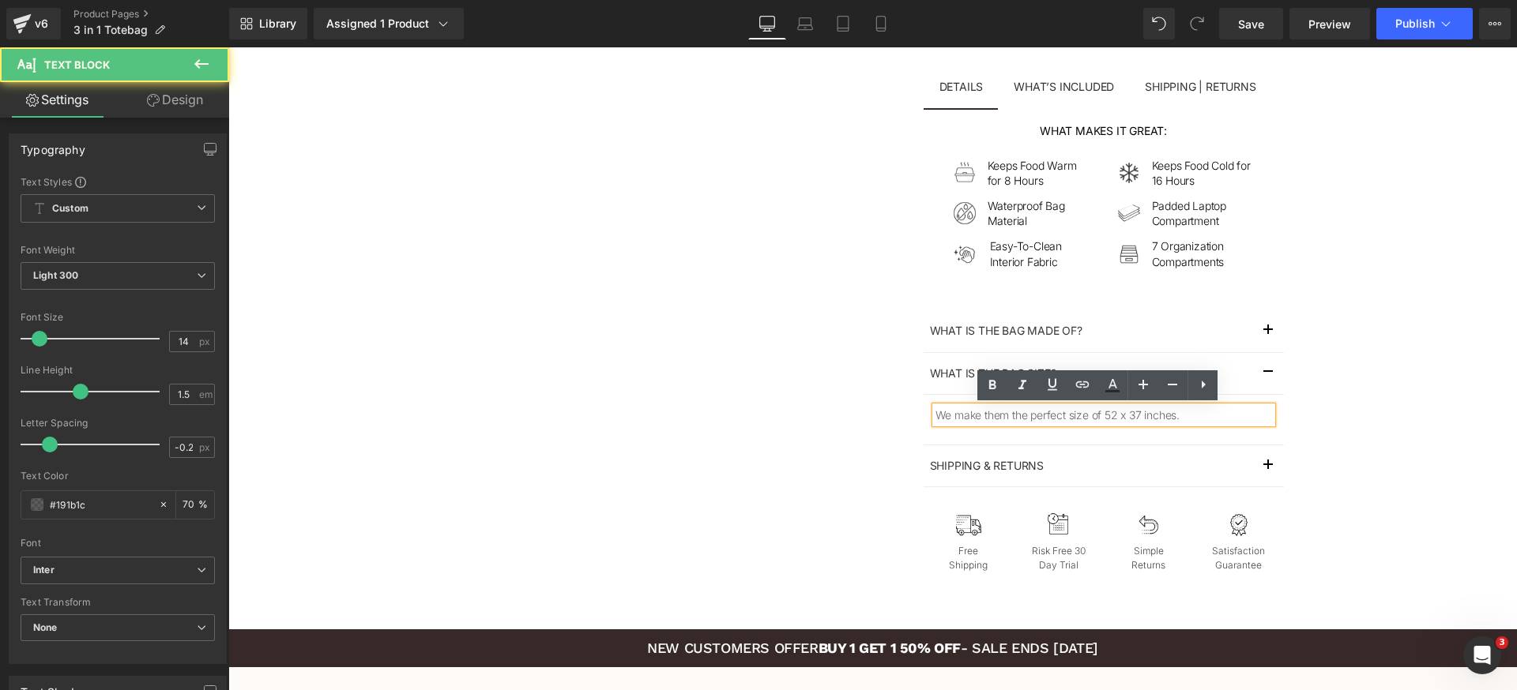
click at [1008, 411] on p "We make them the perfect size of 52 x 37 inches." at bounding box center [1103, 415] width 336 height 17
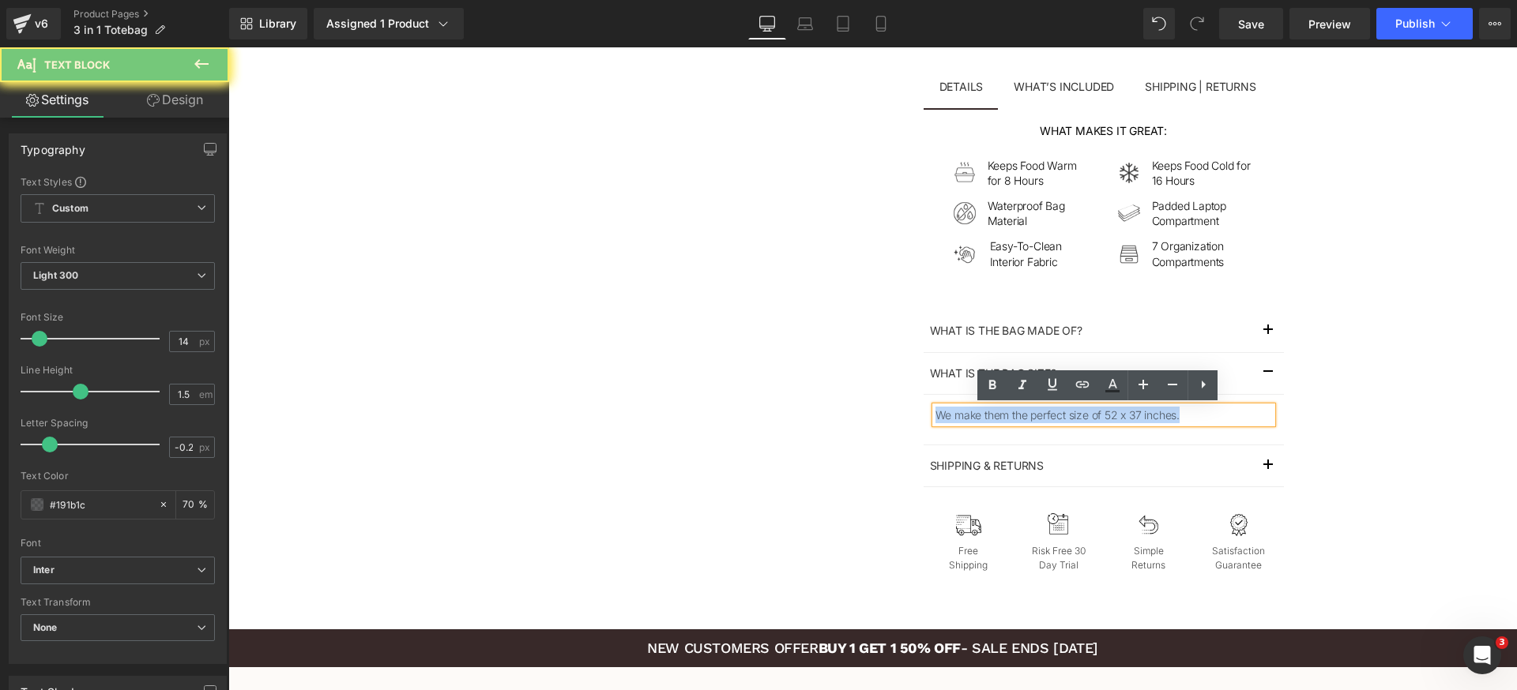
click at [1008, 411] on p "We make them the perfect size of 52 x 37 inches." at bounding box center [1103, 415] width 336 height 17
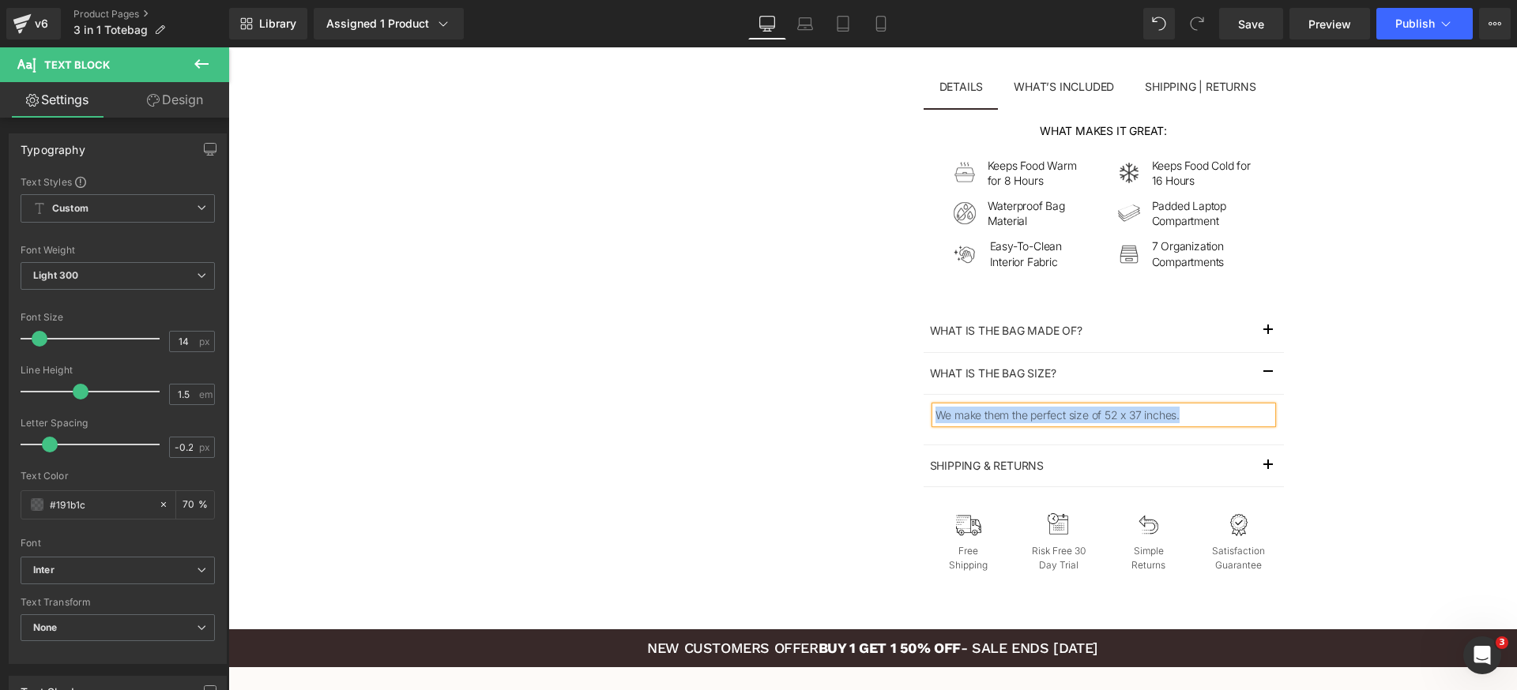
paste div
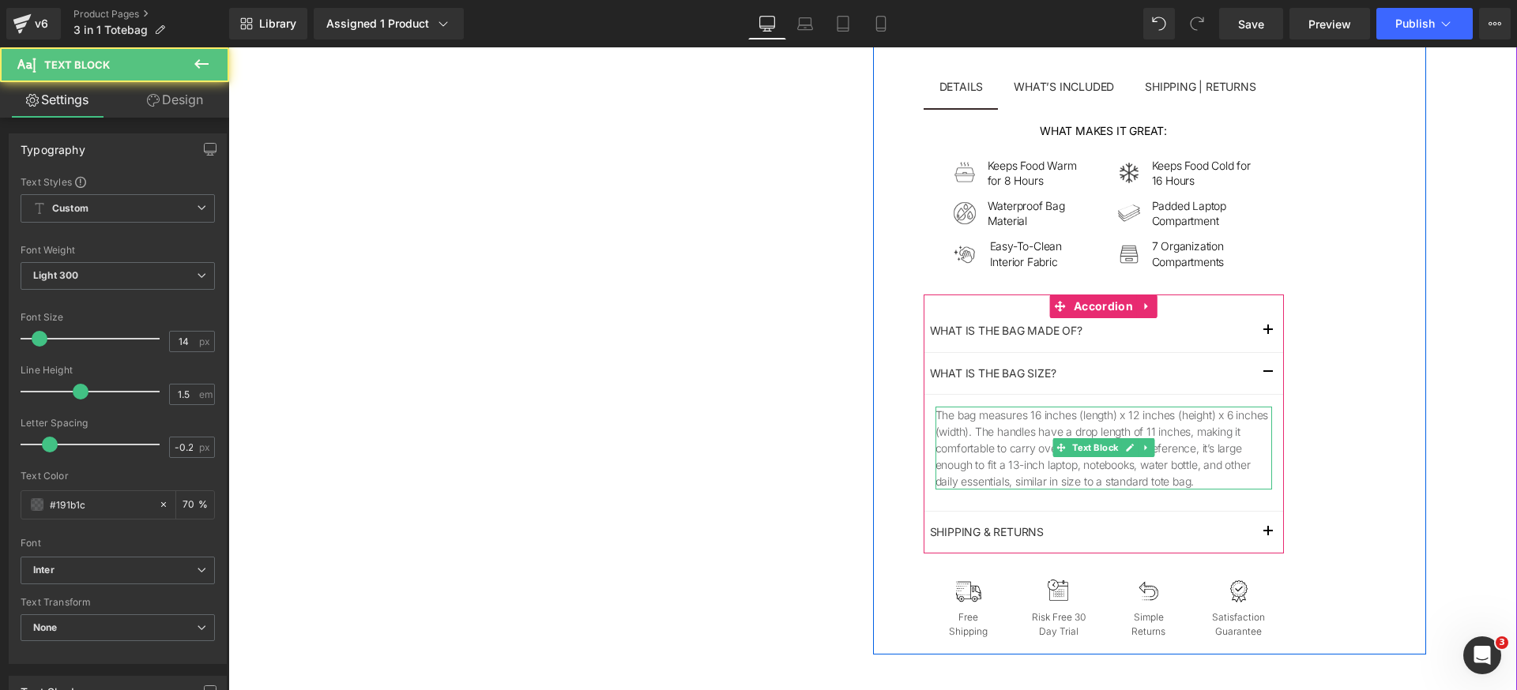
click at [1185, 449] on p "The bag measures 16 inches (length) x 12 inches (height) x 6 inches (width). Th…" at bounding box center [1103, 448] width 336 height 83
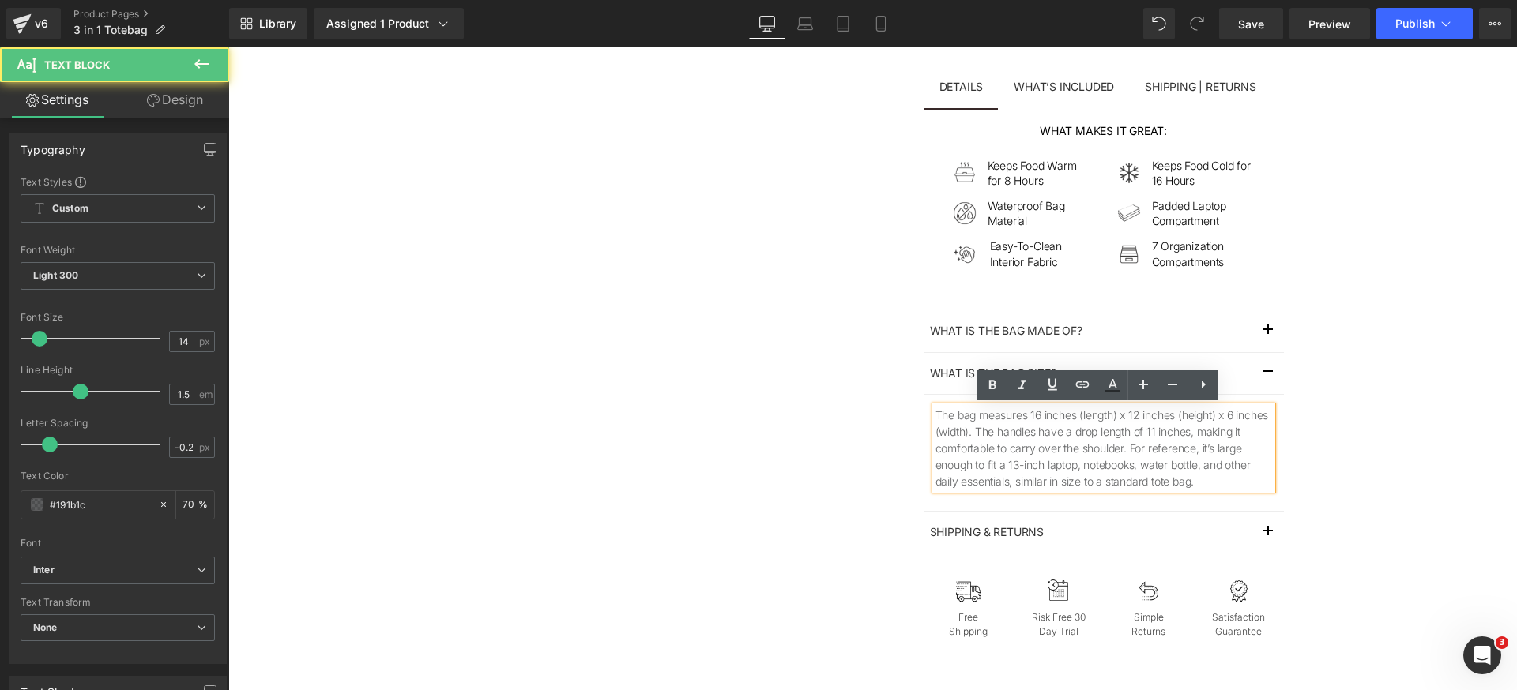
drag, startPoint x: 1174, startPoint y: 449, endPoint x: 1250, endPoint y: 452, distance: 75.9
click at [1175, 449] on p "The bag measures 16 inches (length) x 12 inches (height) x 6 inches (width). Th…" at bounding box center [1103, 448] width 336 height 83
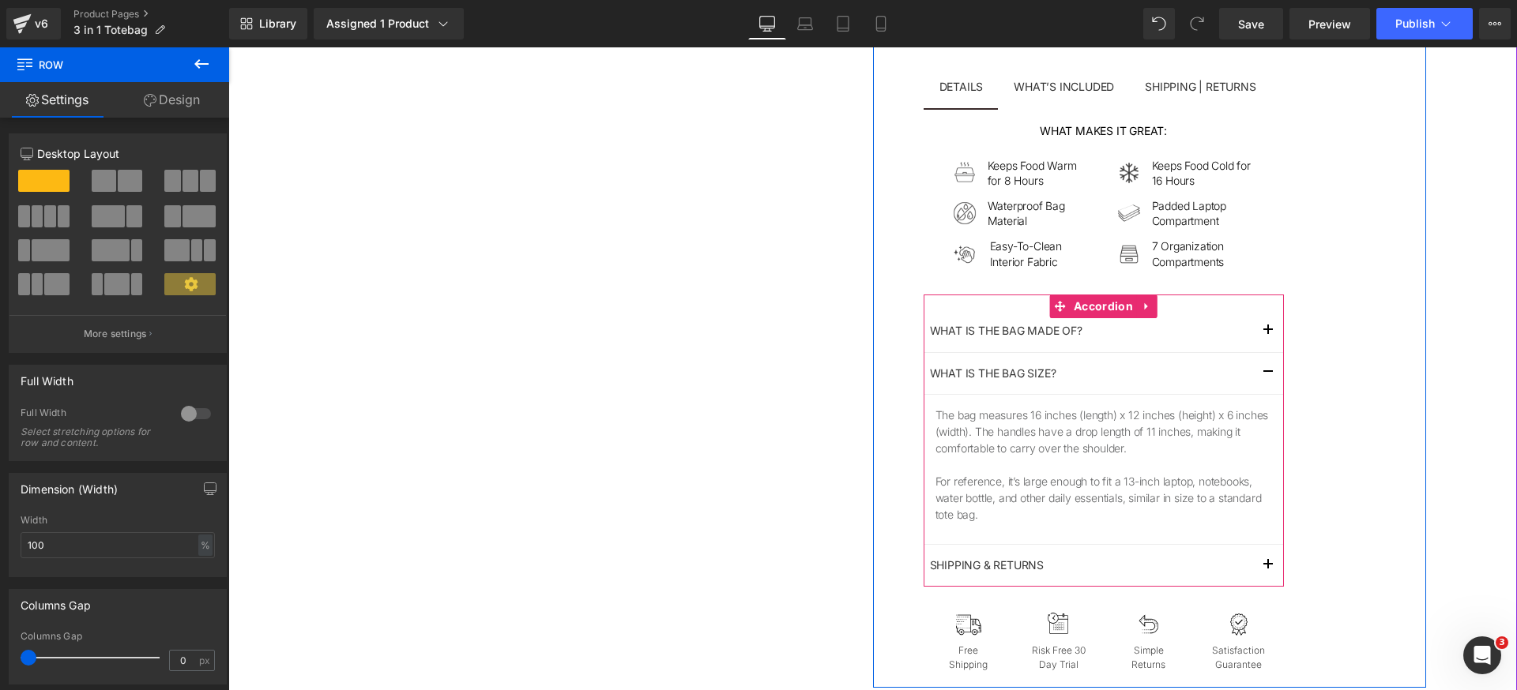
click at [1257, 373] on button "button" at bounding box center [1268, 373] width 32 height 41
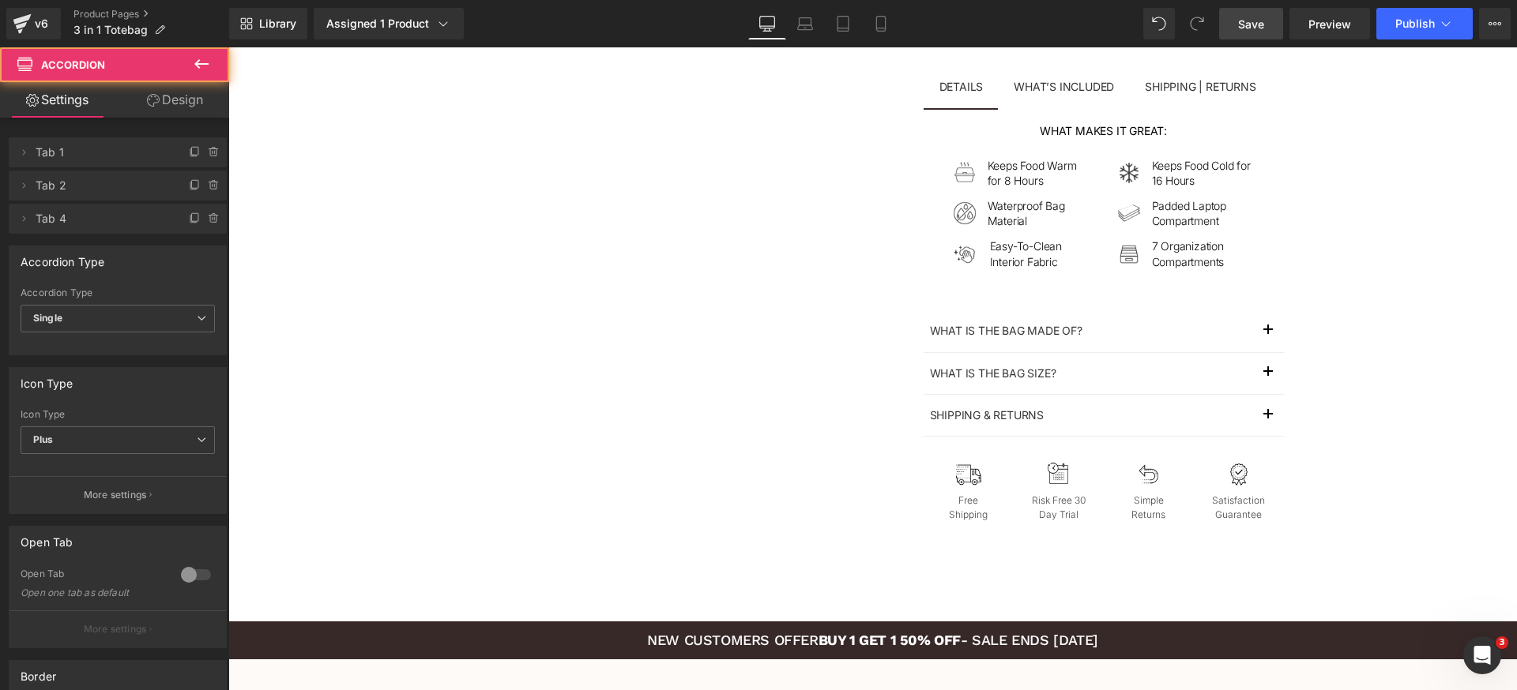
click at [1253, 26] on span "Save" at bounding box center [1251, 24] width 26 height 17
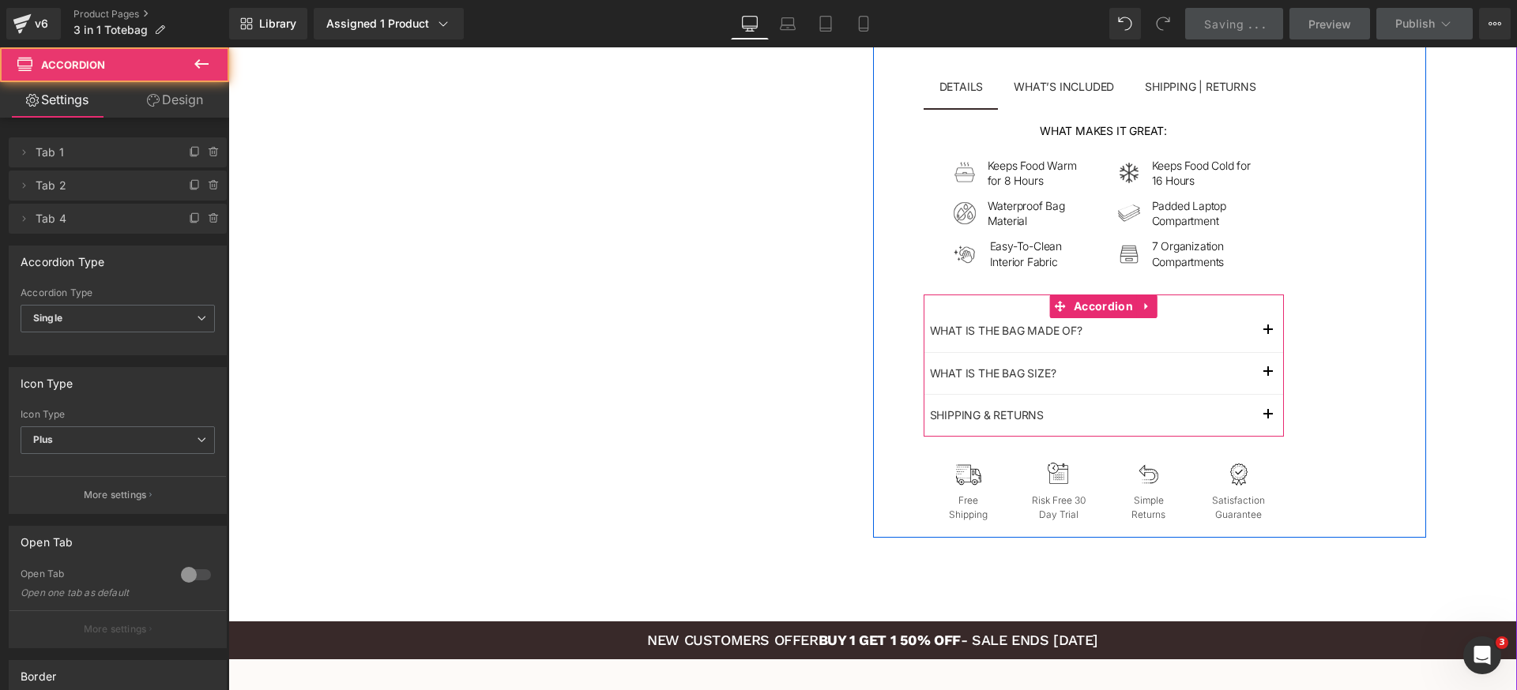
click at [1267, 329] on button "button" at bounding box center [1268, 330] width 32 height 41
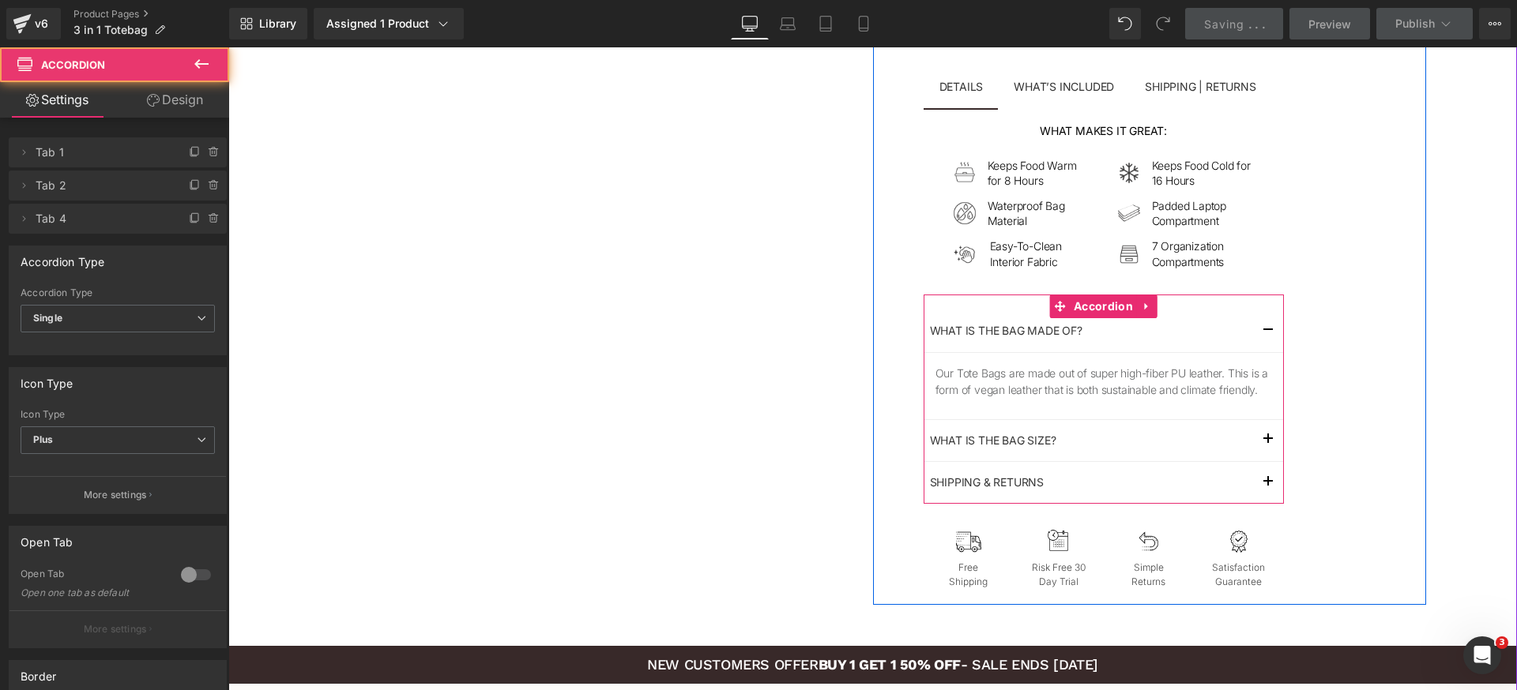
click at [1265, 329] on button "button" at bounding box center [1268, 330] width 32 height 41
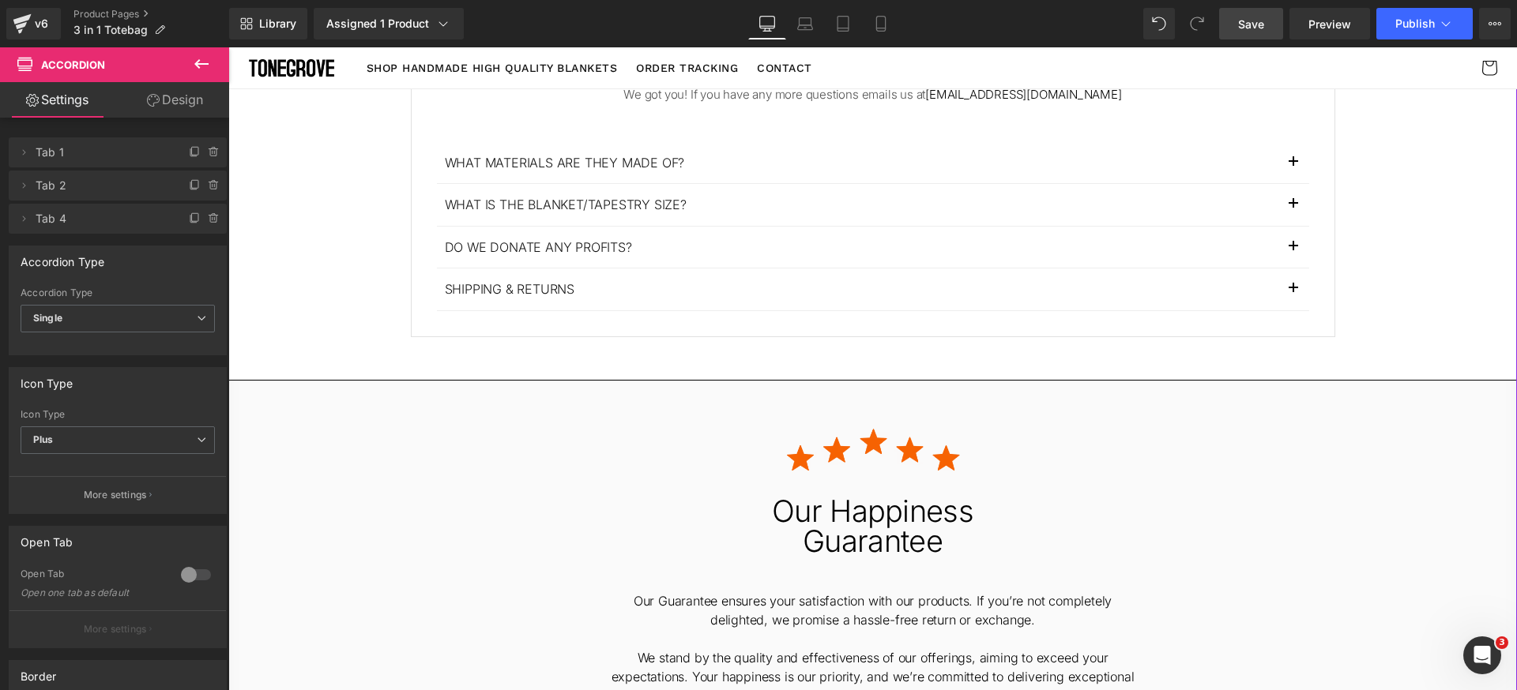
scroll to position [3408, 0]
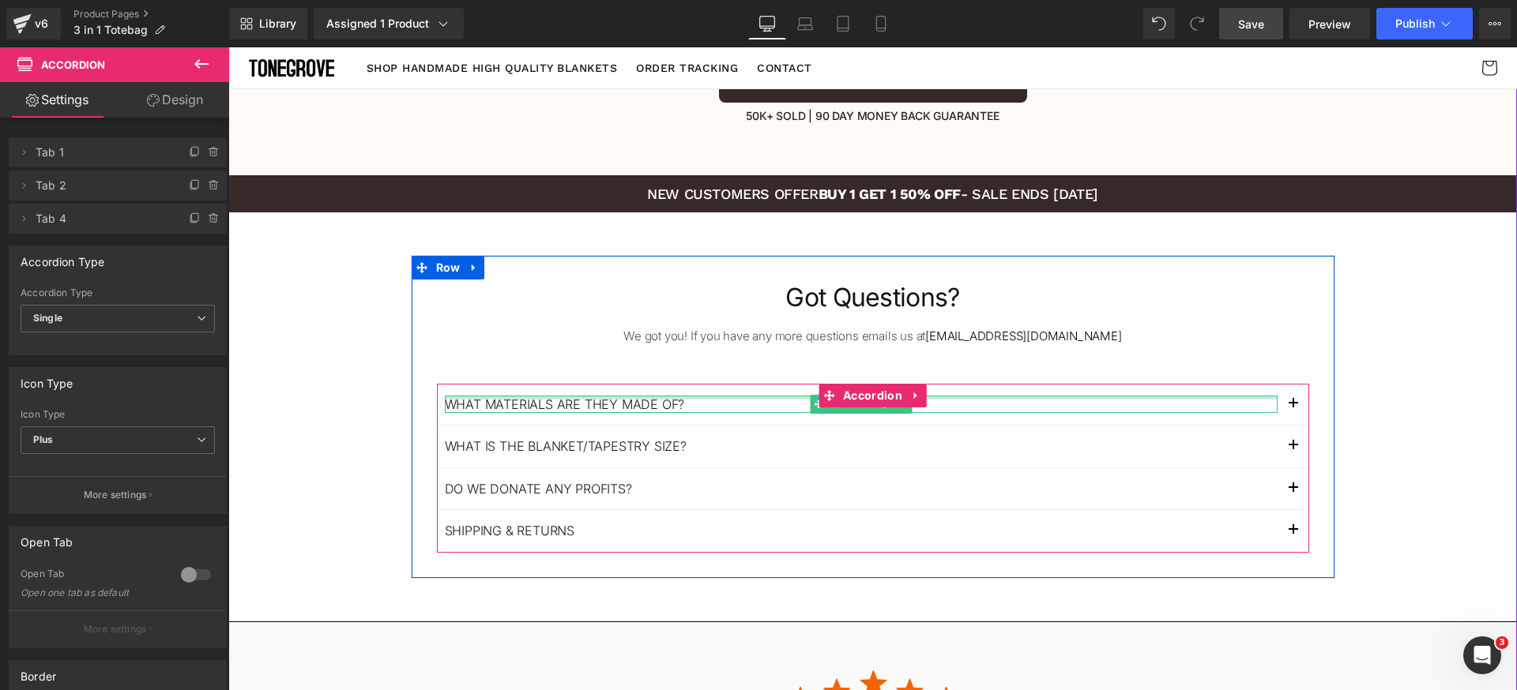
click at [551, 396] on div "What materials are they made of? Text Block" at bounding box center [861, 404] width 833 height 17
click at [551, 396] on p "What materials are they made of?" at bounding box center [861, 404] width 833 height 17
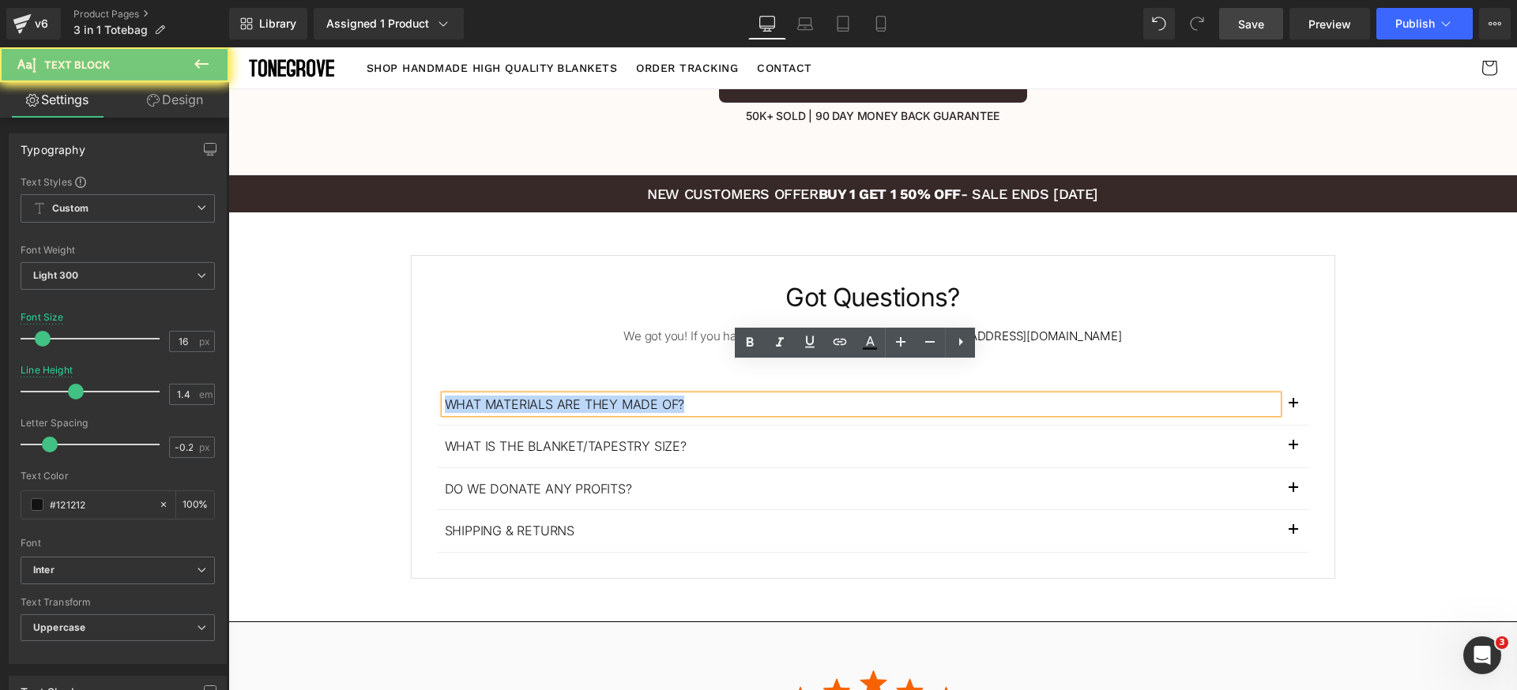
click at [551, 396] on p "What materials are they made of?" at bounding box center [861, 404] width 833 height 17
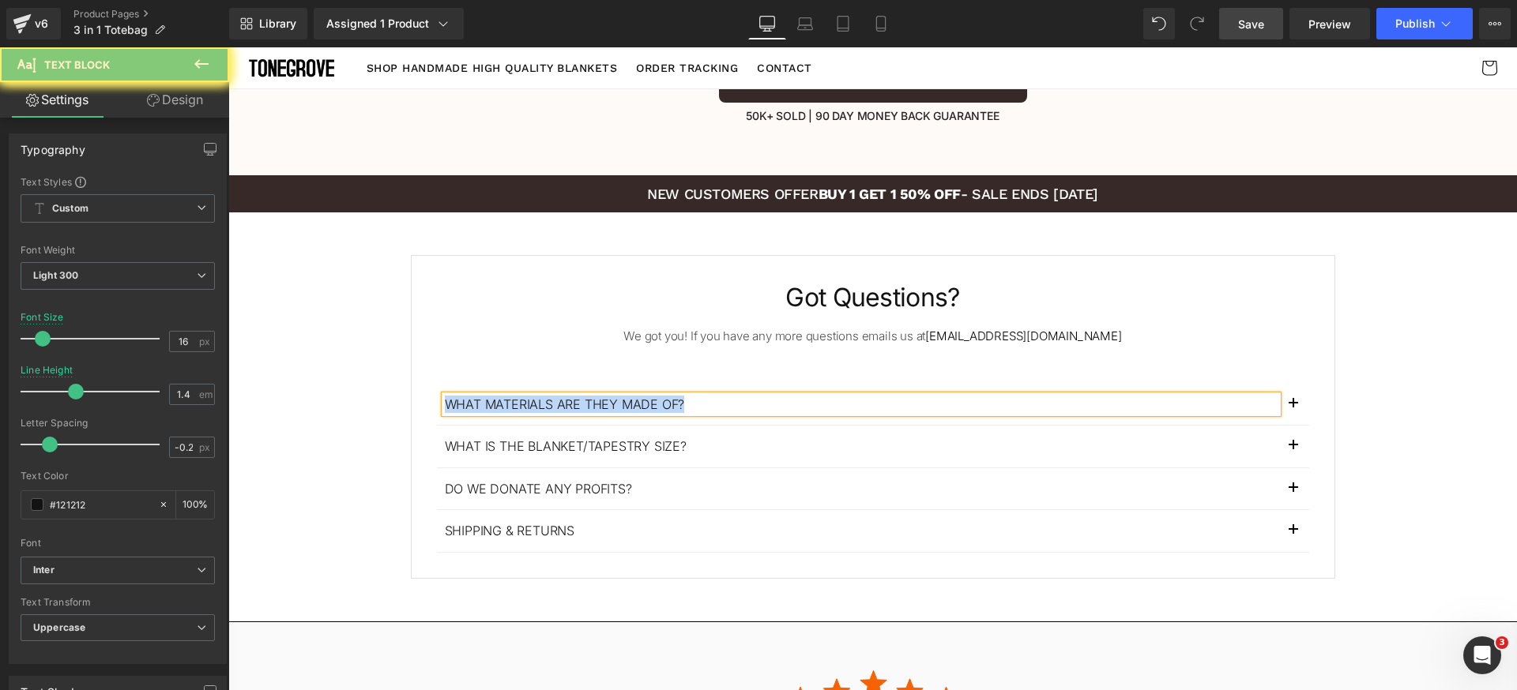
paste div
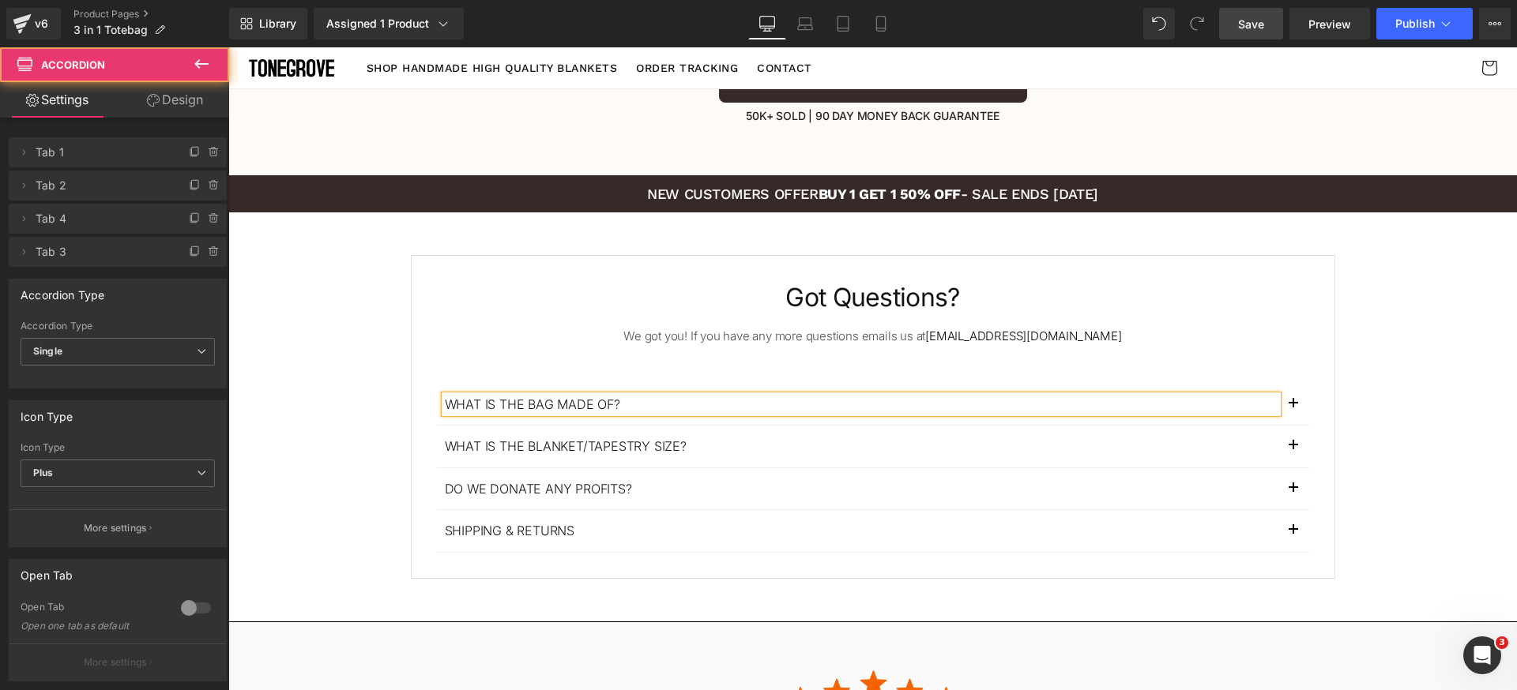
click at [1284, 384] on button "button" at bounding box center [1293, 404] width 32 height 41
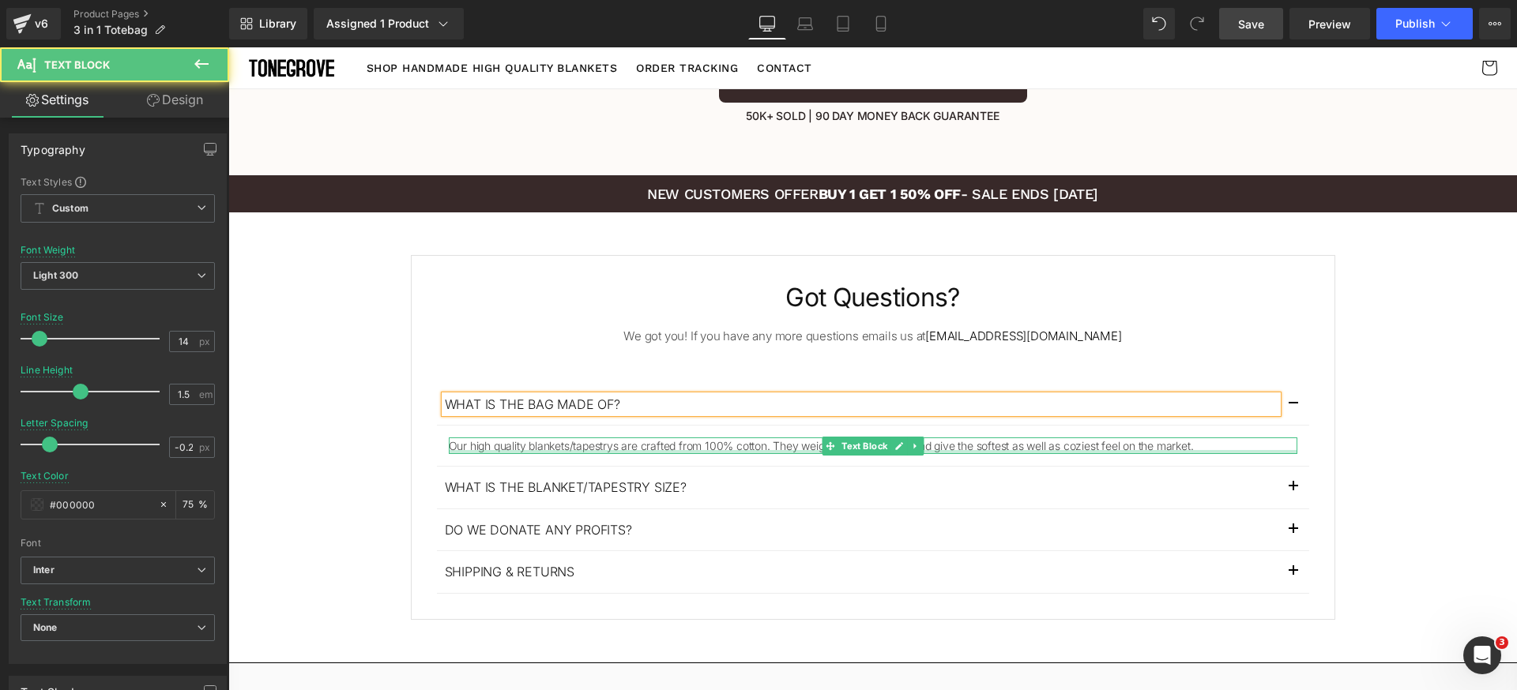
click at [508, 450] on div at bounding box center [873, 452] width 848 height 4
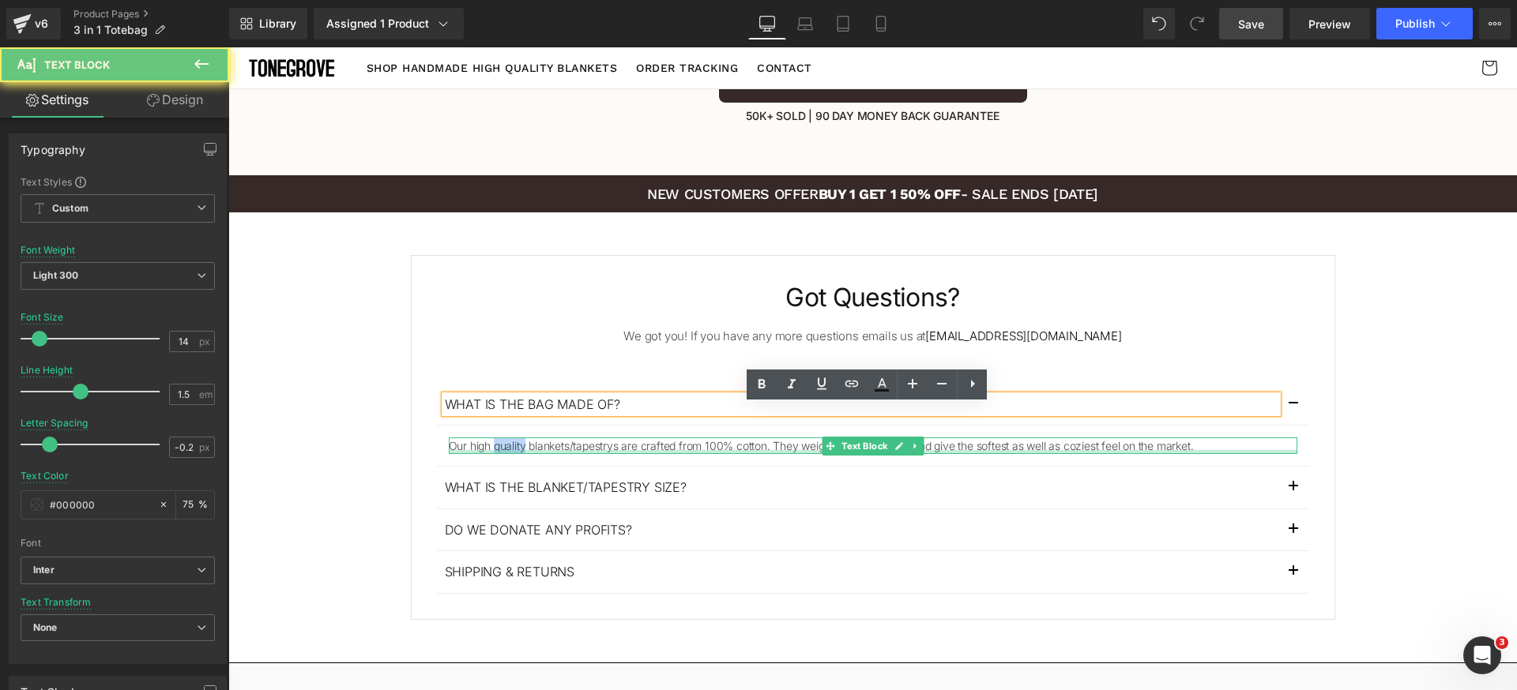
click at [508, 438] on p "Our high quality blankets/tapestrys are crafted from 100% cotton. They weigh 3 …" at bounding box center [873, 446] width 848 height 17
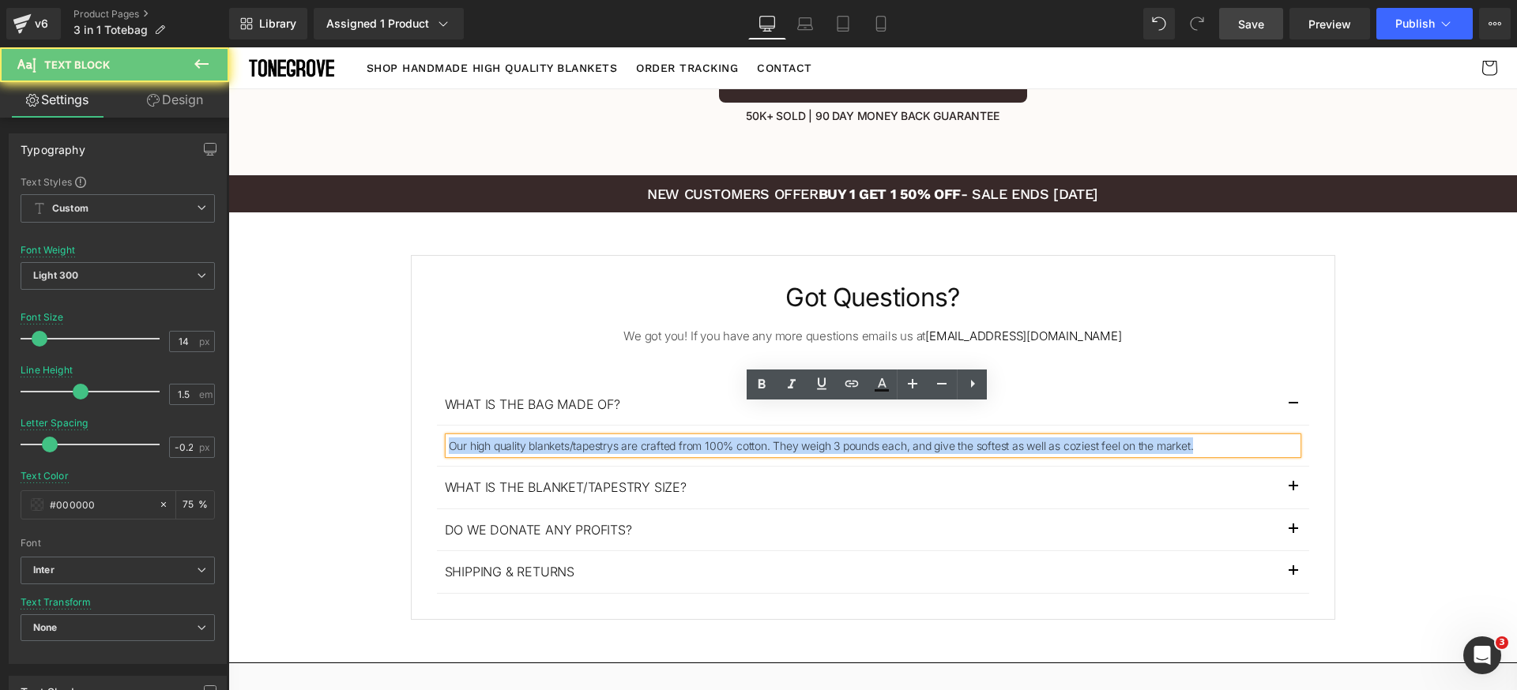
click at [508, 438] on p "Our high quality blankets/tapestrys are crafted from 100% cotton. They weigh 3 …" at bounding box center [873, 446] width 848 height 17
paste div
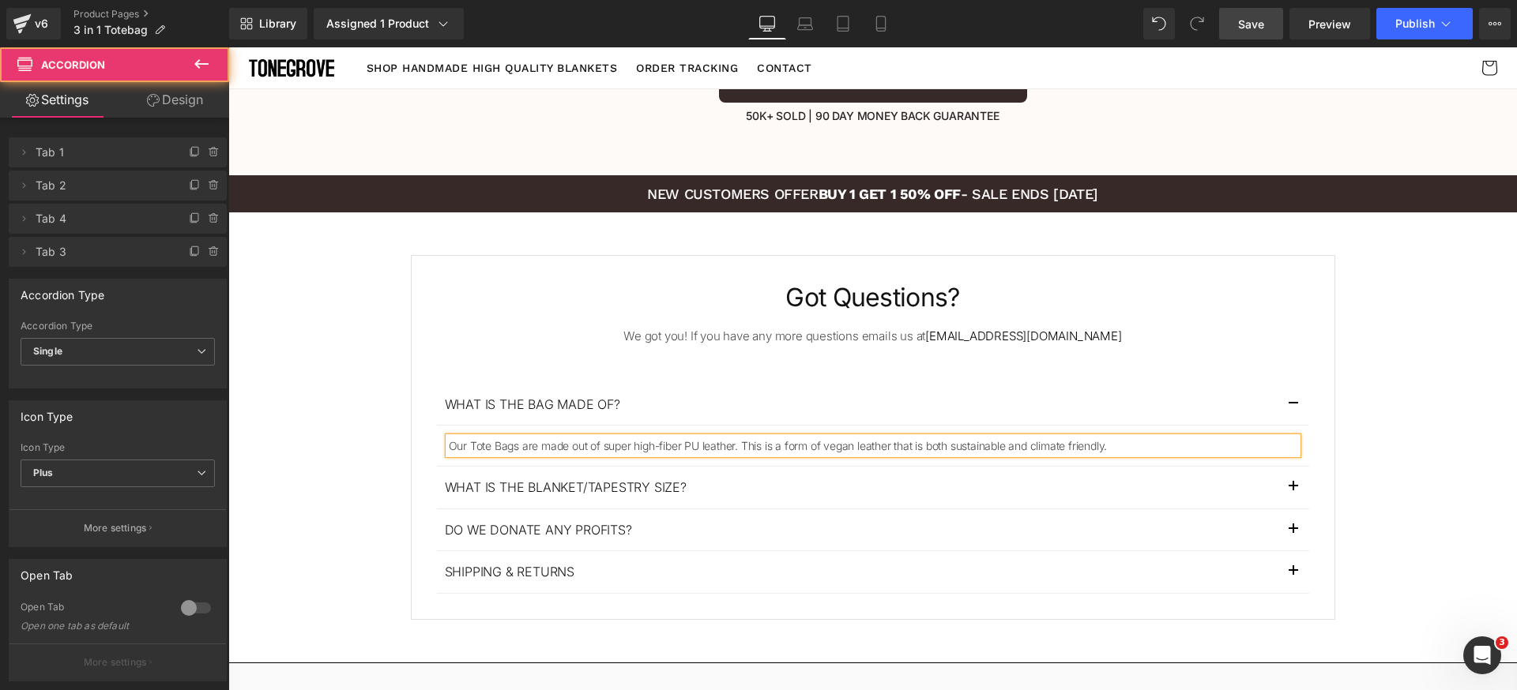
click at [1277, 384] on button "button" at bounding box center [1293, 404] width 32 height 41
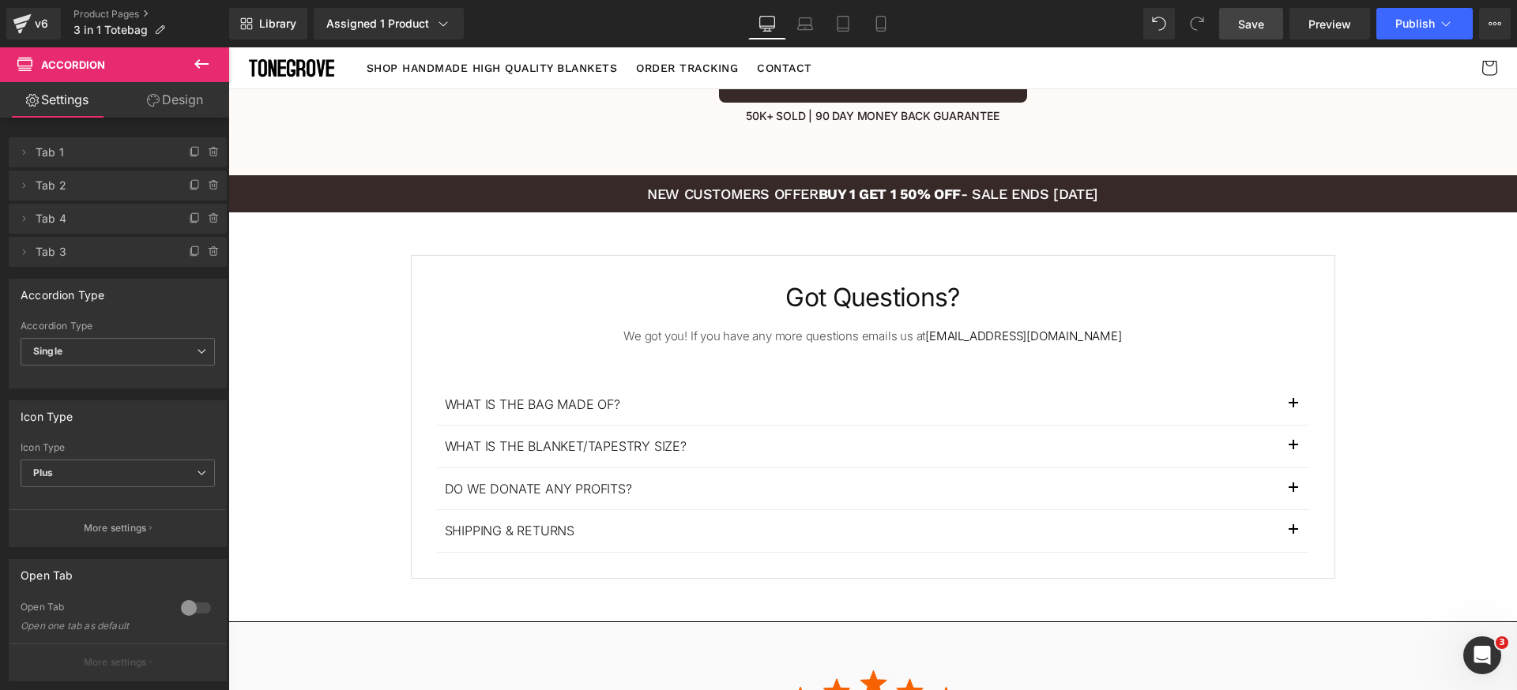
click at [532, 438] on p "What is the blanket/tapestry size?" at bounding box center [861, 446] width 833 height 17
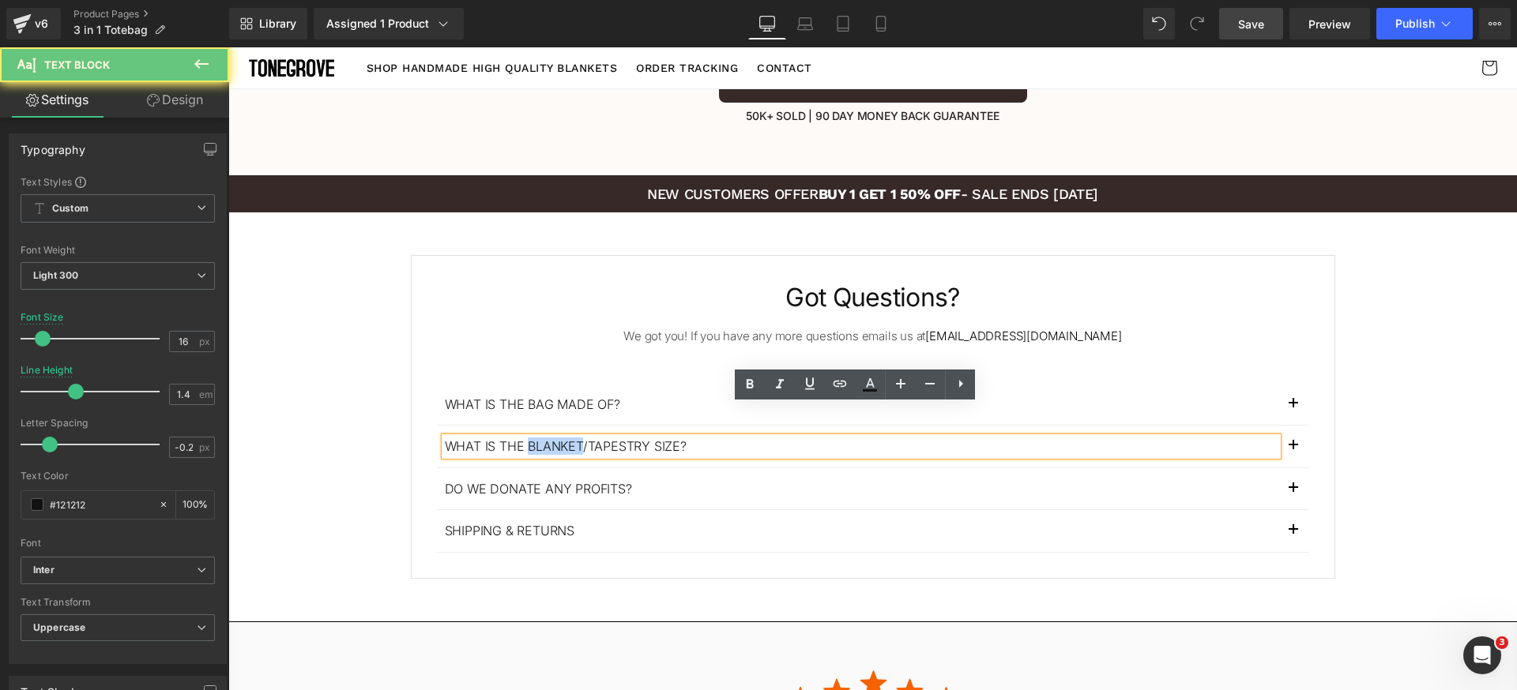
click at [532, 438] on p "What is the blanket/tapestry size?" at bounding box center [861, 446] width 833 height 17
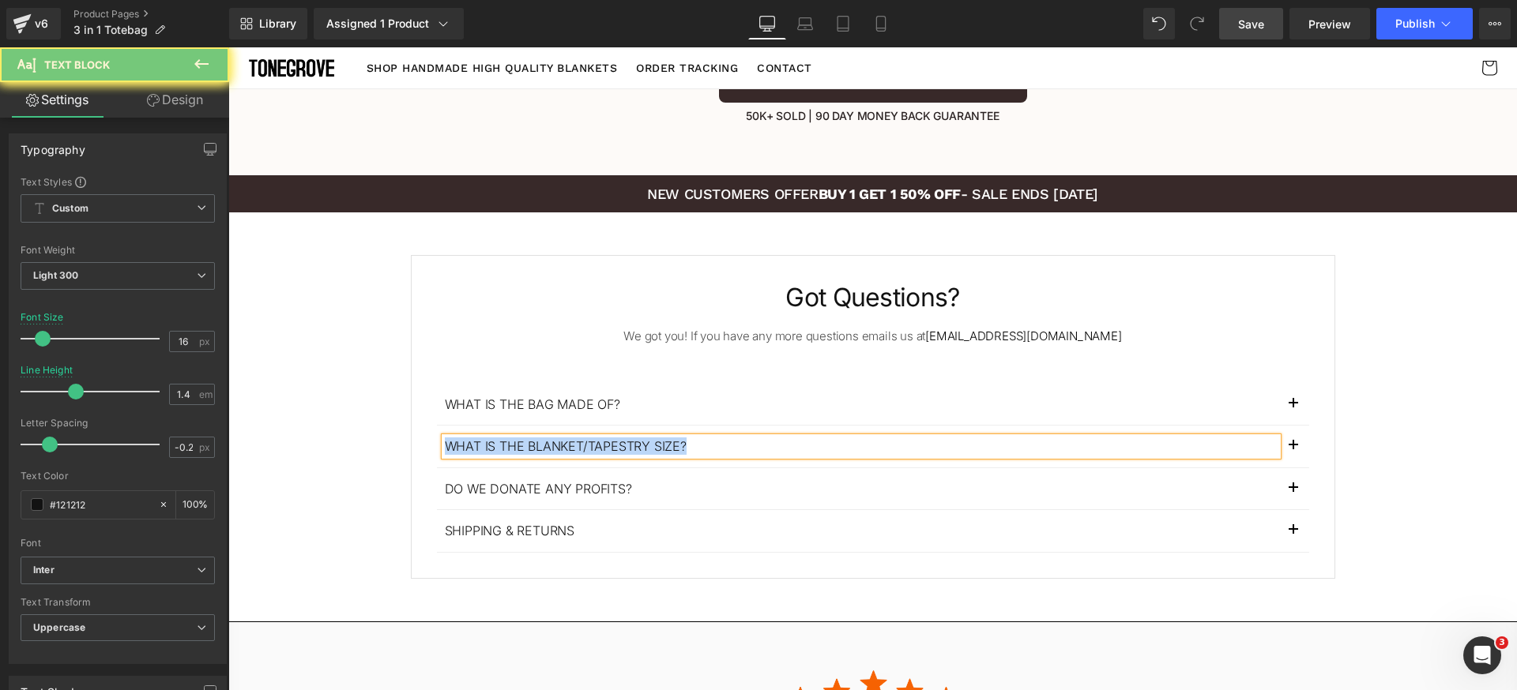
paste div
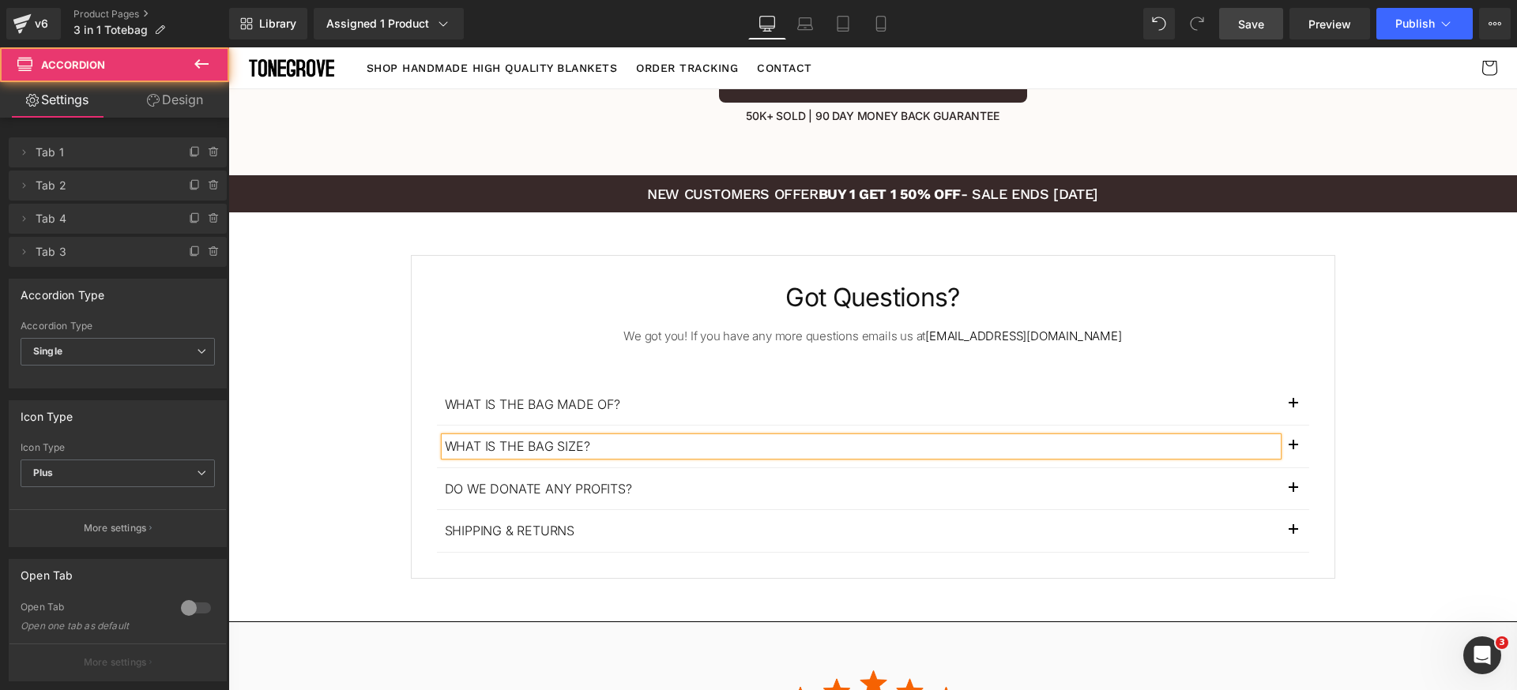
click at [1287, 426] on button "button" at bounding box center [1293, 446] width 32 height 41
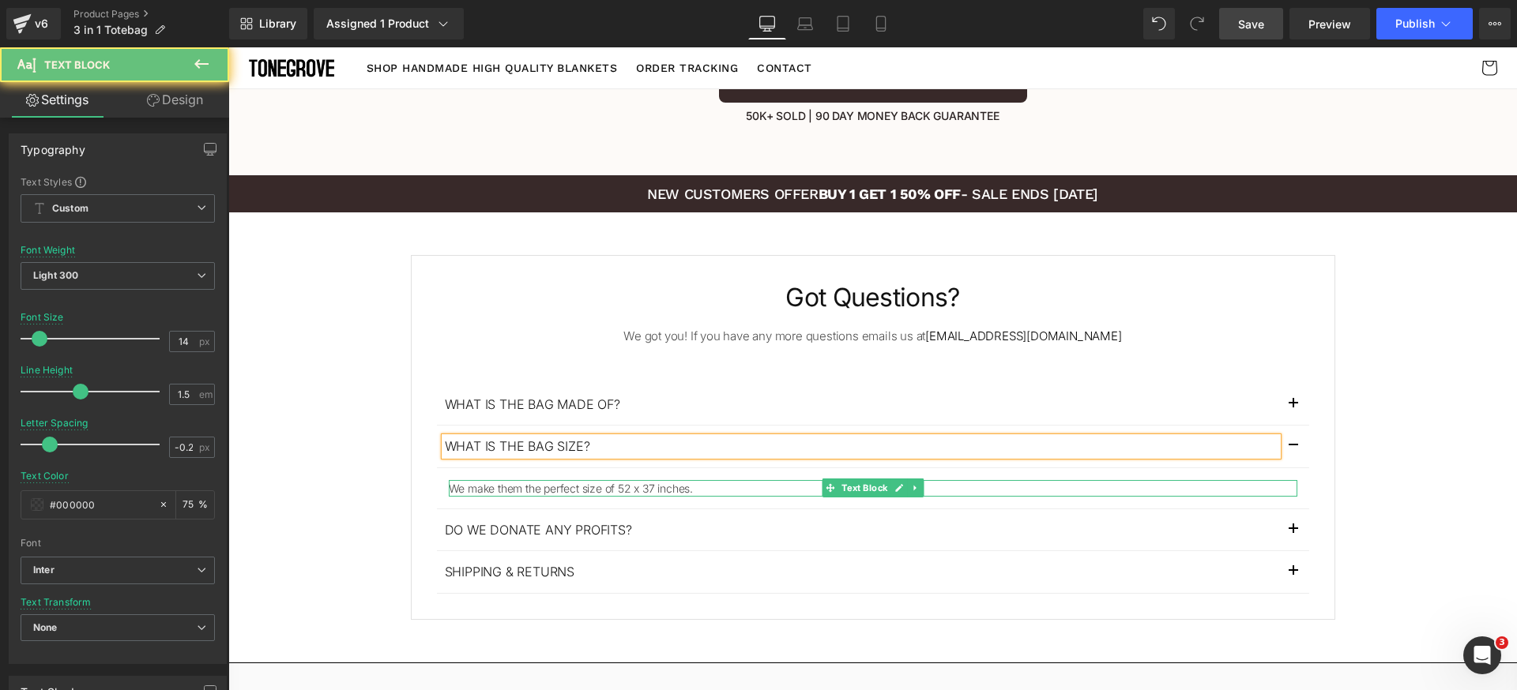
click at [630, 480] on p "We make them the perfect size of 52 x 37 inches." at bounding box center [873, 488] width 848 height 17
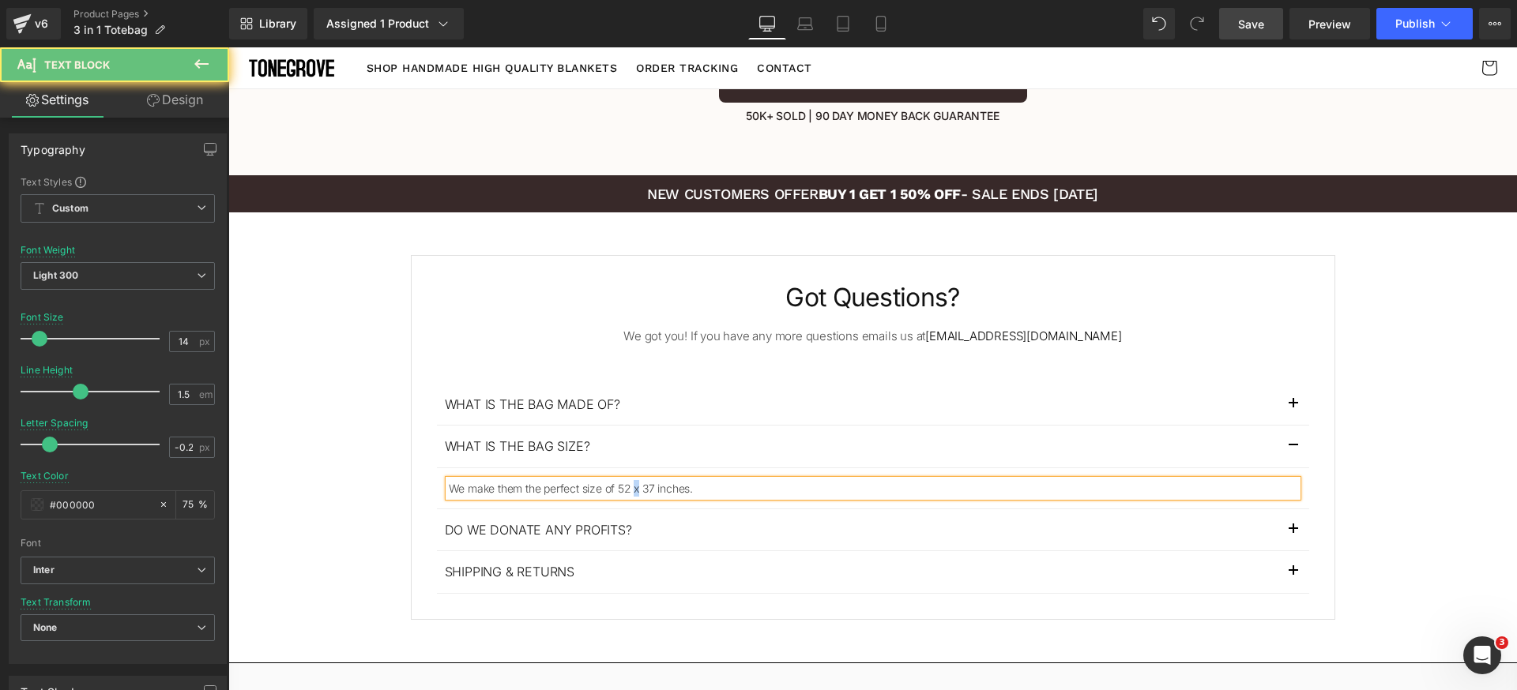
click at [630, 480] on p "We make them the perfect size of 52 x 37 inches." at bounding box center [873, 488] width 848 height 17
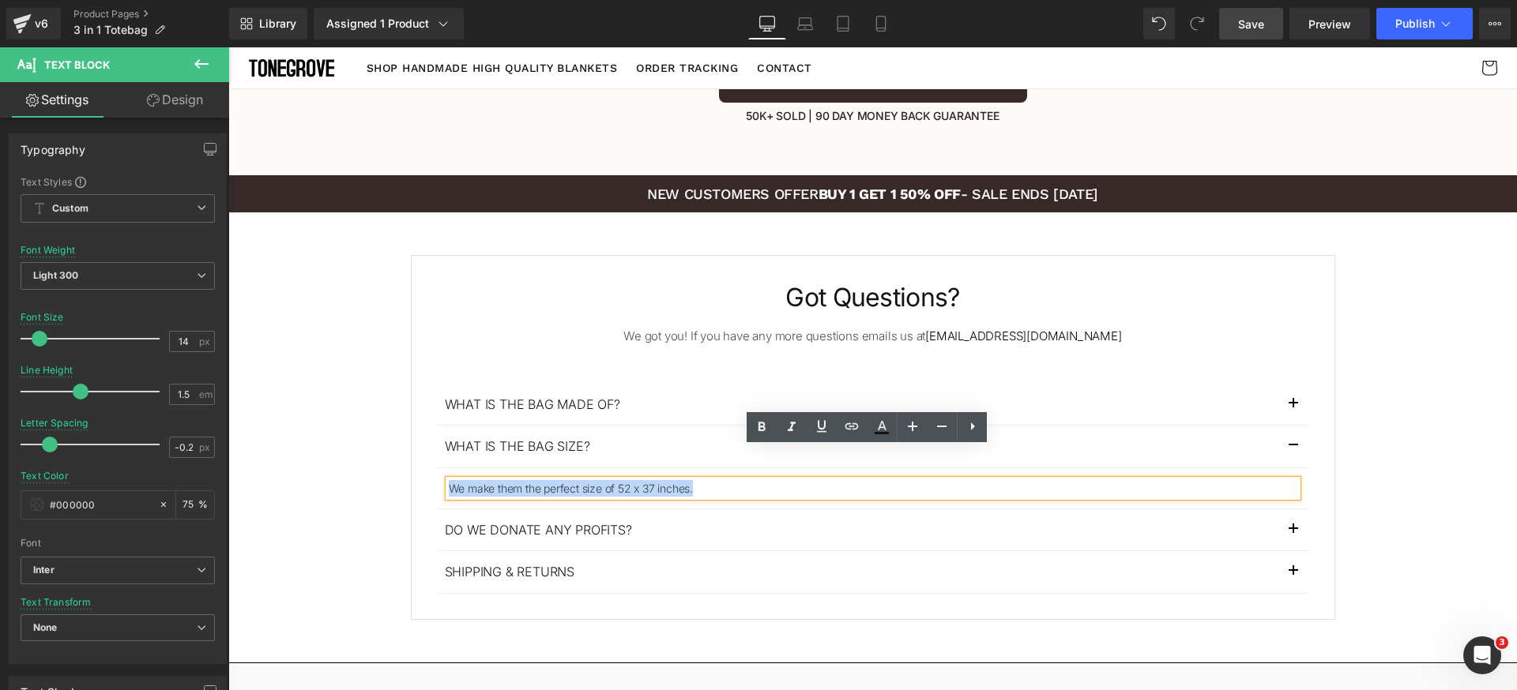
click at [630, 480] on p "We make them the perfect size of 52 x 37 inches." at bounding box center [873, 488] width 848 height 17
paste div
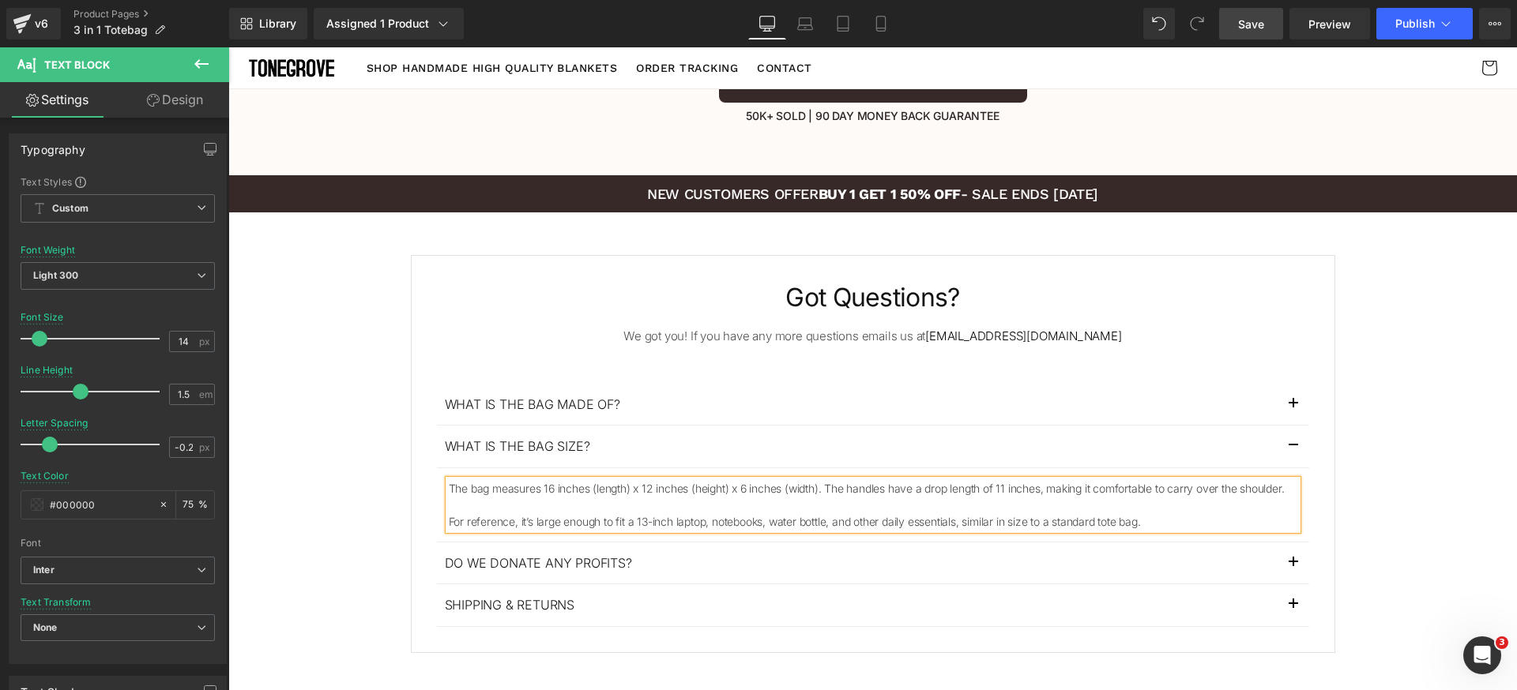
click at [1283, 426] on button "button" at bounding box center [1293, 446] width 32 height 41
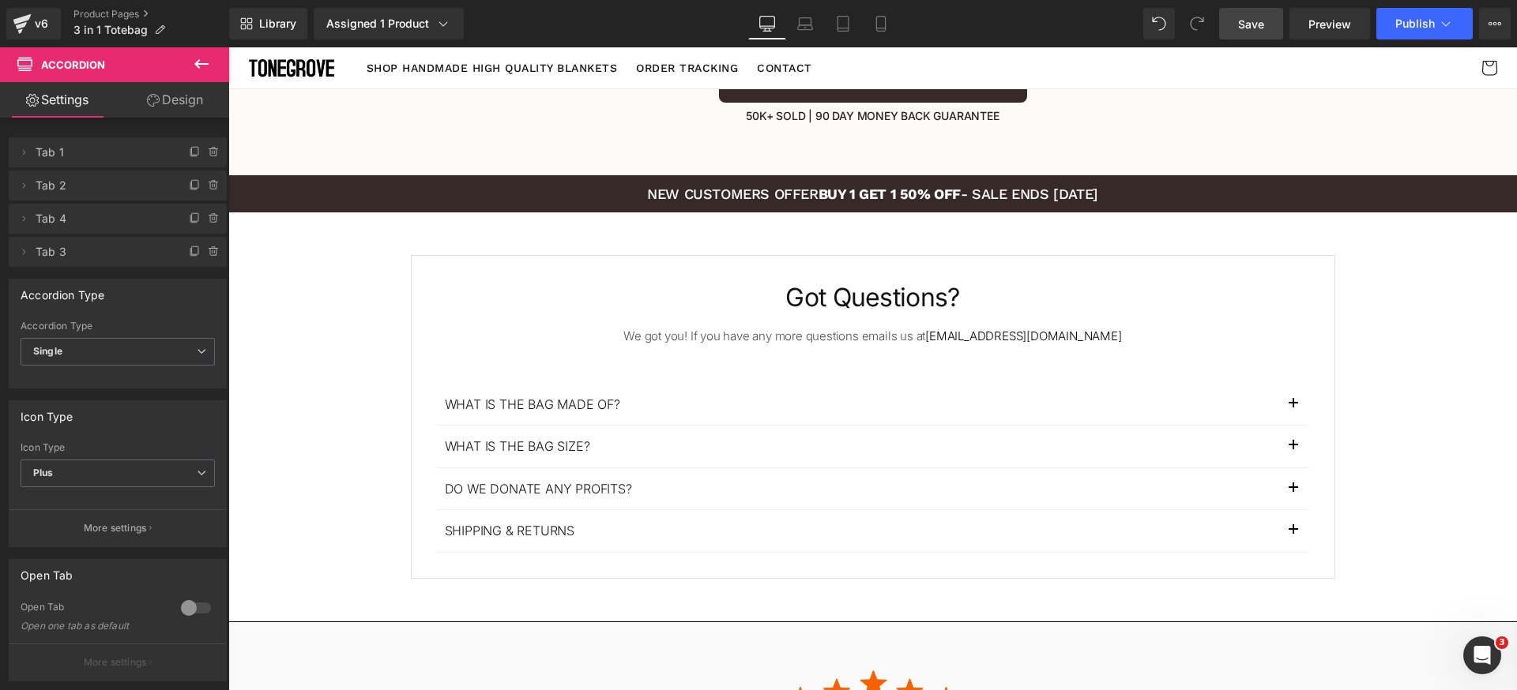
click at [1278, 510] on button "button" at bounding box center [1293, 530] width 32 height 41
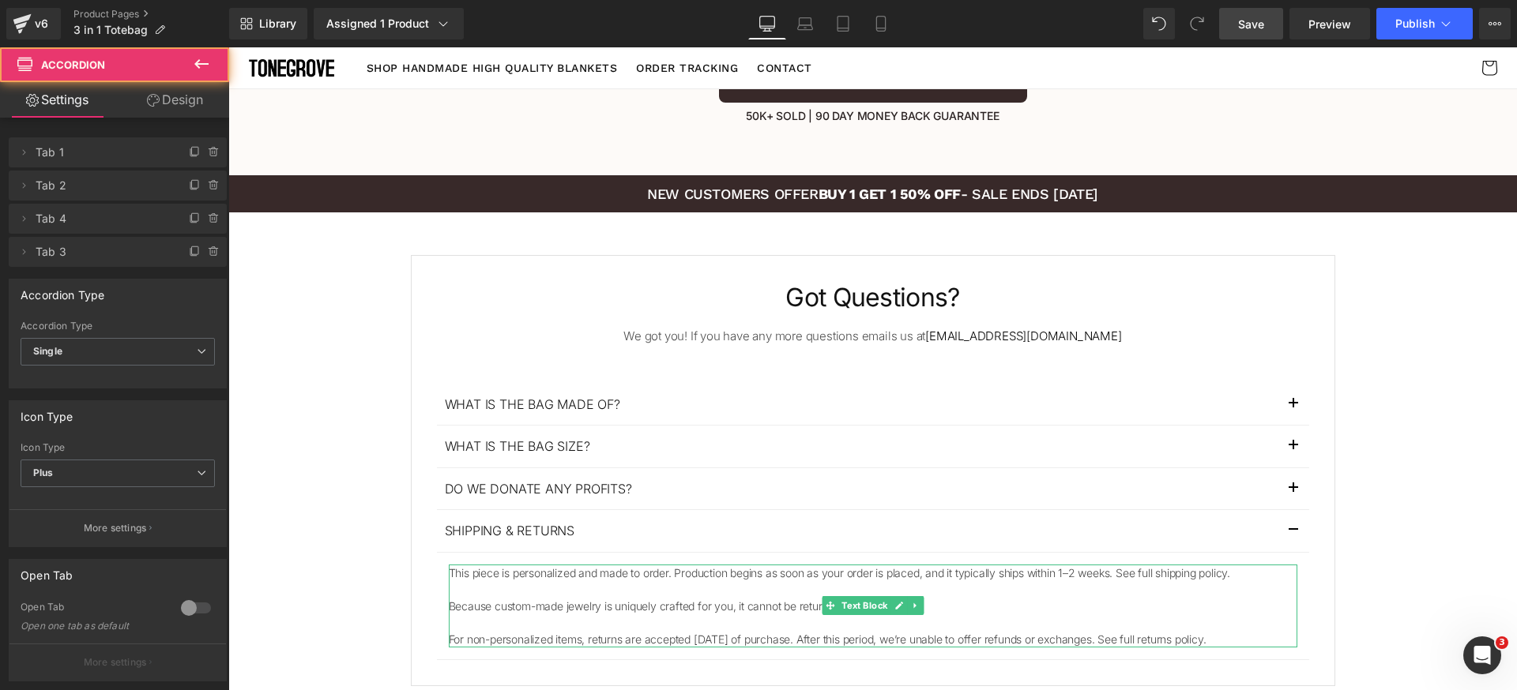
click at [566, 565] on p "This piece is personalized and made to order. Production begins as soon as your…" at bounding box center [873, 573] width 848 height 17
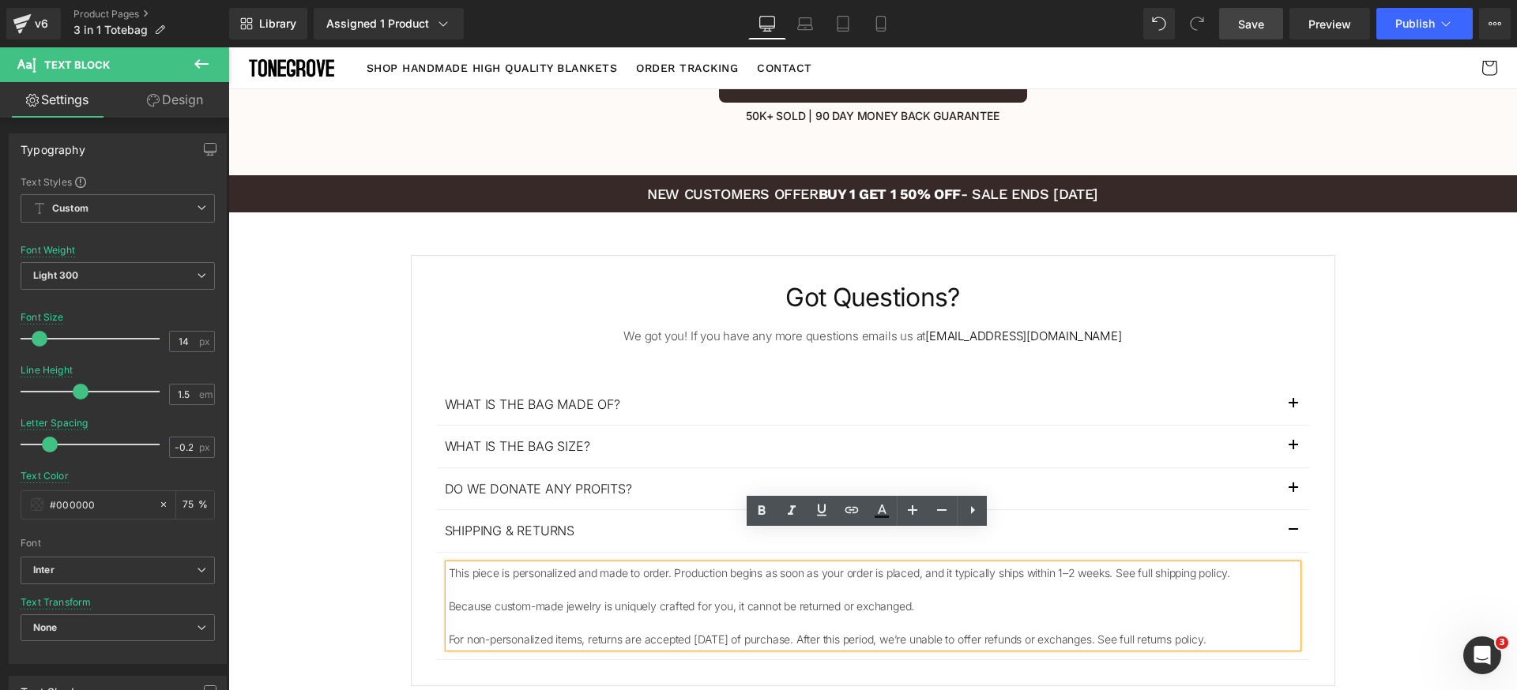
click at [606, 565] on div "This piece is personalized and made to order. Production begins as soon as your…" at bounding box center [873, 606] width 848 height 83
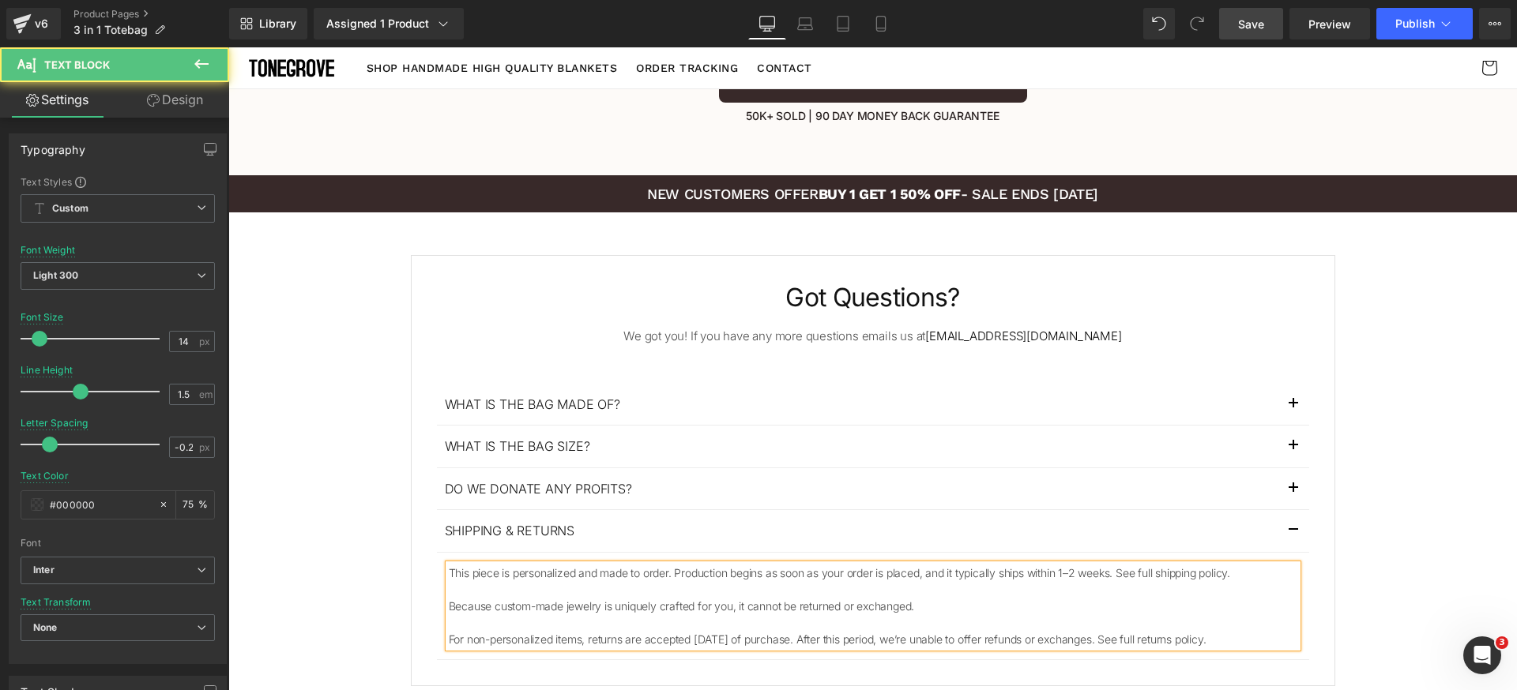
paste div
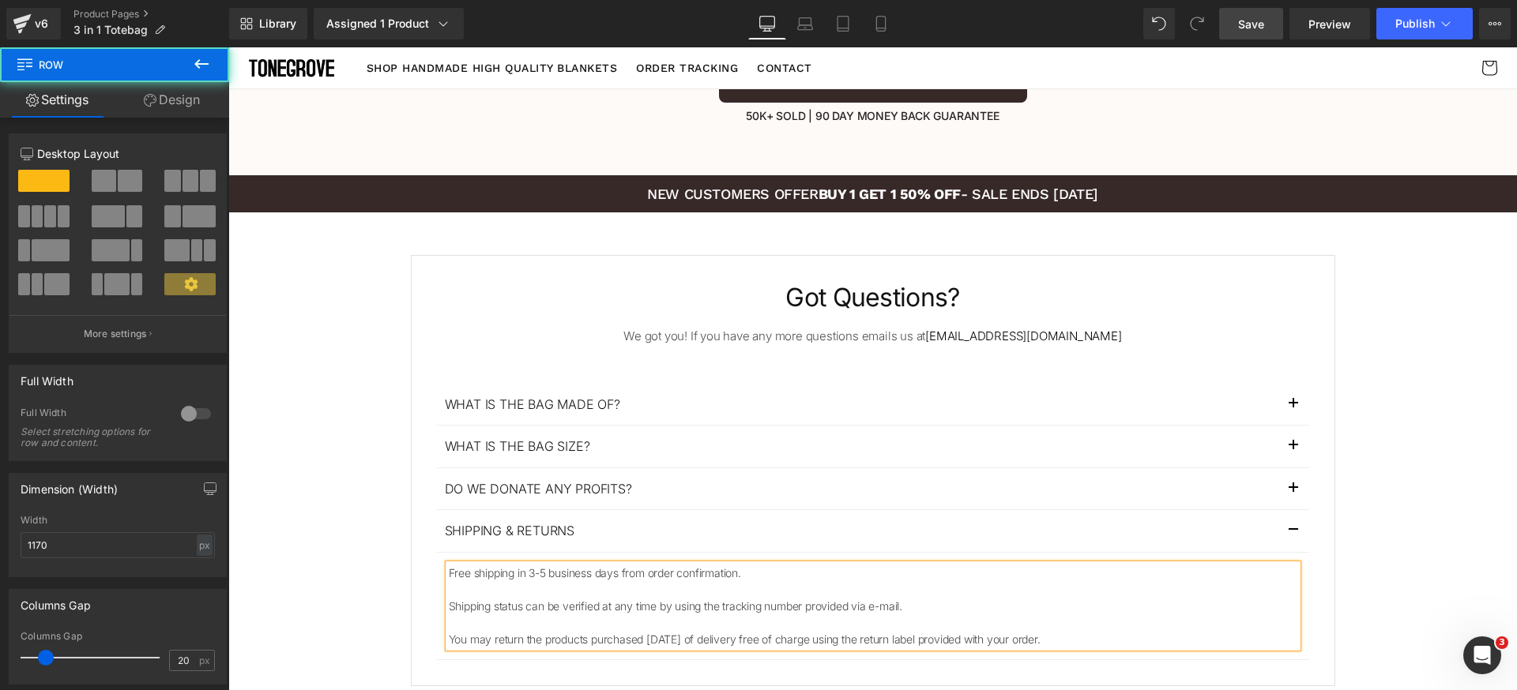
click at [884, 350] on div "Got Questions? Heading We got you! If you have any more questions emails us at …" at bounding box center [873, 470] width 904 height 378
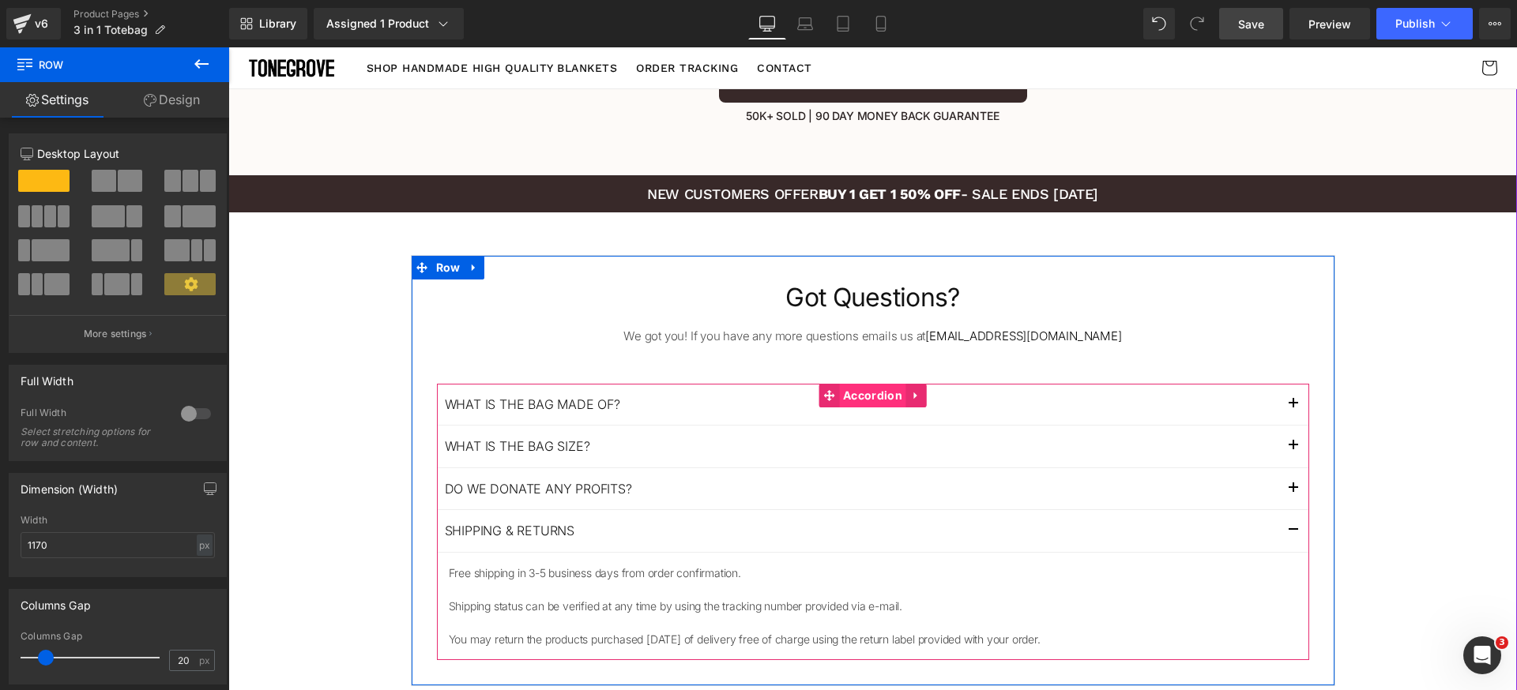
click at [874, 384] on span "Accordion" at bounding box center [872, 396] width 67 height 24
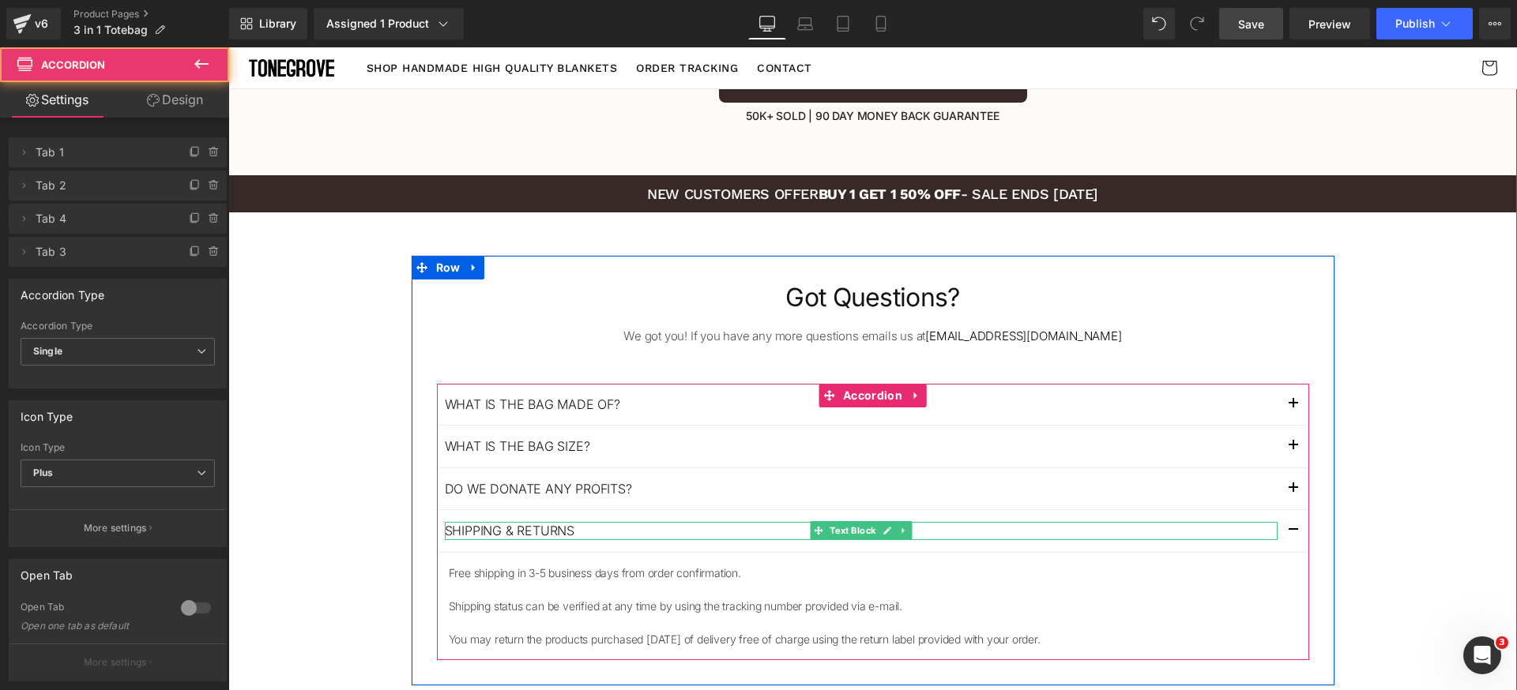
click at [1006, 522] on p "Shipping & Returns" at bounding box center [861, 530] width 833 height 17
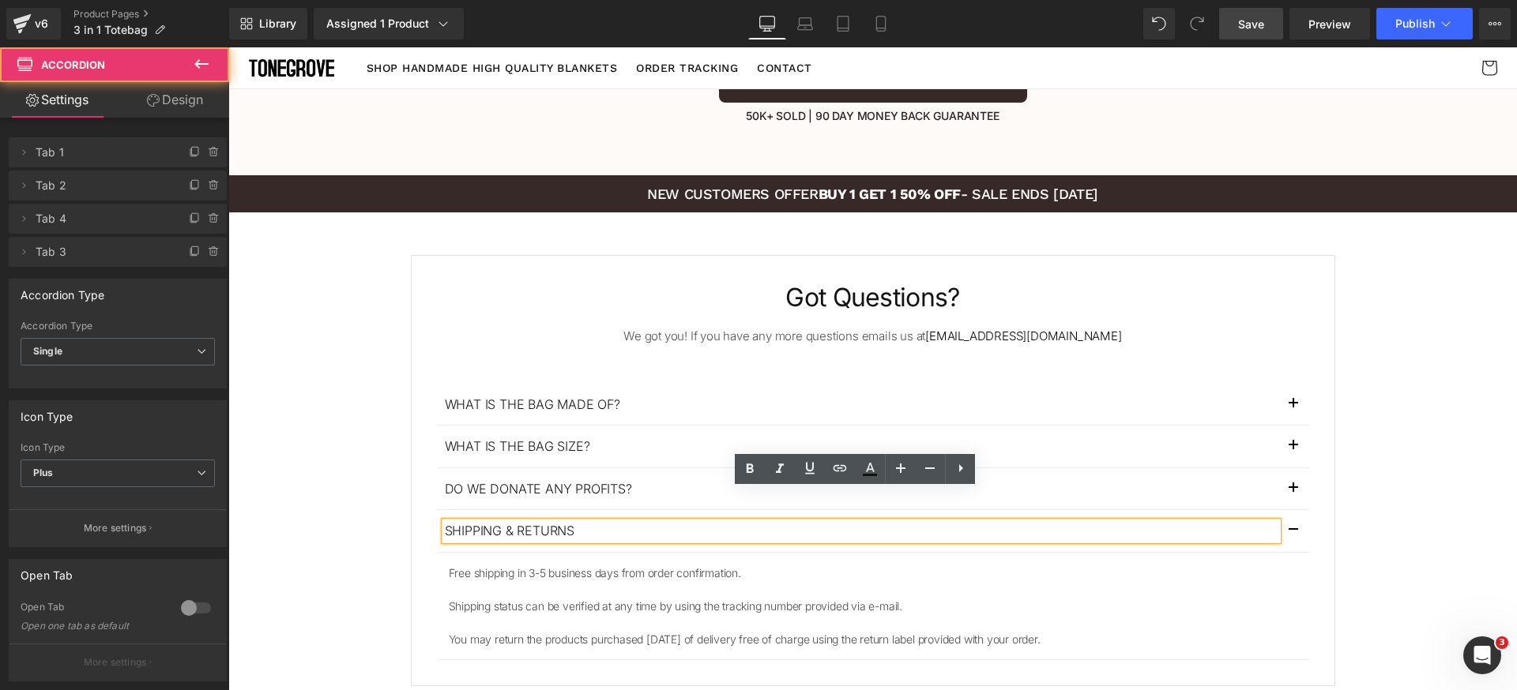
click at [1293, 535] on span "button" at bounding box center [1293, 535] width 0 height 0
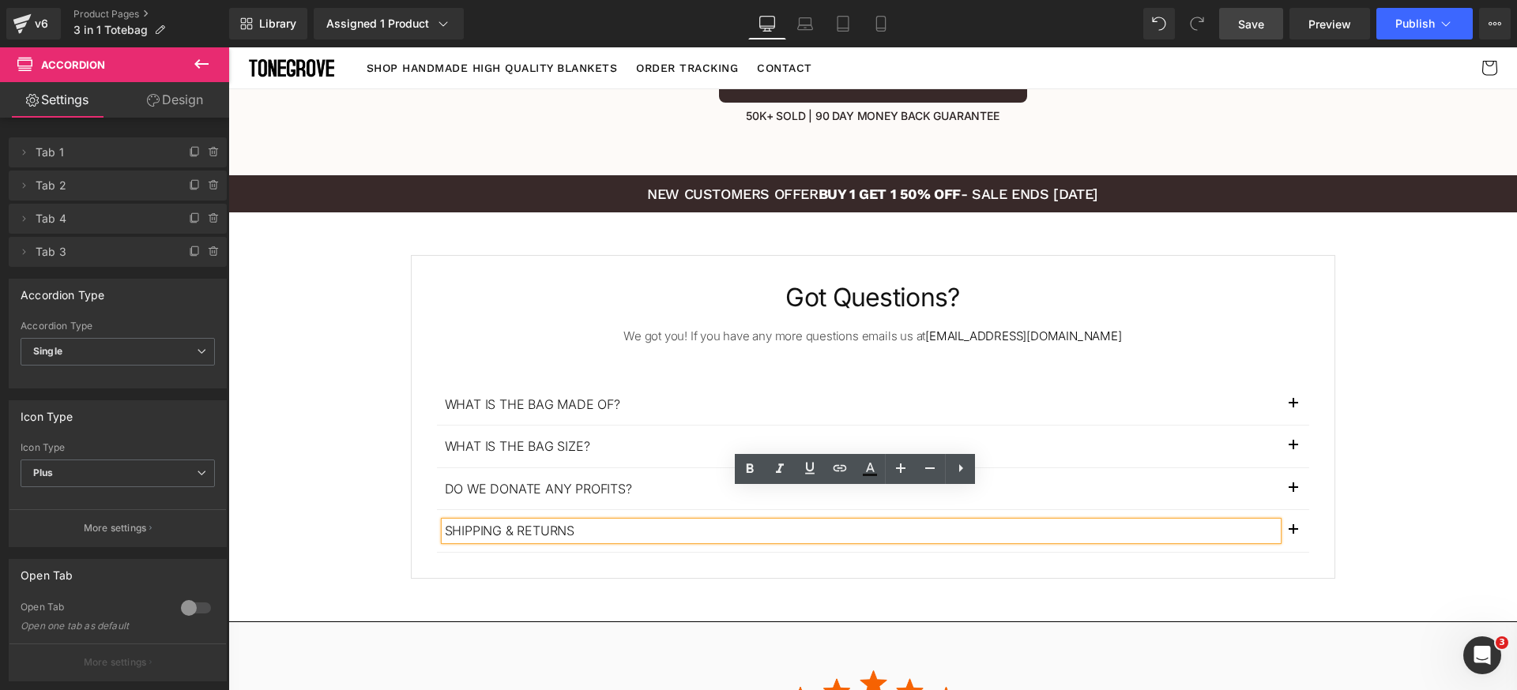
click at [857, 345] on div "Got Questions? Heading We got you! If you have any more questions emails us at …" at bounding box center [873, 416] width 904 height 271
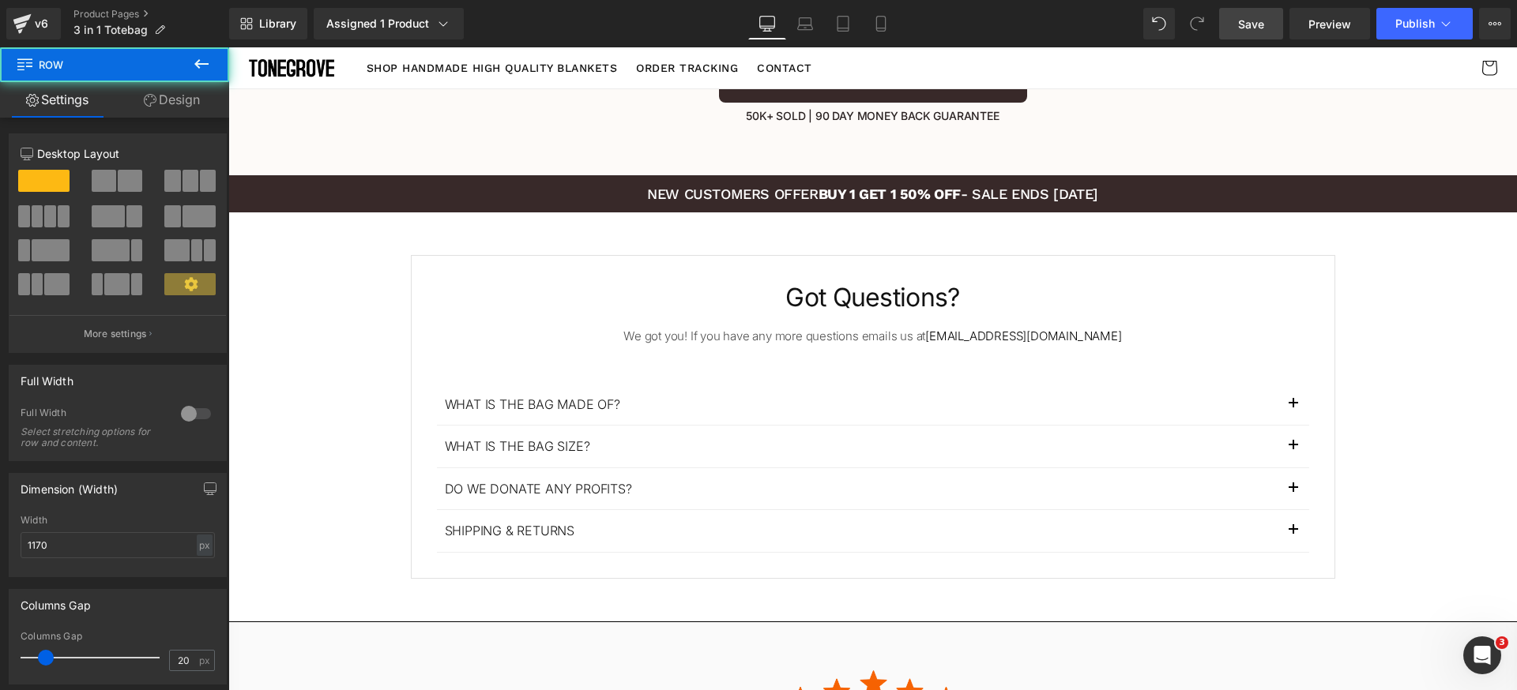
click at [846, 348] on div "Got Questions? Heading We got you! If you have any more questions emails us at …" at bounding box center [873, 416] width 904 height 271
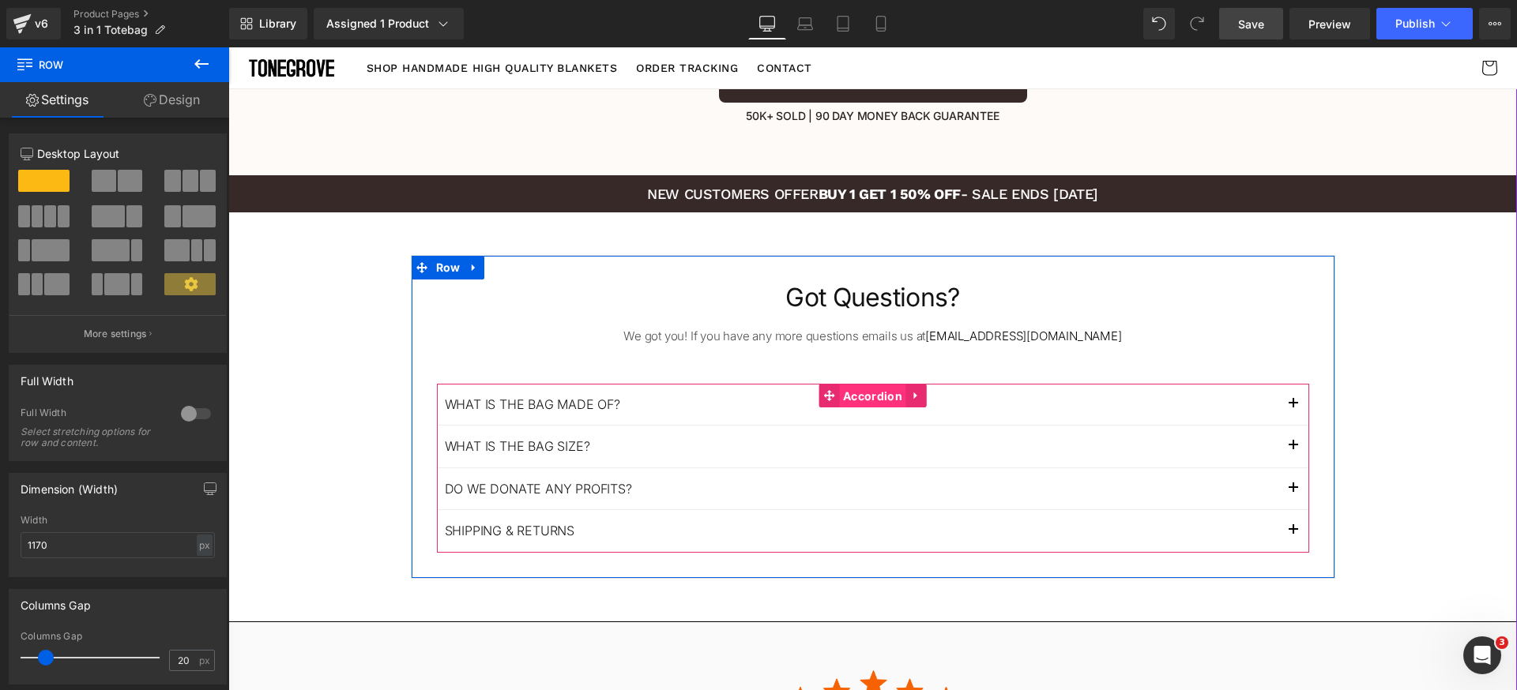
click at [860, 385] on span "Accordion" at bounding box center [872, 397] width 67 height 24
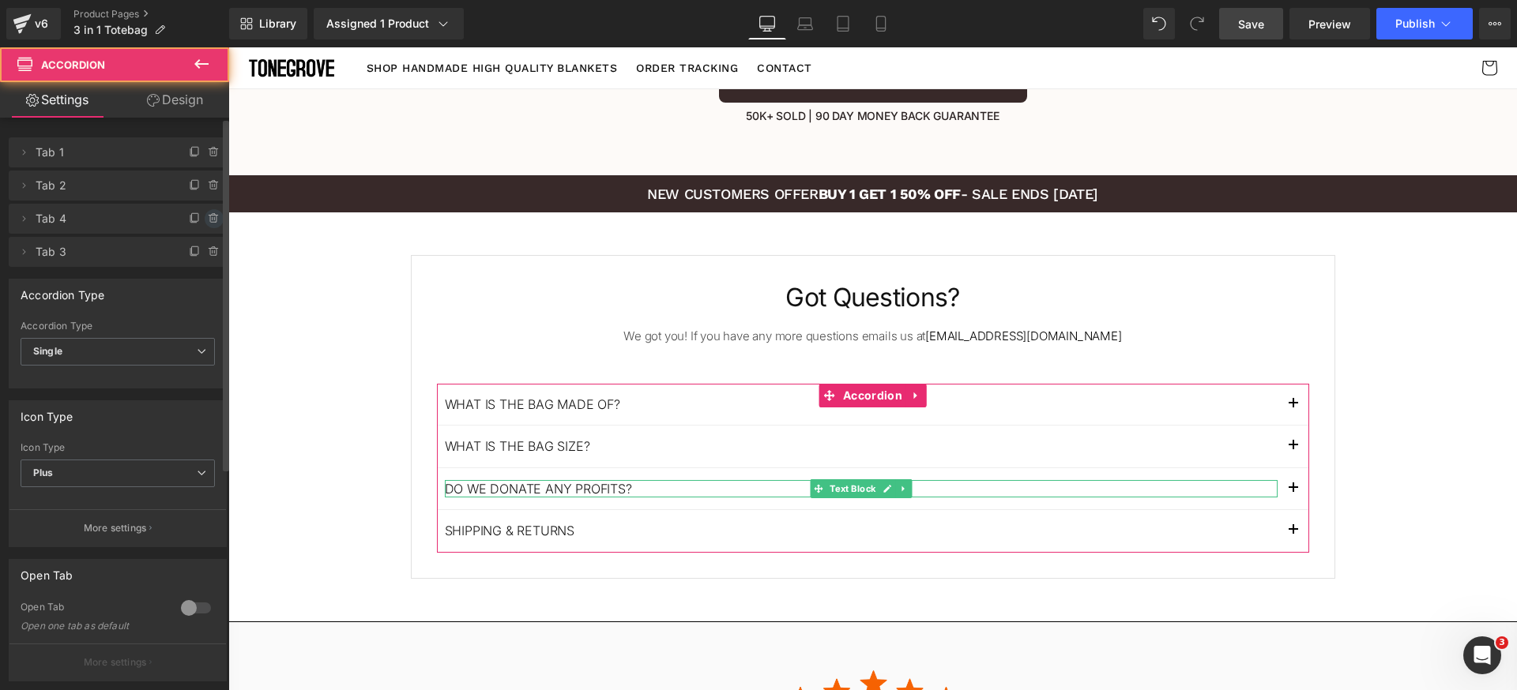
click at [208, 216] on icon at bounding box center [214, 218] width 13 height 13
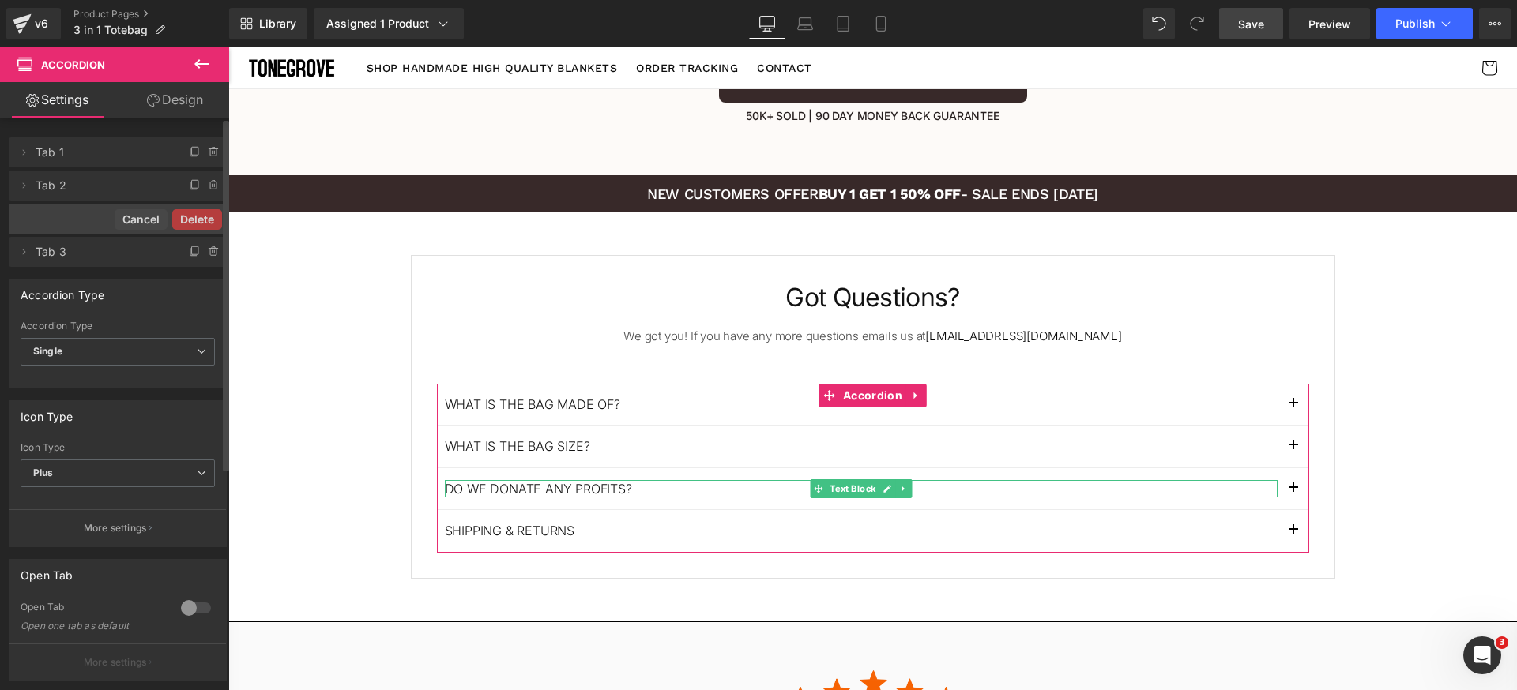
click at [205, 216] on button "Delete" at bounding box center [197, 219] width 50 height 21
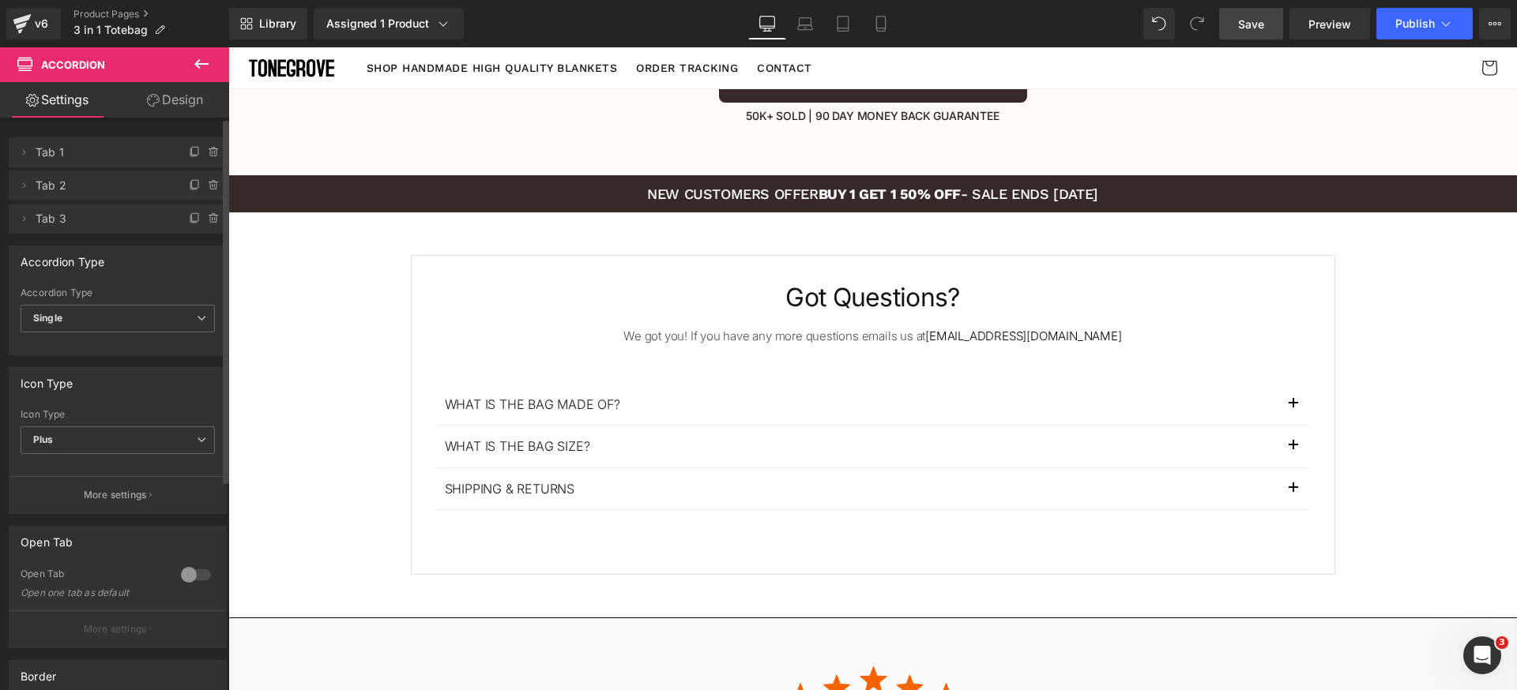
click at [1264, 24] on span "Save" at bounding box center [1251, 24] width 26 height 17
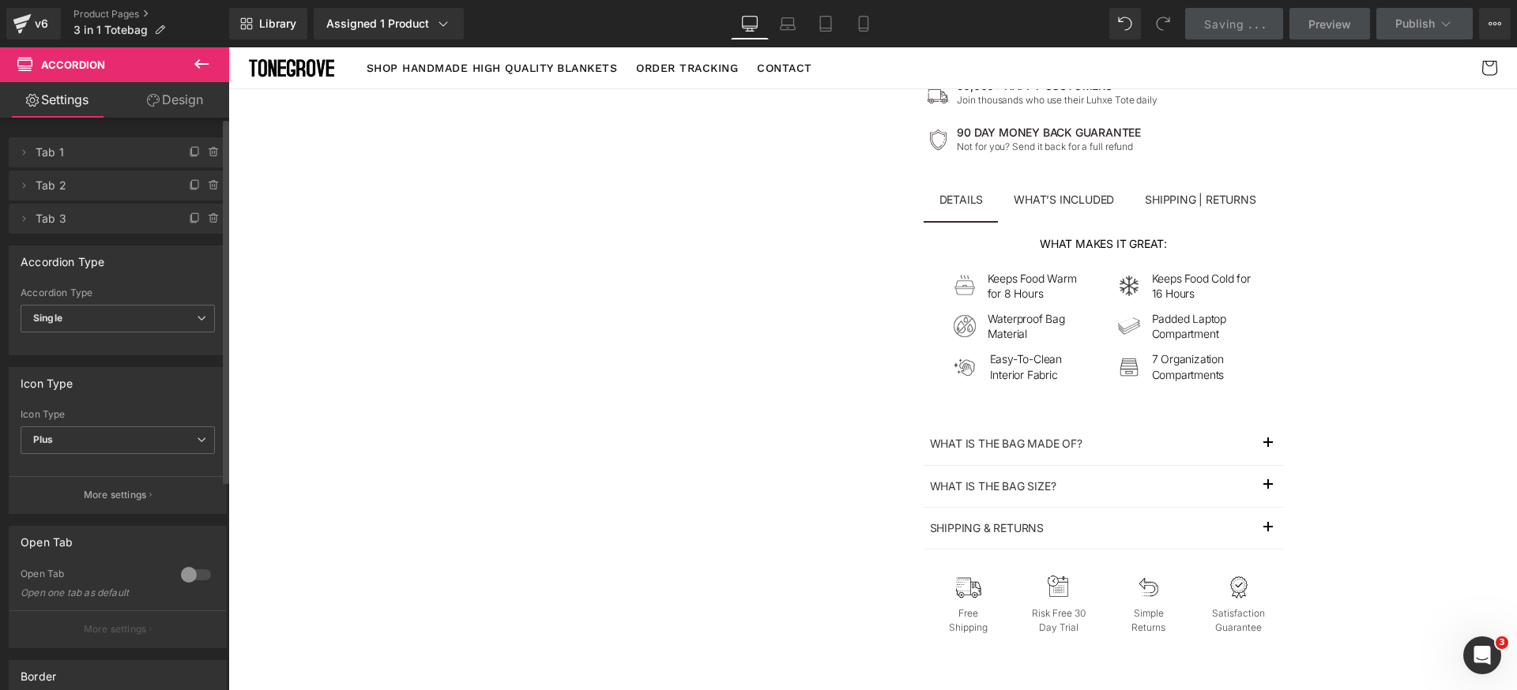
scroll to position [0, 0]
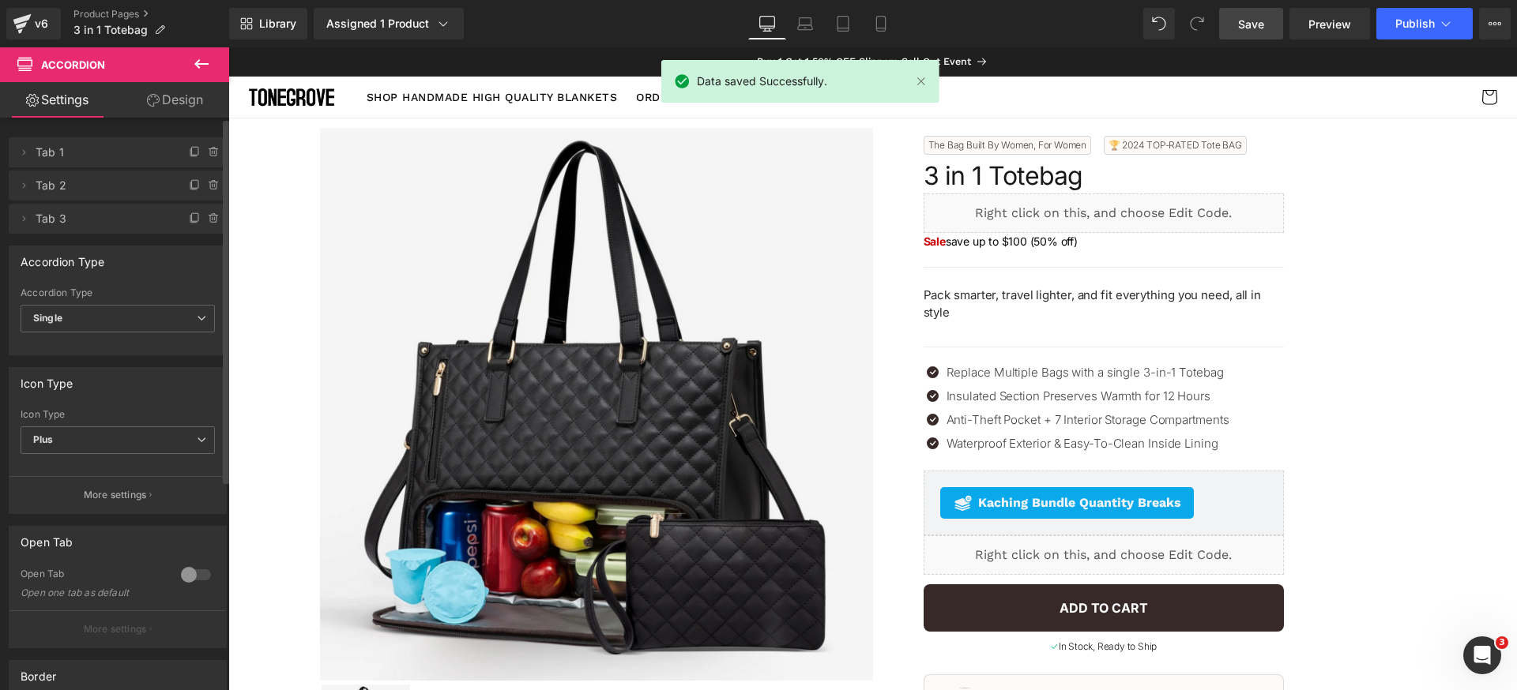
click at [1254, 25] on span "Save" at bounding box center [1251, 24] width 26 height 17
click at [1403, 24] on span "Publish" at bounding box center [1414, 23] width 39 height 13
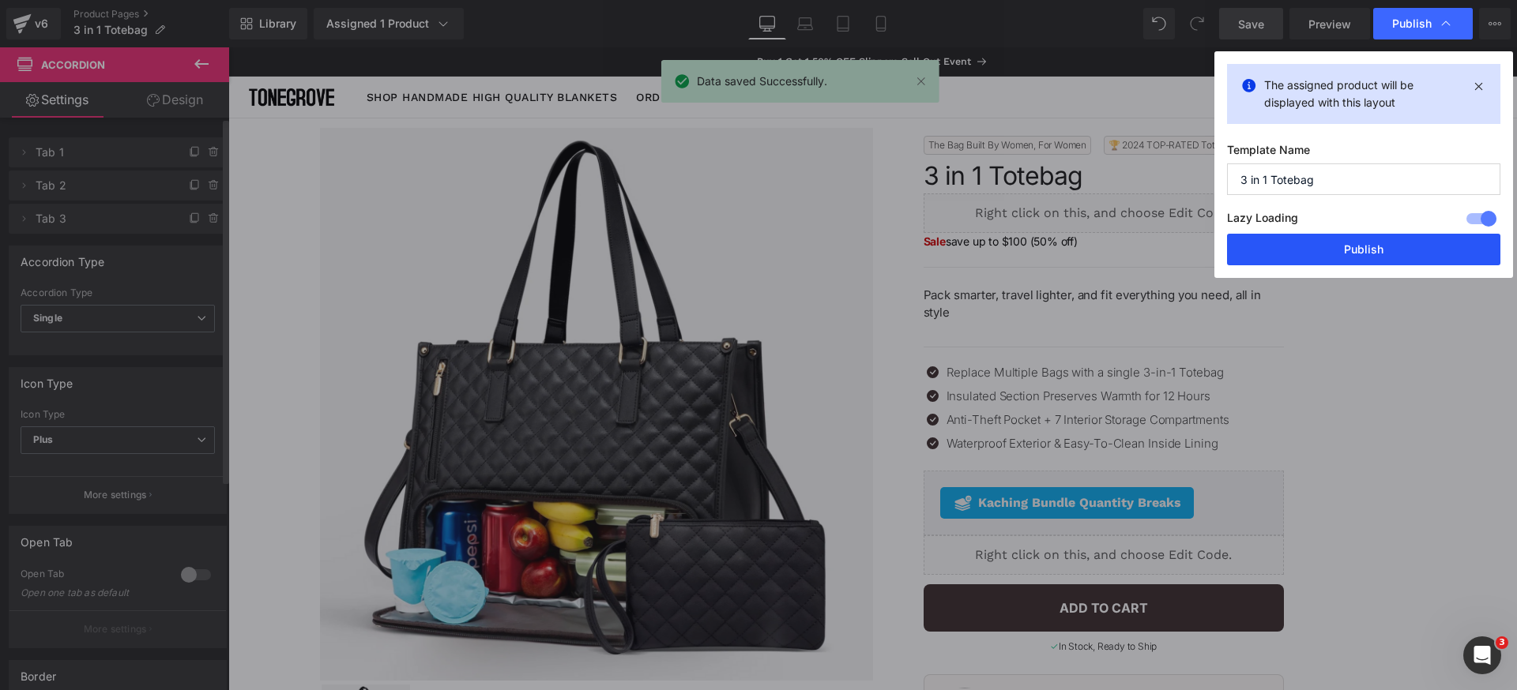
click at [1388, 242] on button "Publish" at bounding box center [1363, 250] width 273 height 32
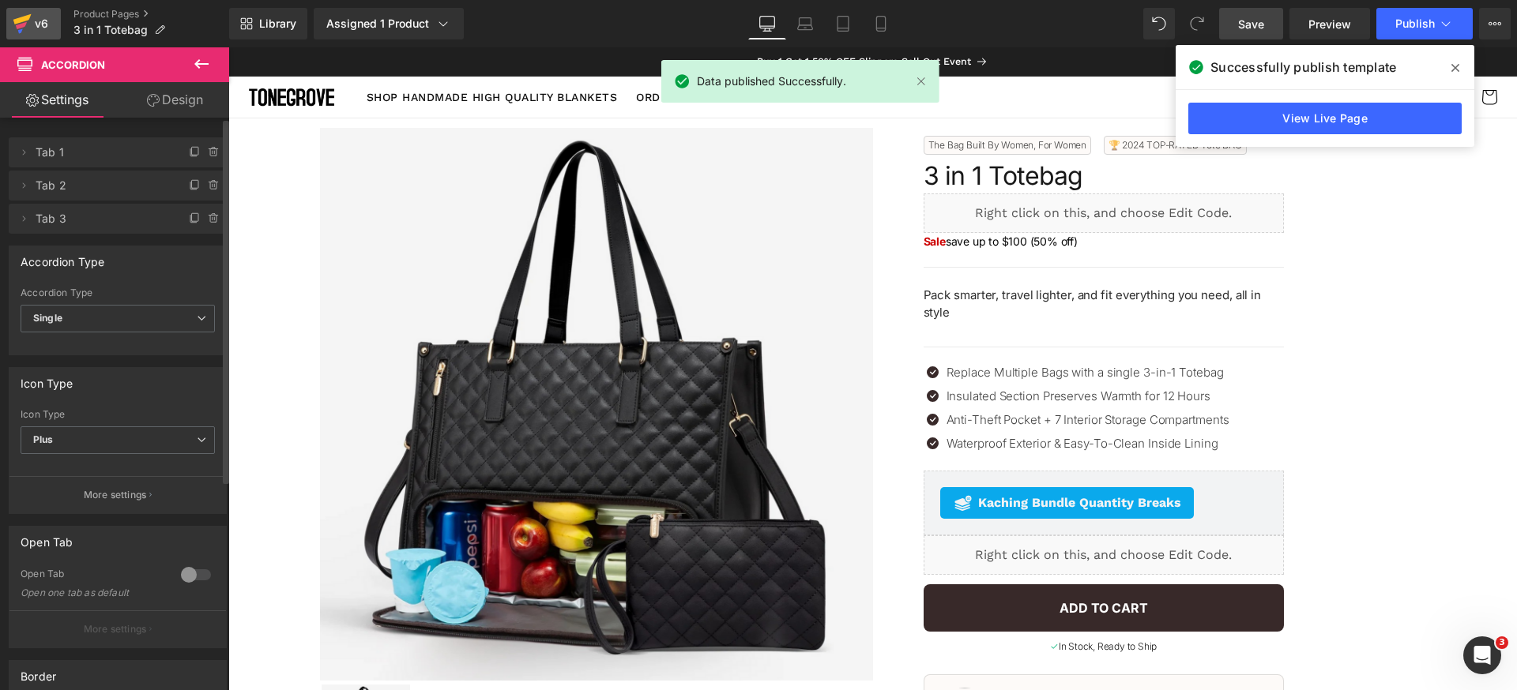
click at [43, 27] on div "v6" at bounding box center [42, 23] width 20 height 21
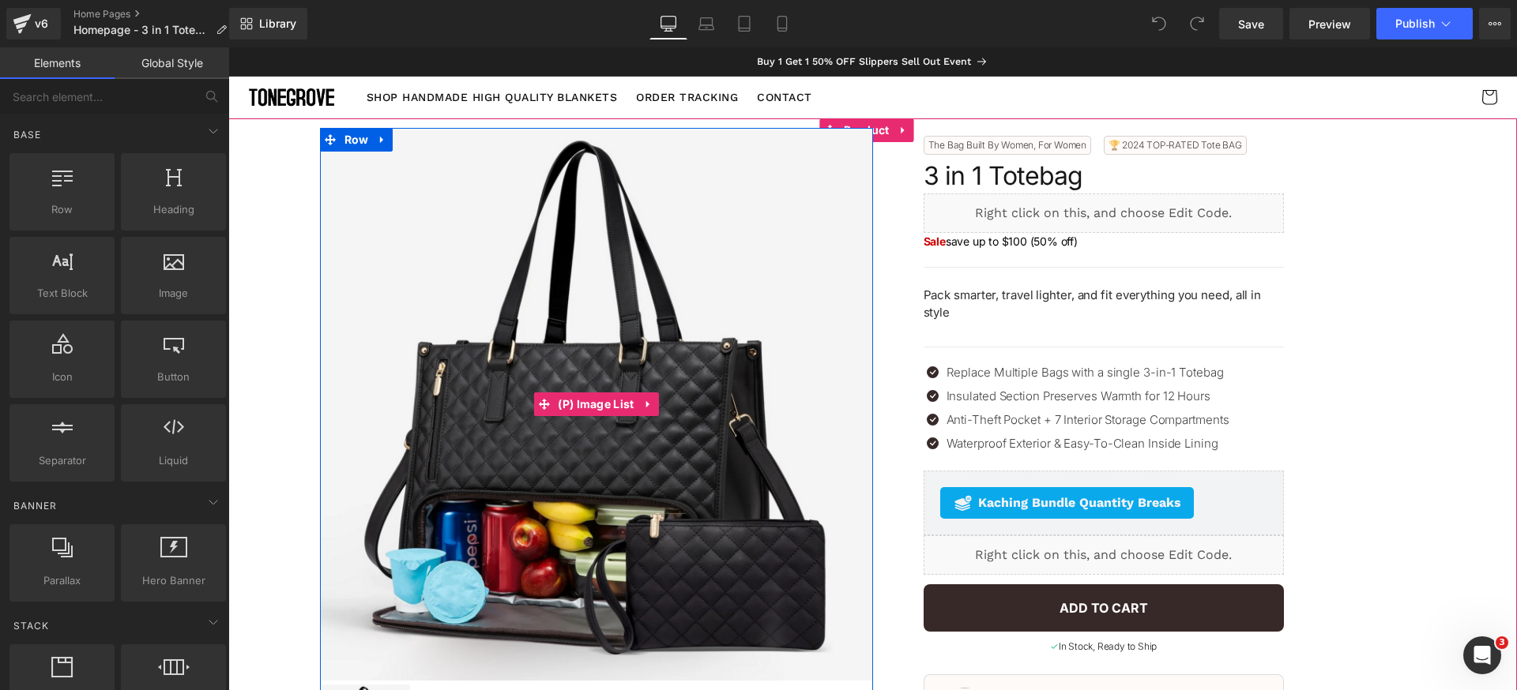
click at [738, 205] on img at bounding box center [596, 404] width 553 height 553
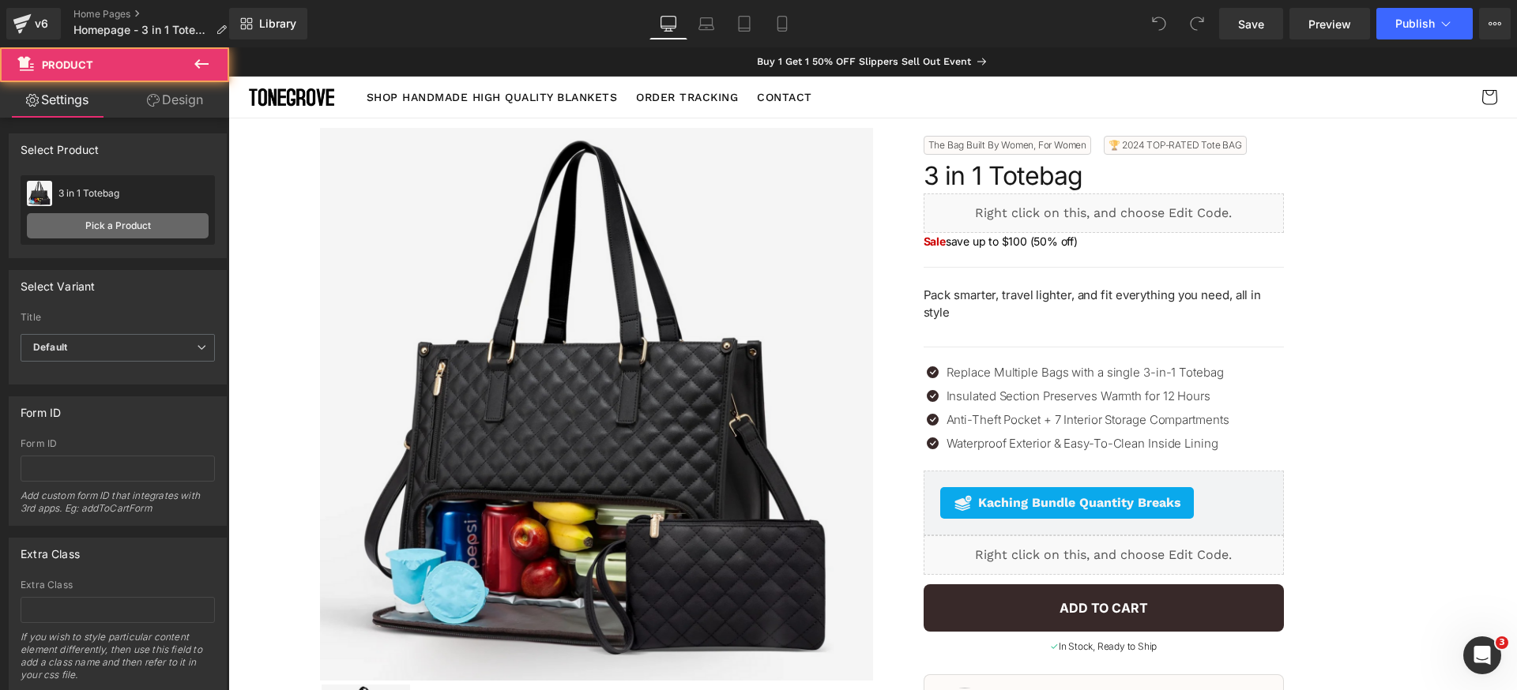
click at [134, 222] on link "Pick a Product" at bounding box center [118, 225] width 182 height 25
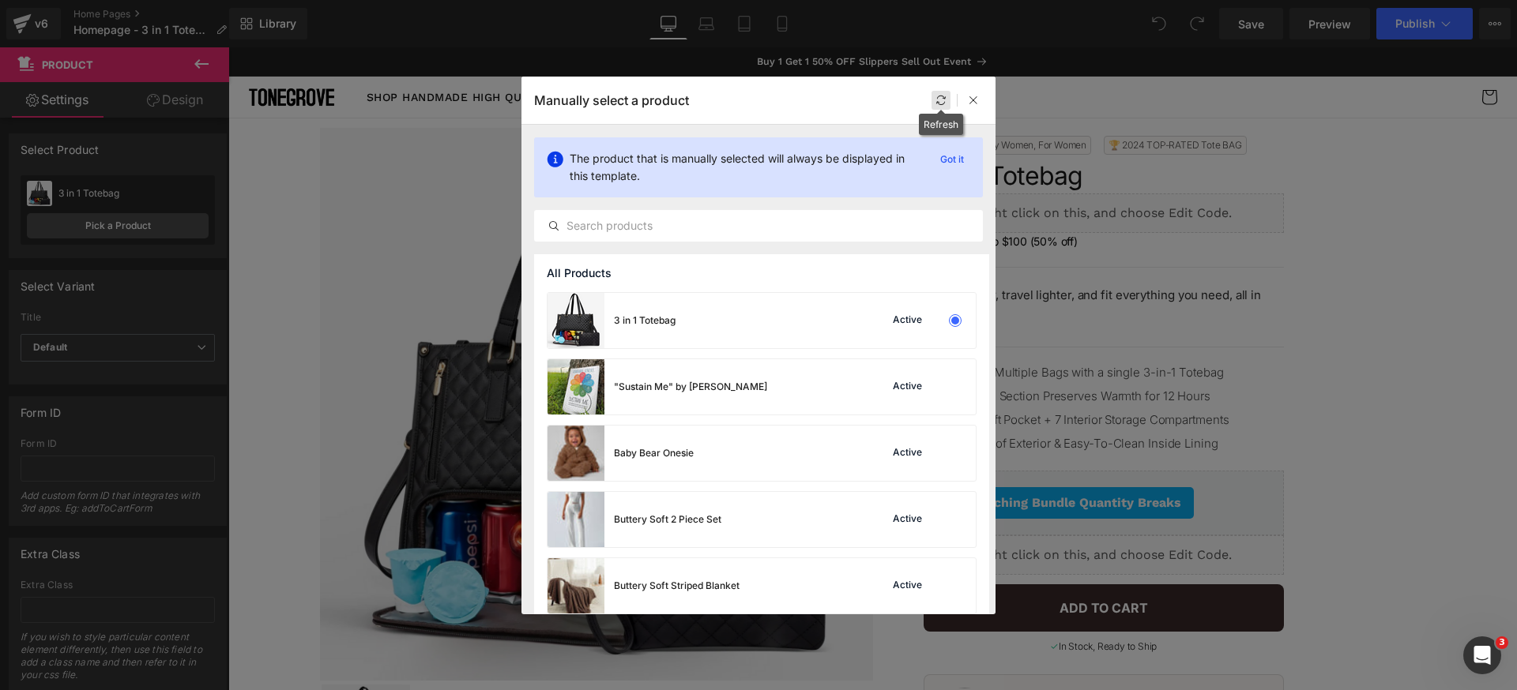
click at [938, 102] on icon at bounding box center [940, 100] width 11 height 11
click at [975, 98] on icon at bounding box center [973, 100] width 11 height 11
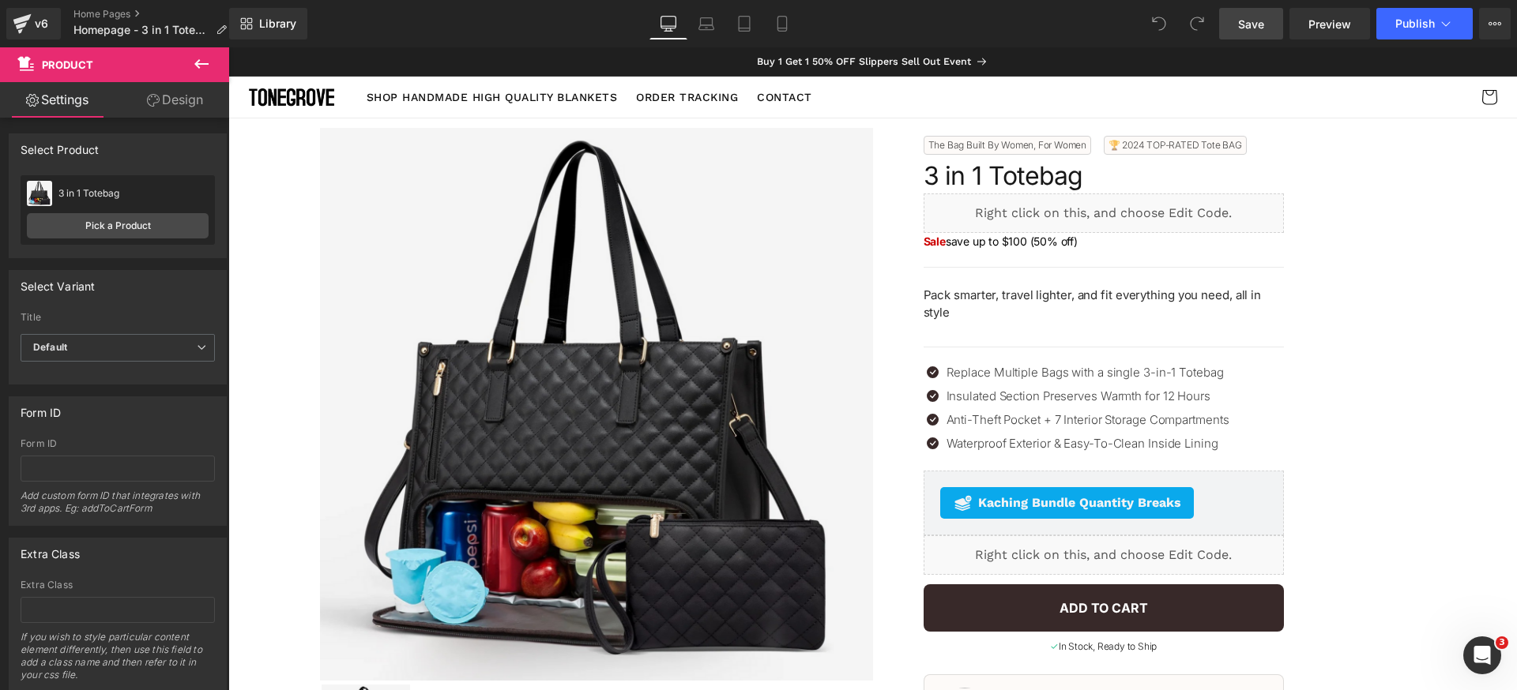
click at [1255, 20] on span "Save" at bounding box center [1251, 24] width 26 height 17
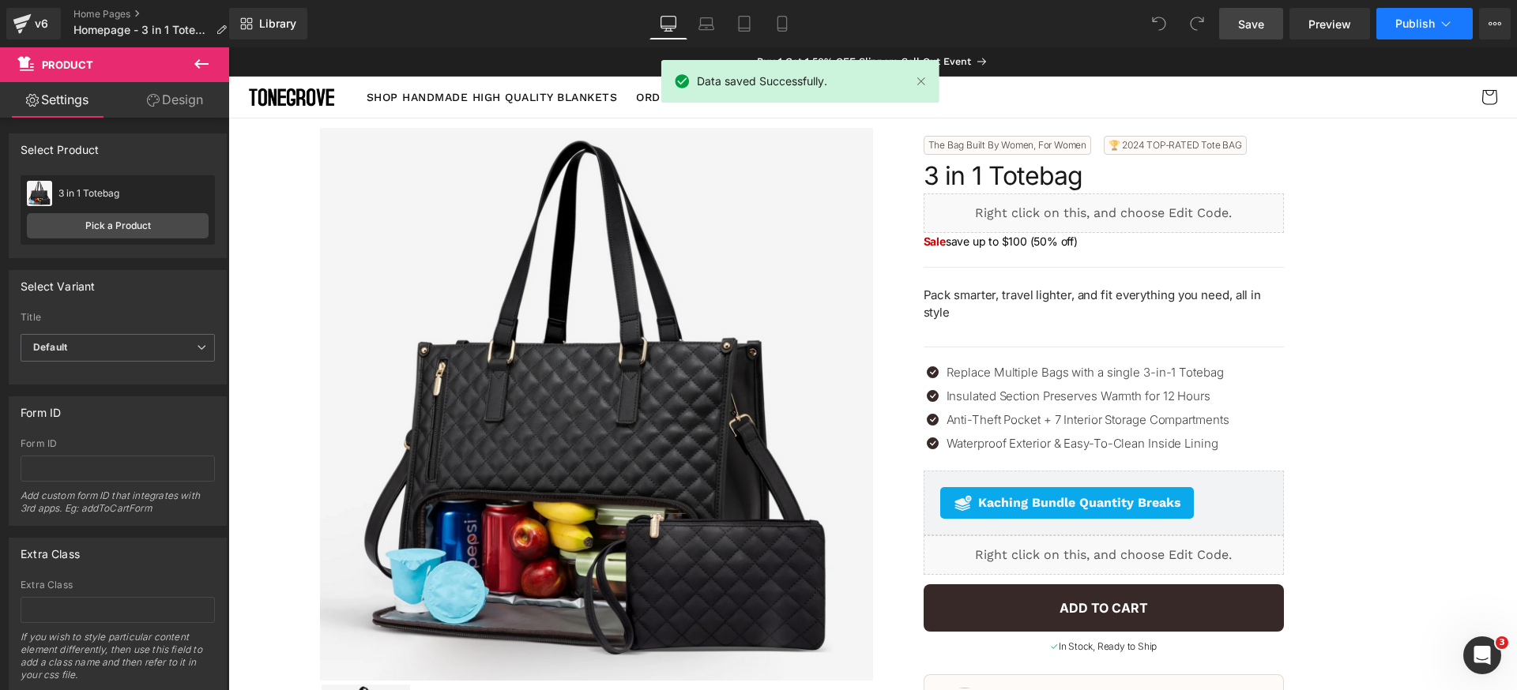
click at [1413, 21] on span "Publish" at bounding box center [1414, 23] width 39 height 13
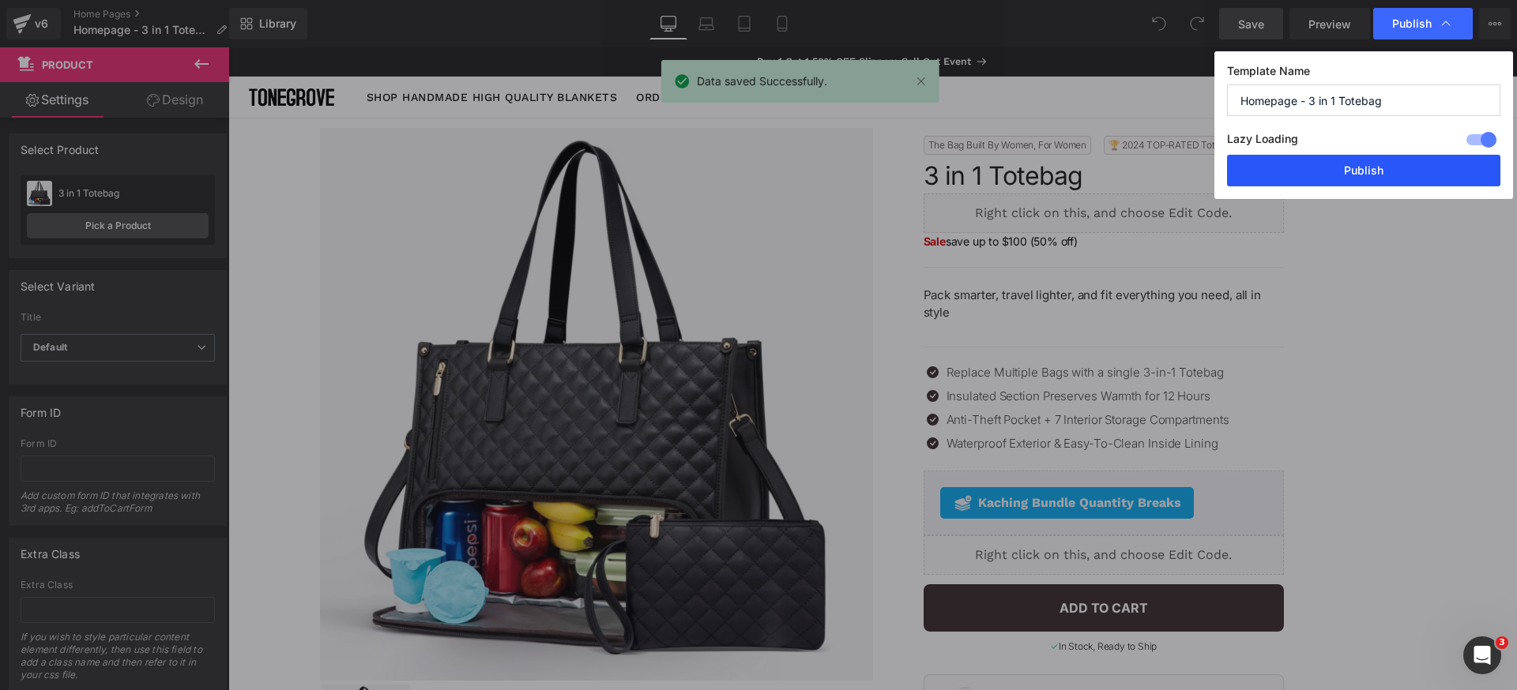
click at [1392, 166] on button "Publish" at bounding box center [1363, 171] width 273 height 32
